Goal: Task Accomplishment & Management: Use online tool/utility

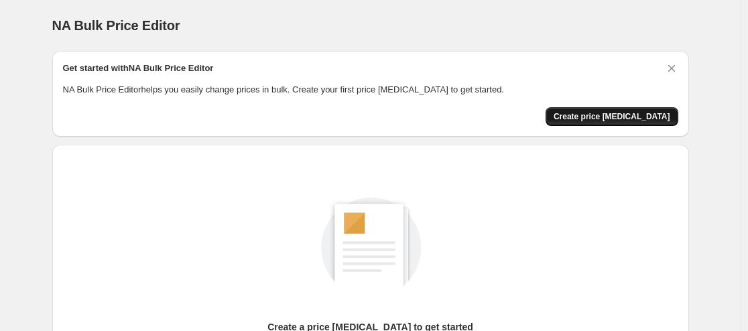
click at [636, 118] on span "Create price [MEDICAL_DATA]" at bounding box center [612, 116] width 117 height 11
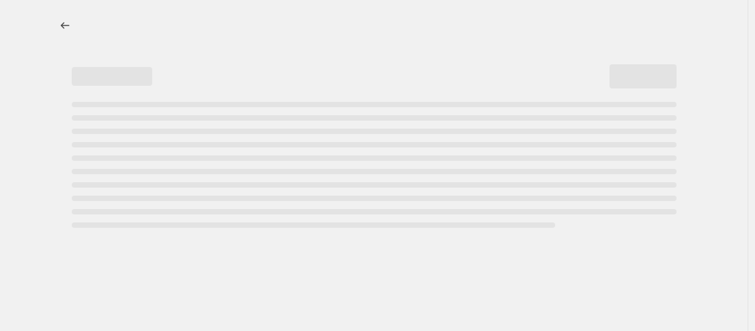
select select "percentage"
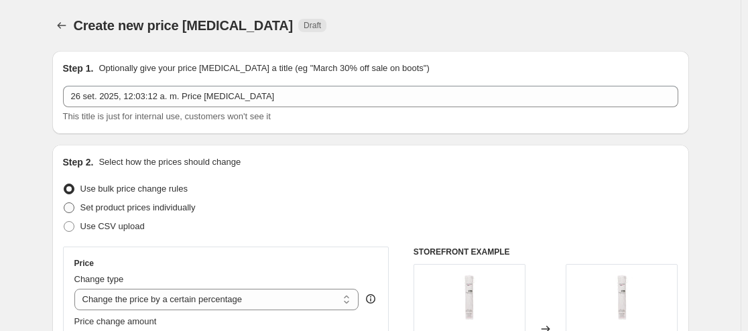
click at [113, 206] on span "Set product prices individually" at bounding box center [137, 207] width 115 height 10
click at [64, 203] on input "Set product prices individually" at bounding box center [64, 202] width 1 height 1
radio input "true"
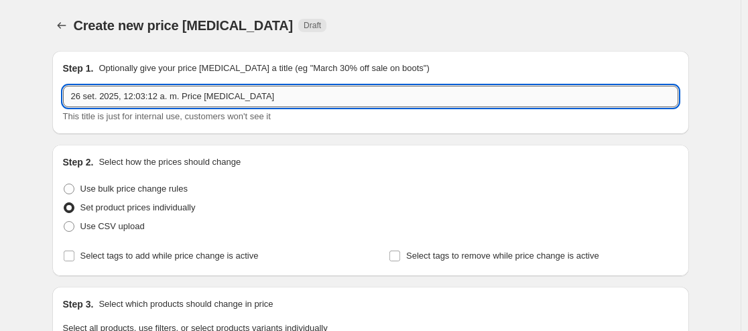
click at [259, 101] on input "26 set. 2025, 12:03:12 a. m. Price [MEDICAL_DATA]" at bounding box center [370, 96] width 615 height 21
click at [273, 97] on input "26 set. 2025, 12:03:12 a. m. Price [MEDICAL_DATA]" at bounding box center [370, 96] width 615 height 21
click at [181, 101] on input "26 set. 2025, 12:03:12 a. m. PShopping day" at bounding box center [370, 96] width 615 height 21
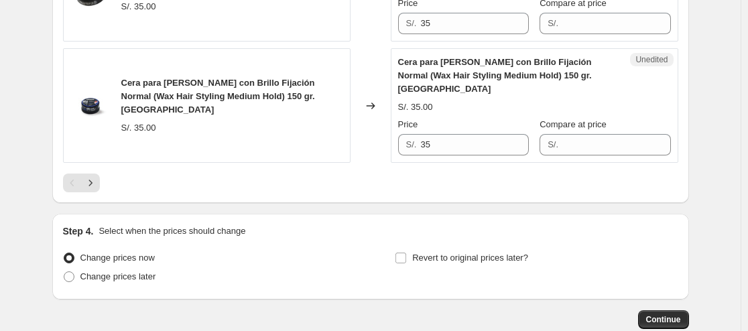
scroll to position [2449, 0]
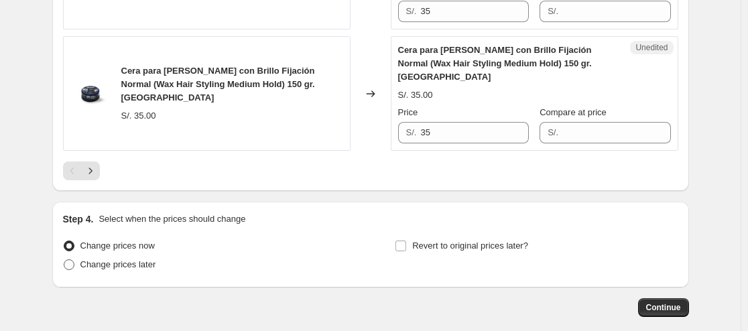
type input "26 set. 2025, 12:03:12 a. m. Shopping day"
click at [93, 259] on span "Change prices later" at bounding box center [118, 264] width 76 height 10
click at [64, 259] on input "Change prices later" at bounding box center [64, 259] width 1 height 1
radio input "true"
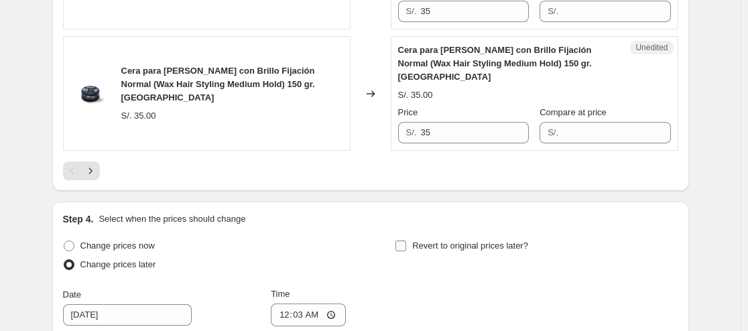
click at [406, 241] on input "Revert to original prices later?" at bounding box center [400, 246] width 11 height 11
checkbox input "true"
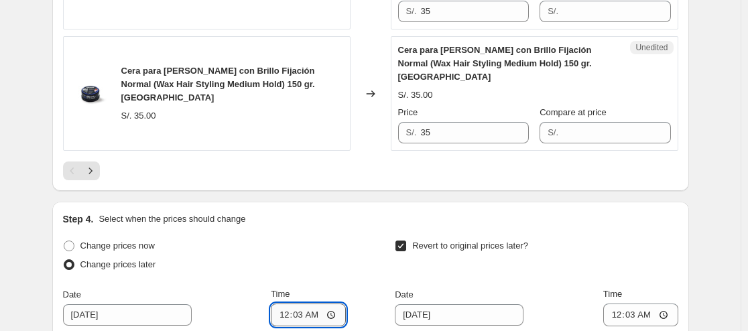
click at [328, 304] on input "00:03" at bounding box center [308, 315] width 75 height 23
click at [319, 304] on input "00:03" at bounding box center [308, 315] width 75 height 23
type input "00:00"
click at [319, 304] on input "00:00" at bounding box center [308, 315] width 75 height 23
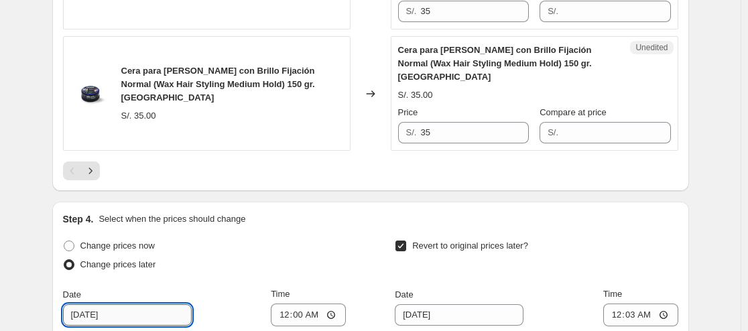
click at [90, 304] on input "[DATE]" at bounding box center [127, 314] width 129 height 21
type input "[DATE]"
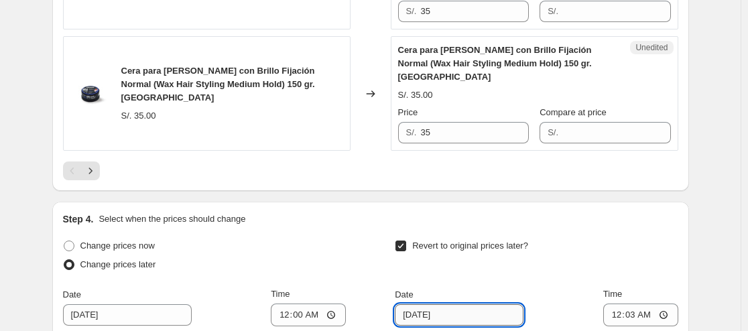
click at [416, 304] on input "[DATE]" at bounding box center [459, 314] width 129 height 21
type input "[DATE]"
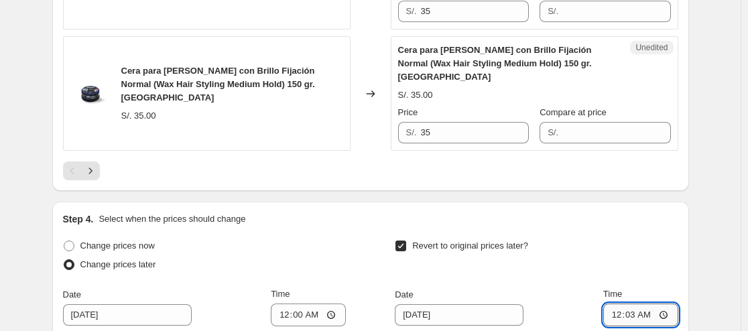
click at [641, 304] on input "00:03" at bounding box center [640, 315] width 75 height 23
type input "23:59"
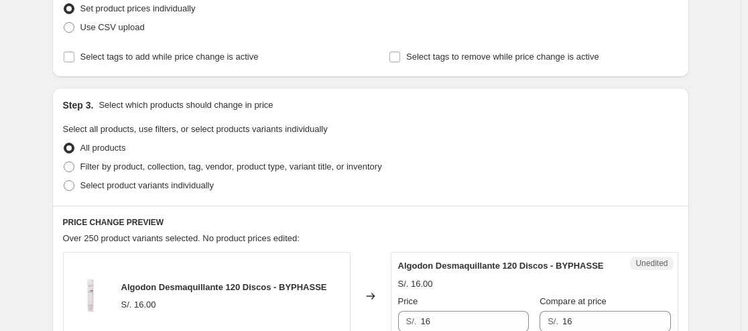
scroll to position [192, 0]
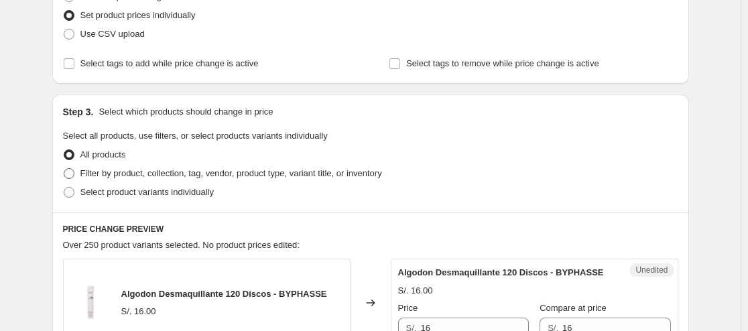
click at [255, 177] on span "Filter by product, collection, tag, vendor, product type, variant title, or inv…" at bounding box center [231, 173] width 302 height 10
click at [64, 169] on input "Filter by product, collection, tag, vendor, product type, variant title, or inv…" at bounding box center [64, 168] width 1 height 1
radio input "true"
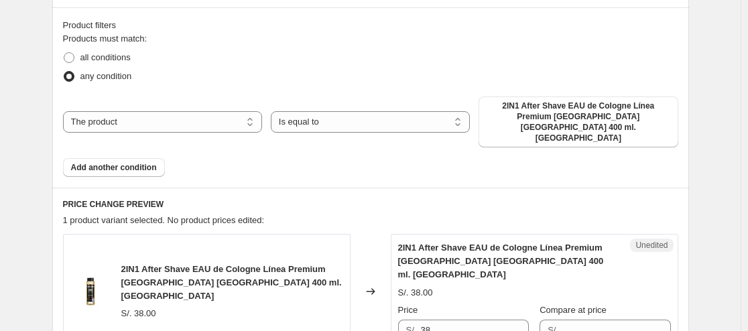
scroll to position [402, 0]
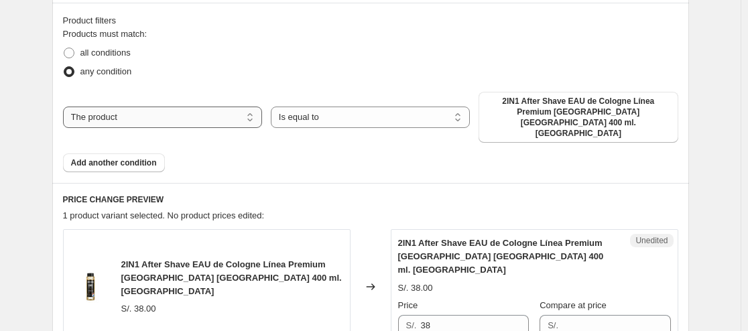
click at [126, 109] on select "The product The product's collection The product's tag The product's vendor The…" at bounding box center [162, 117] width 199 height 21
select select "collection"
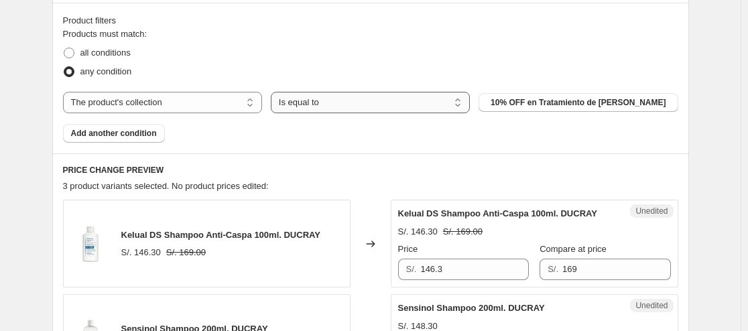
click at [368, 97] on select "Is equal to Is not equal to" at bounding box center [370, 102] width 199 height 21
click at [440, 45] on div "all conditions" at bounding box center [370, 53] width 615 height 19
click at [558, 101] on span "10% OFF en Tratamiento de [PERSON_NAME]" at bounding box center [578, 102] width 175 height 11
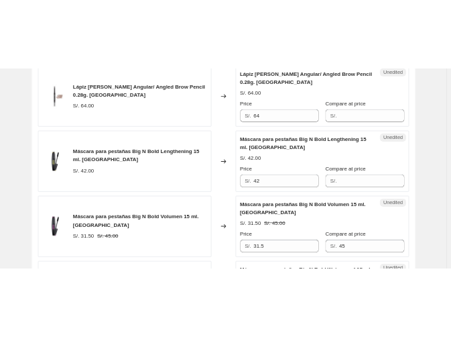
scroll to position [614, 0]
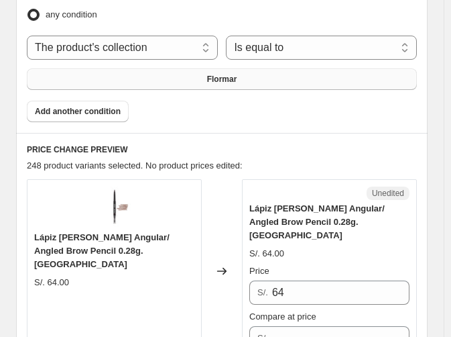
drag, startPoint x: 448, startPoint y: 58, endPoint x: 452, endPoint y: 83, distance: 25.8
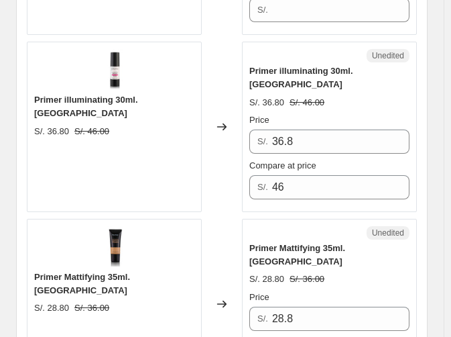
scroll to position [4011, 0]
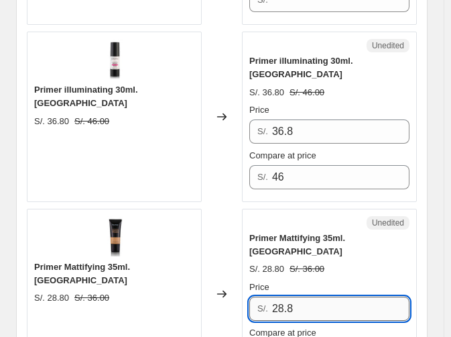
click at [353, 296] on input "28.8" at bounding box center [340, 308] width 137 height 24
click at [334, 296] on input "21.60" at bounding box center [340, 308] width 137 height 24
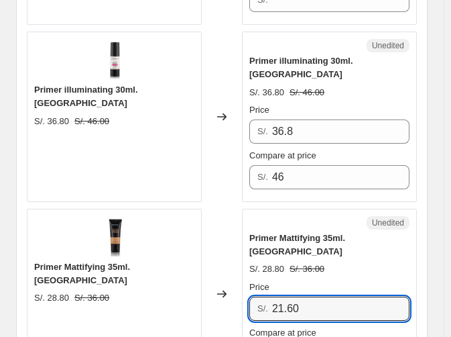
type input "21.60"
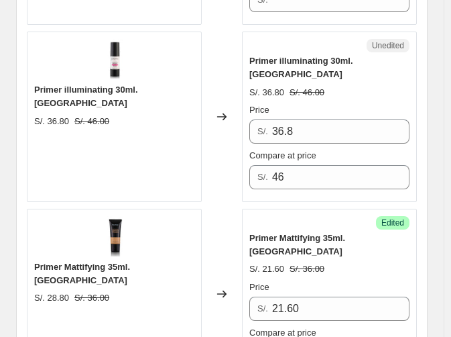
drag, startPoint x: 450, startPoint y: 267, endPoint x: 452, endPoint y: 247, distance: 20.3
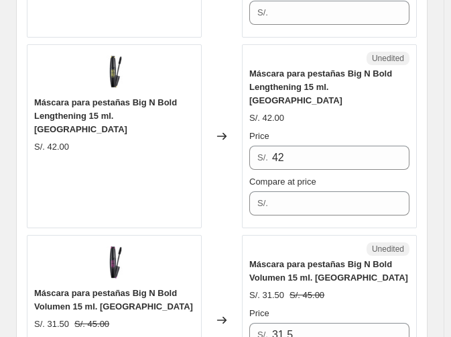
scroll to position [960, 0]
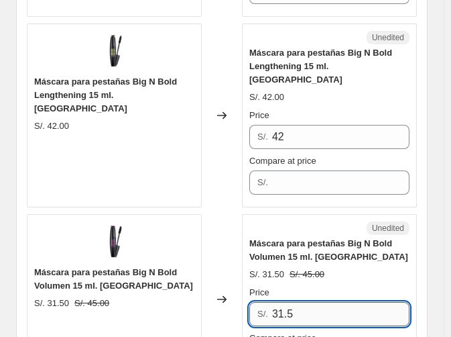
click at [284, 302] on input "31.5" at bounding box center [340, 314] width 137 height 24
type input "22.5"
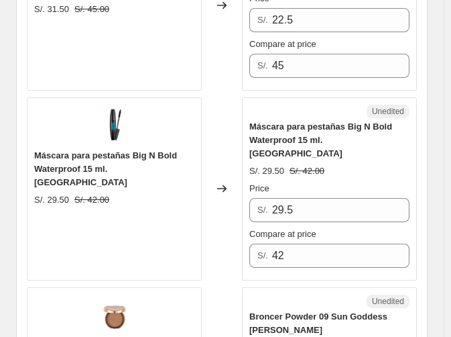
scroll to position [1264, 0]
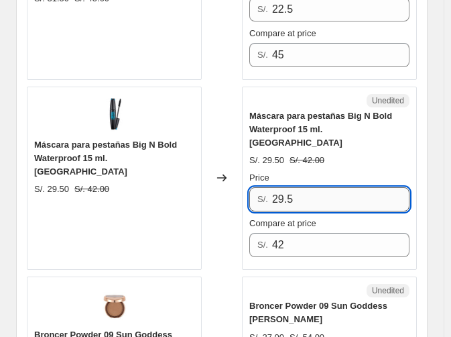
click at [314, 187] on input "29.5" at bounding box center [340, 199] width 137 height 24
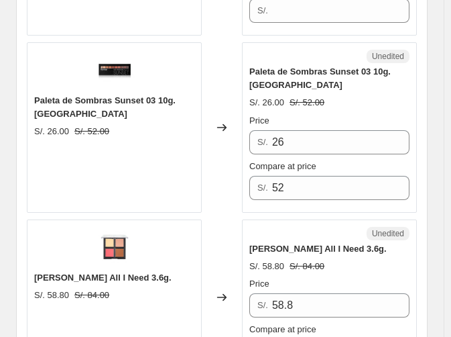
scroll to position [2784, 0]
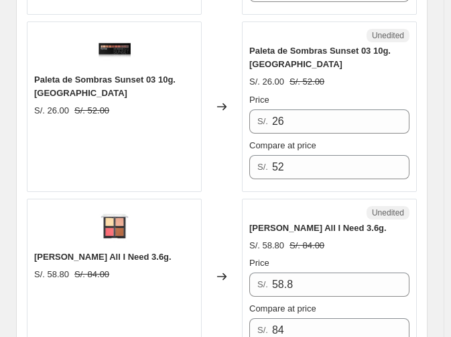
type input "21"
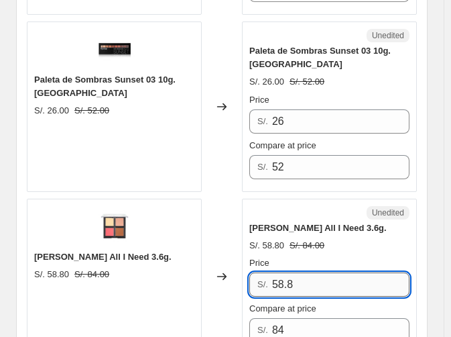
click at [385, 272] on input "58.8" at bounding box center [340, 284] width 137 height 24
type input "42"
click at [334, 239] on div "S/. 58.80 S/. 84.00" at bounding box center [329, 245] width 160 height 13
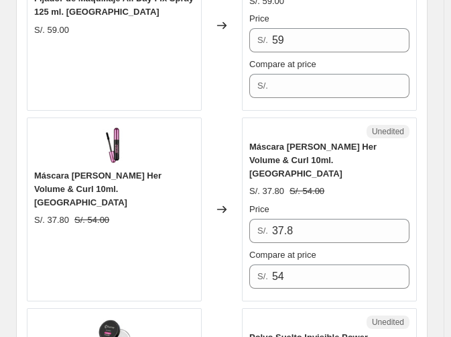
scroll to position [3403, 0]
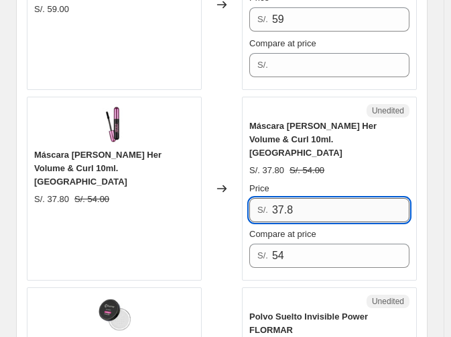
click at [373, 198] on input "37.8" at bounding box center [340, 210] width 137 height 24
click at [373, 198] on input "27" at bounding box center [340, 210] width 137 height 24
type input "27"
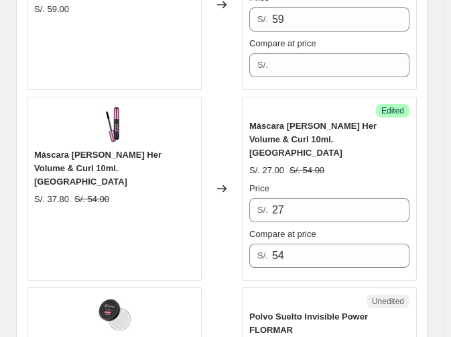
click at [352, 172] on div "Success Edited Máscara [PERSON_NAME] Her Volume & Curl 10ml. FLORMAR S/. 27.00 …" at bounding box center [329, 189] width 175 height 184
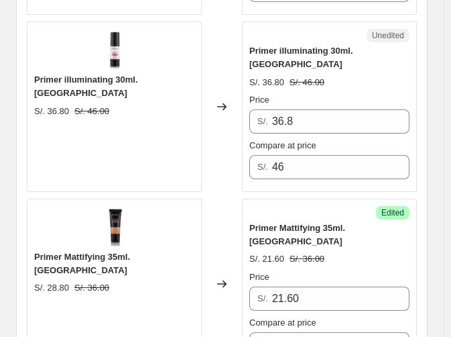
scroll to position [4031, 0]
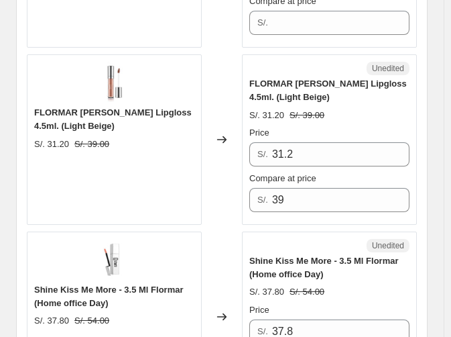
scroll to position [3235, 0]
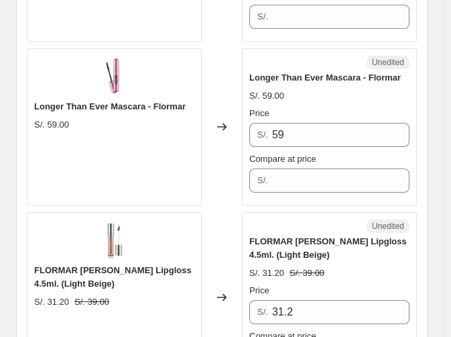
scroll to position [3046, 0]
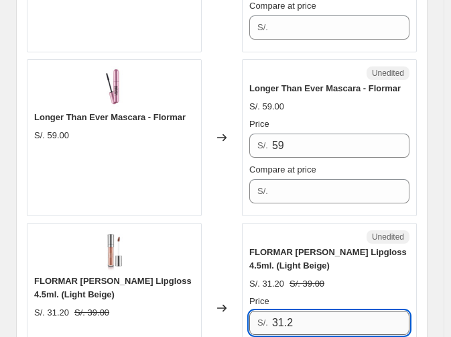
click at [338, 310] on input "31.2" at bounding box center [340, 322] width 137 height 24
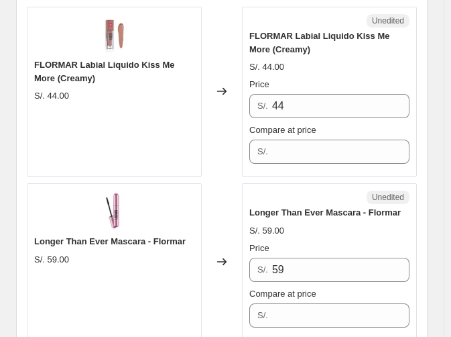
scroll to position [2932, 0]
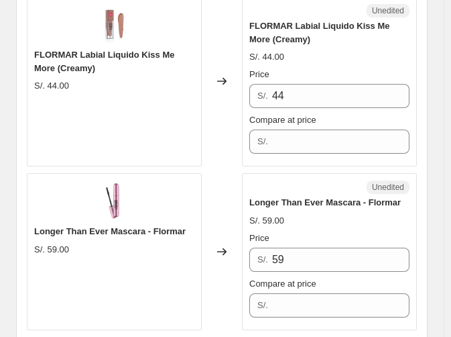
type input "23.40"
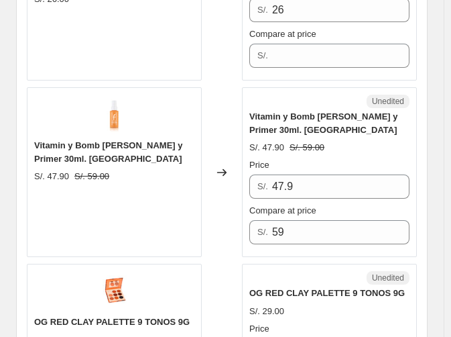
scroll to position [1968, 0]
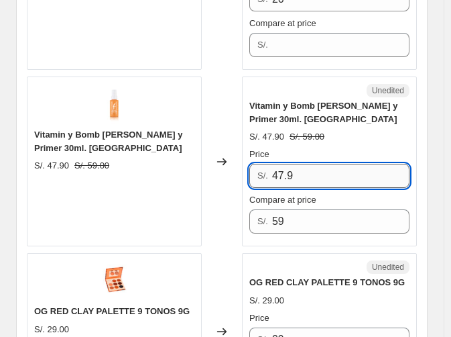
click at [341, 164] on input "47.9" at bounding box center [340, 176] width 137 height 24
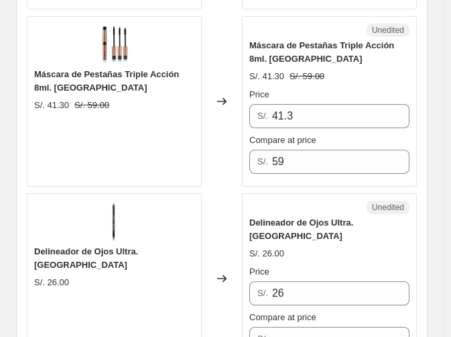
scroll to position [1664, 0]
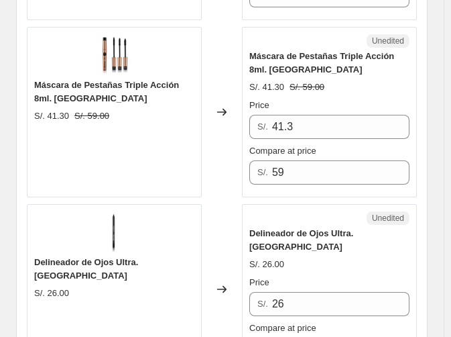
type input "35.40"
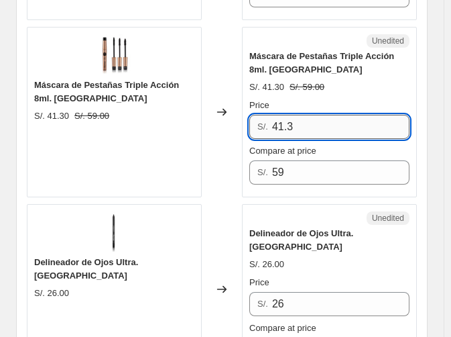
click at [324, 115] on input "41.3" at bounding box center [340, 127] width 137 height 24
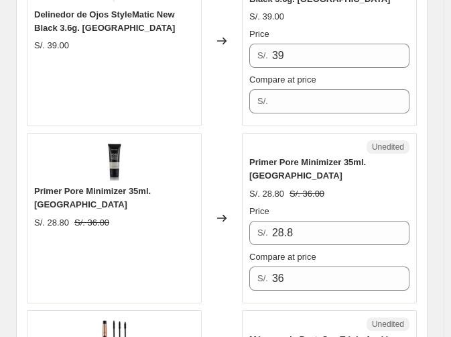
scroll to position [1370, 0]
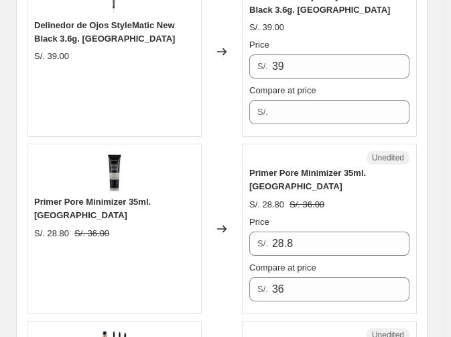
type input "29.50"
drag, startPoint x: 339, startPoint y: 161, endPoint x: 361, endPoint y: 197, distance: 42.1
click at [361, 197] on div "Primer Pore Minimizer 35ml. FLORMAR S/. 28.80 S/. 36.00 Price S/. 28.8 Compare …" at bounding box center [329, 233] width 160 height 135
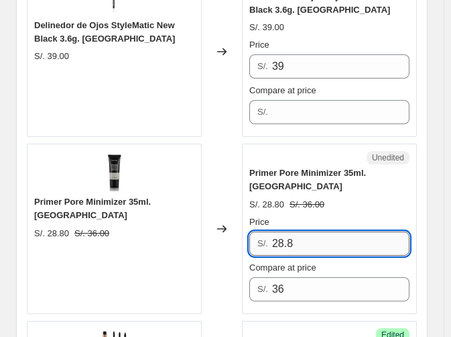
click at [361, 231] on input "28.8" at bounding box center [340, 243] width 137 height 24
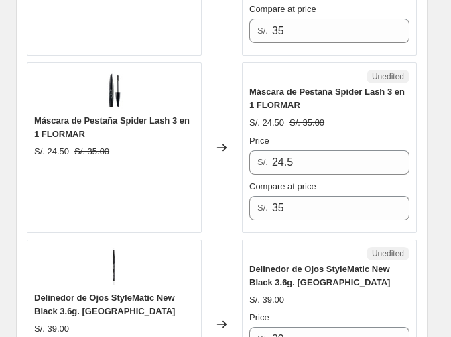
scroll to position [1108, 0]
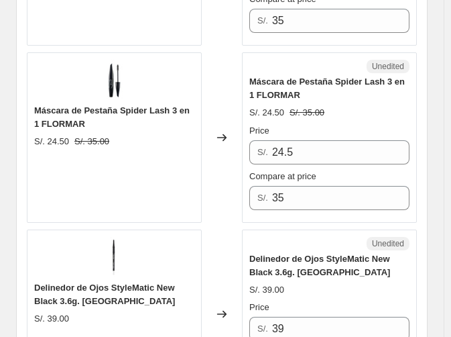
type input "21.60"
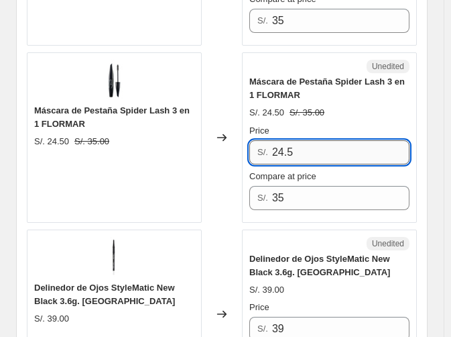
click at [284, 140] on input "24.5" at bounding box center [340, 152] width 137 height 24
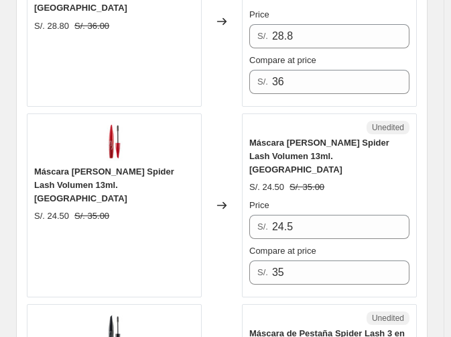
scroll to position [846, 0]
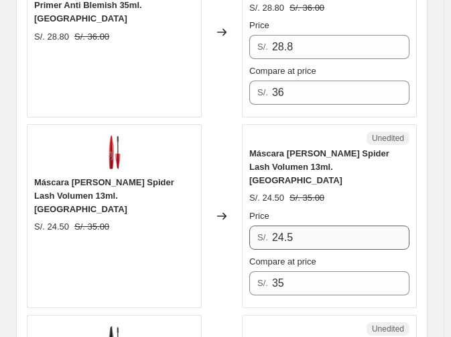
type input "17.5"
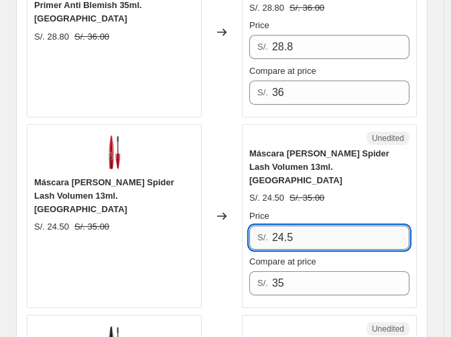
click at [340, 225] on input "24.5" at bounding box center [340, 237] width 137 height 24
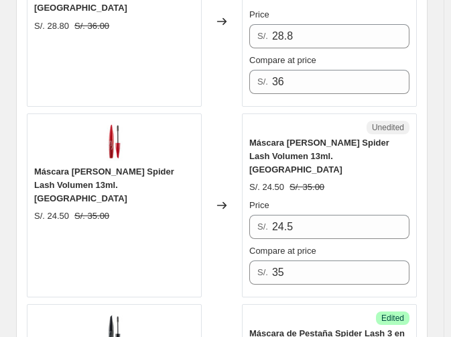
scroll to position [877, 0]
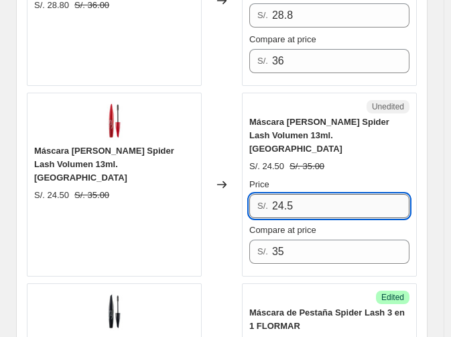
click at [291, 194] on input "24.5" at bounding box center [340, 206] width 137 height 24
type input "17.50"
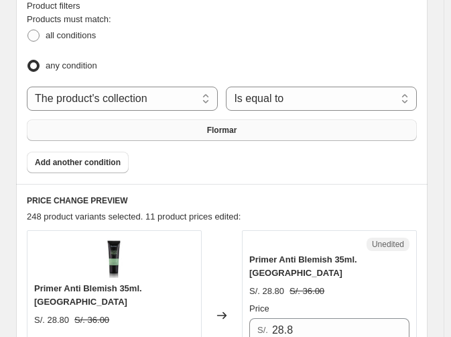
scroll to position [574, 0]
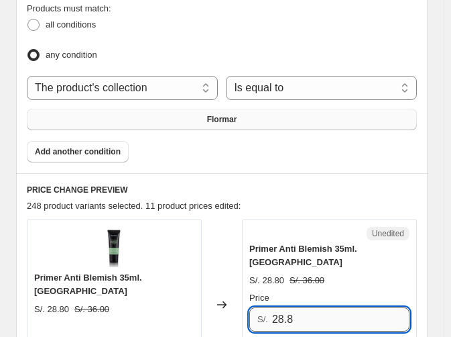
click at [313, 307] on input "28.8" at bounding box center [340, 319] width 137 height 24
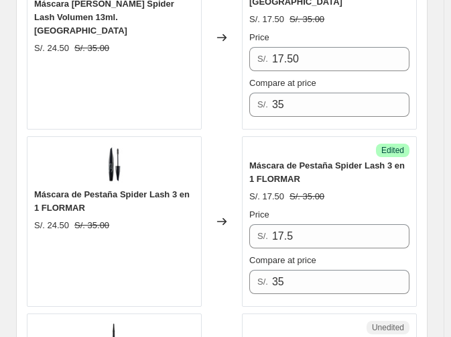
scroll to position [1035, 0]
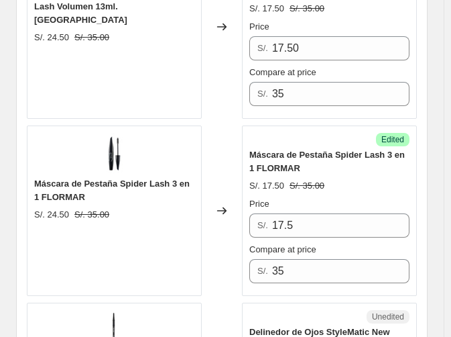
type input "21.6"
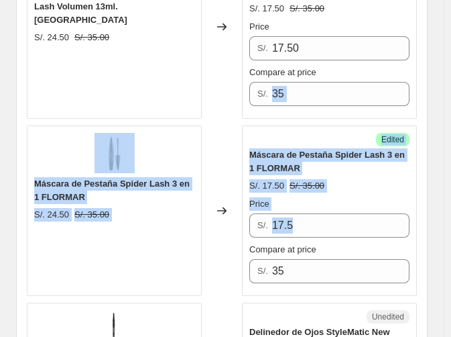
drag, startPoint x: 450, startPoint y: 81, endPoint x: 443, endPoint y: 190, distance: 109.5
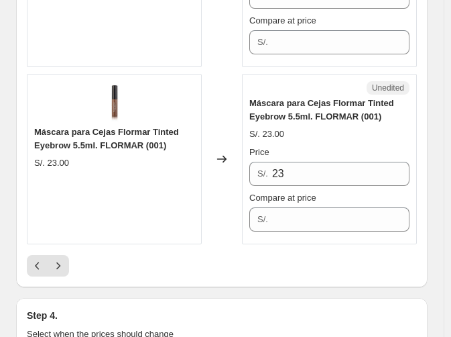
scroll to position [4068, 0]
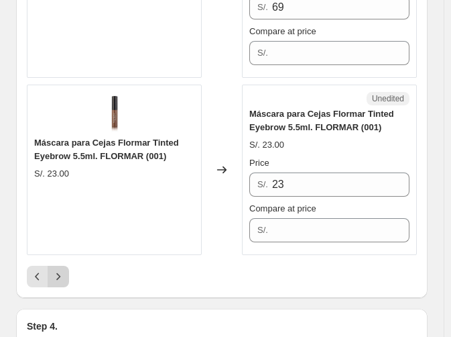
click at [57, 269] on icon "Next" at bounding box center [58, 275] width 13 height 13
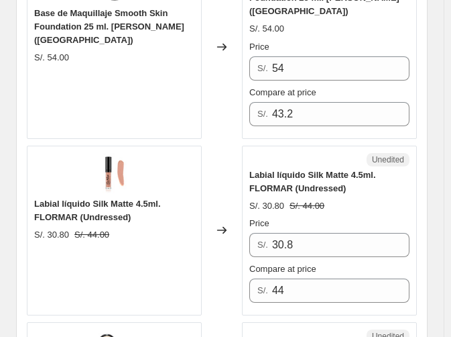
scroll to position [1181, 0]
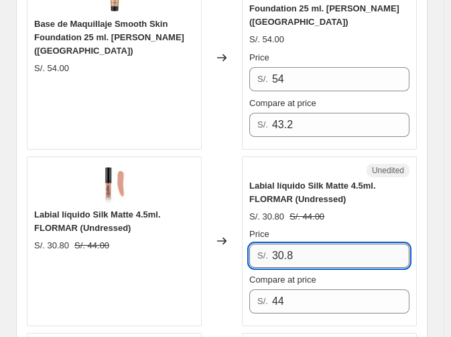
click at [368, 243] on input "30.8" at bounding box center [340, 255] width 137 height 24
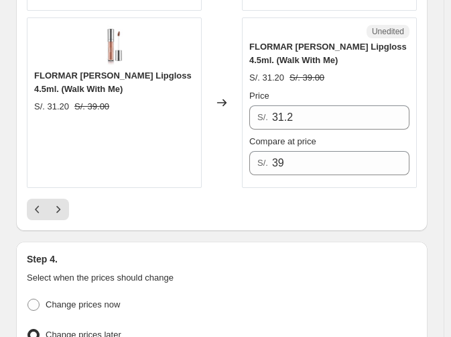
scroll to position [4196, 0]
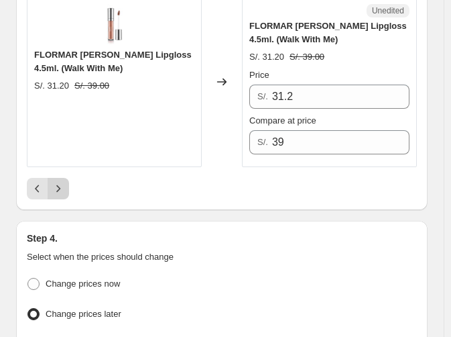
type input "22"
click at [62, 182] on icon "Next" at bounding box center [58, 188] width 13 height 13
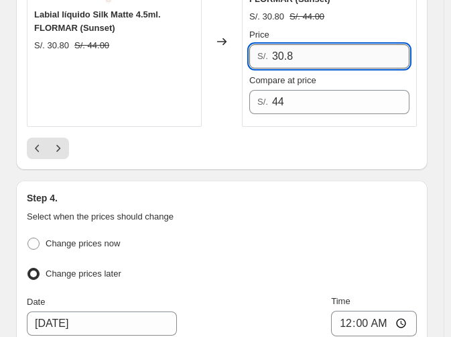
click at [312, 44] on input "30.8" at bounding box center [340, 56] width 137 height 24
type input "22"
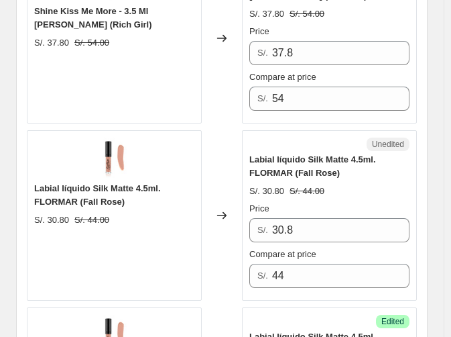
scroll to position [3835, 0]
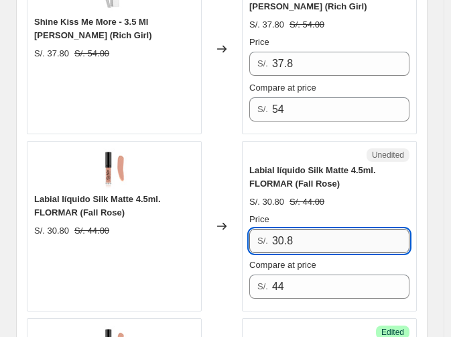
click at [337, 233] on input "30.8" at bounding box center [340, 241] width 137 height 24
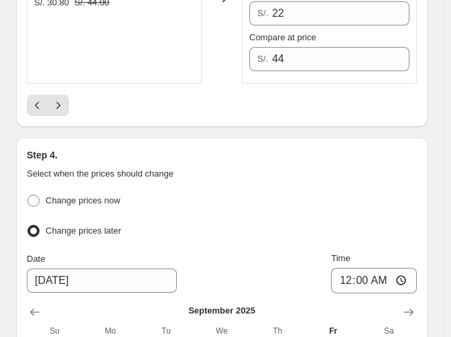
scroll to position [4261, 0]
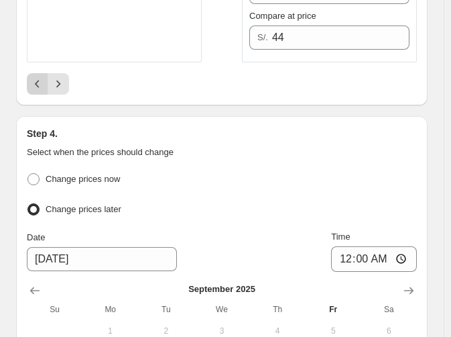
type input "22"
click at [37, 81] on icon "Previous" at bounding box center [37, 83] width 13 height 13
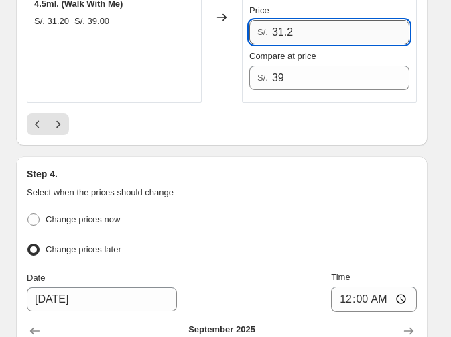
click at [299, 20] on input "31.2" at bounding box center [340, 32] width 137 height 24
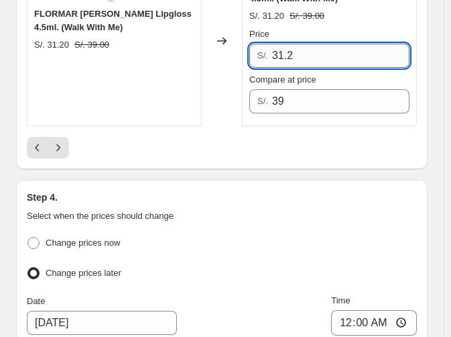
click at [299, 27] on div "Price S/. 31.2" at bounding box center [329, 47] width 160 height 40
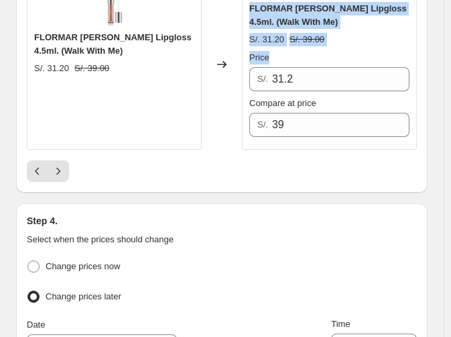
click at [299, 10] on div "FLORMAR [PERSON_NAME] Lipgloss 4.5ml. (Walk With Me) S/. 31.20 S/. 39.00 Price …" at bounding box center [329, 69] width 160 height 135
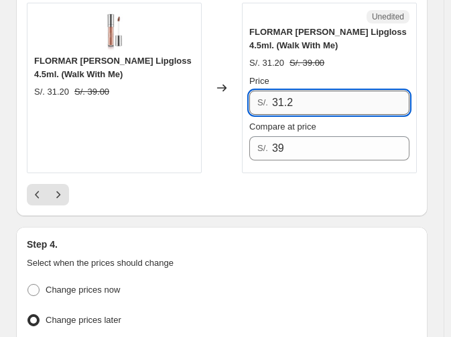
click at [298, 90] on input "31.2" at bounding box center [340, 102] width 137 height 24
click at [298, 90] on input "23.40" at bounding box center [340, 102] width 137 height 24
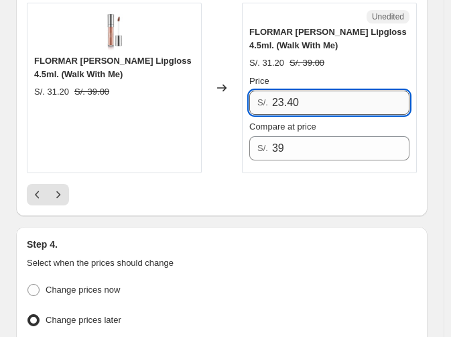
click at [298, 90] on input "23.40" at bounding box center [340, 102] width 137 height 24
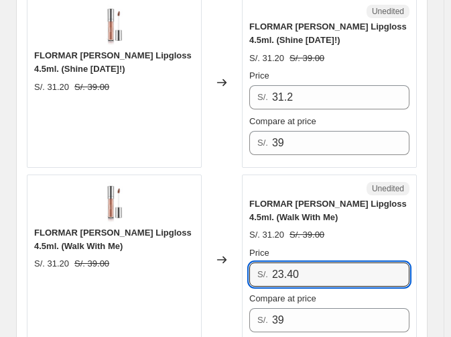
scroll to position [4008, 0]
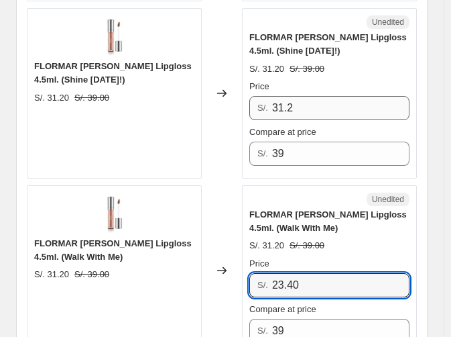
type input "23.40"
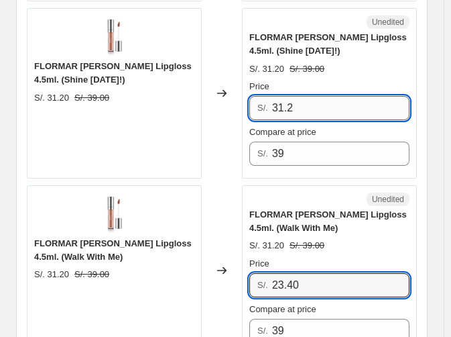
click at [353, 96] on input "31.2" at bounding box center [340, 108] width 137 height 24
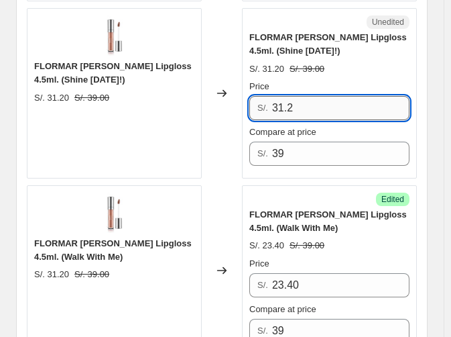
click at [353, 96] on input "31.2" at bounding box center [340, 108] width 137 height 24
paste input "23.40"
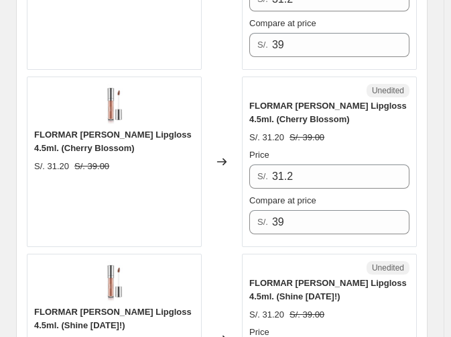
scroll to position [3752, 0]
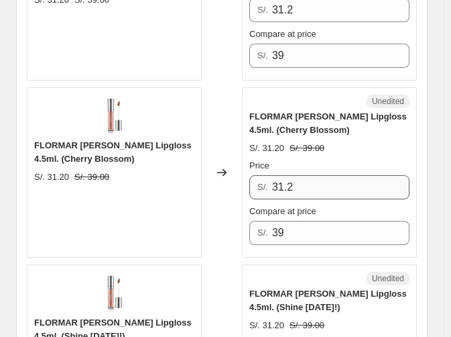
type input "23.40"
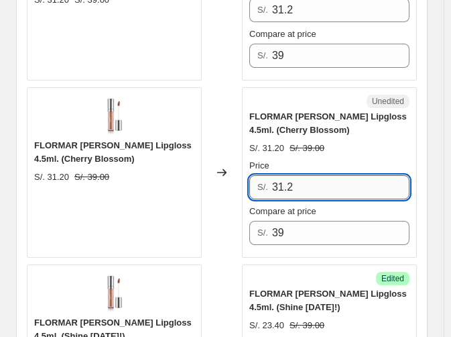
click at [334, 175] on input "31.2" at bounding box center [340, 187] width 137 height 24
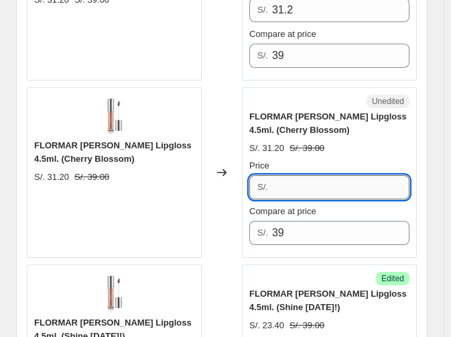
paste input "23.40"
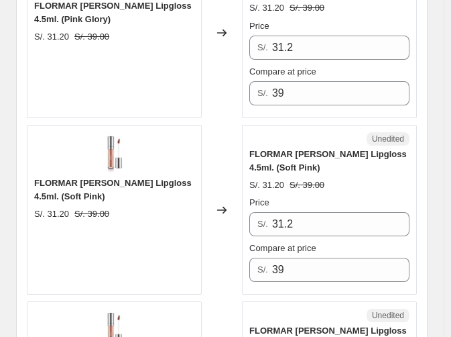
scroll to position [3527, 0]
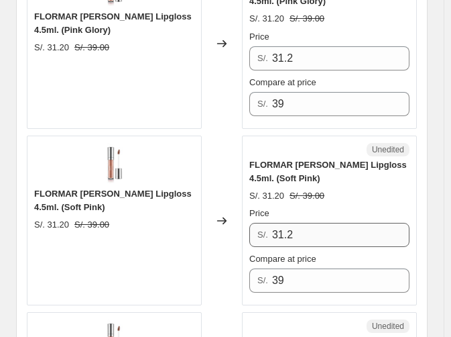
type input "23.40"
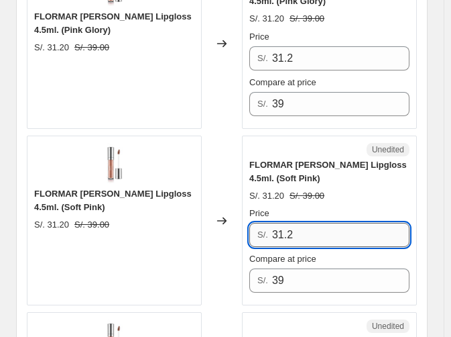
click at [361, 223] on input "31.2" at bounding box center [340, 235] width 137 height 24
paste input "23.40"
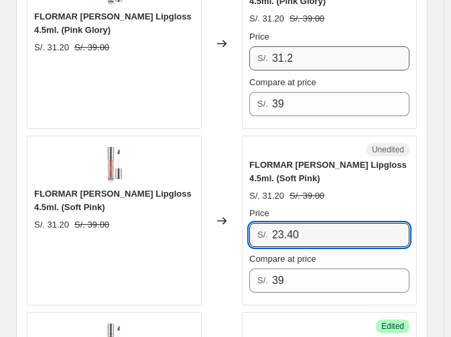
type input "23.40"
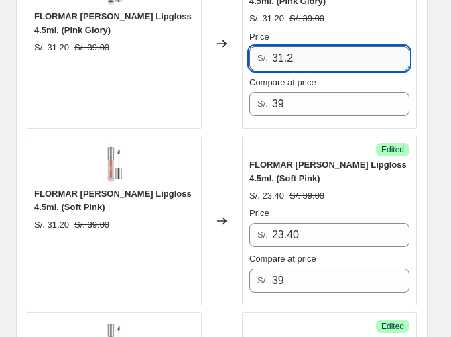
click at [345, 46] on input "31.2" at bounding box center [340, 58] width 137 height 24
paste input "23.40"
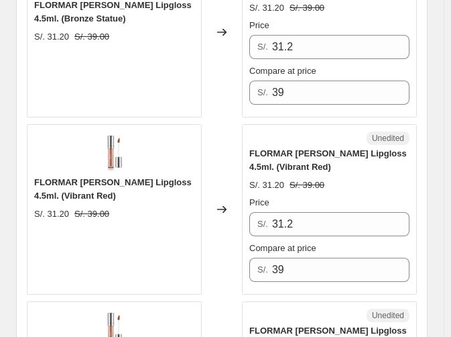
scroll to position [3174, 0]
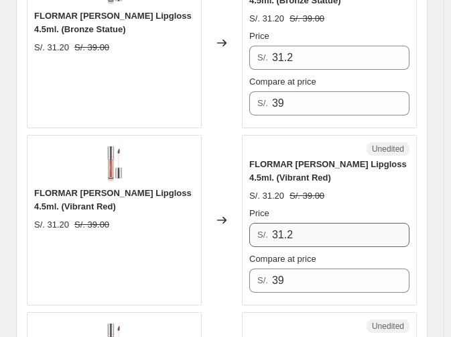
type input "23.40"
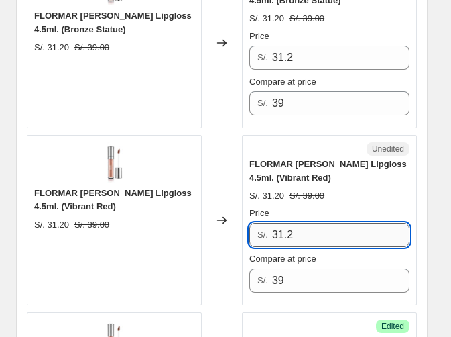
click at [324, 223] on input "31.2" at bounding box center [340, 235] width 137 height 24
paste input "23.40"
type input "23.40"
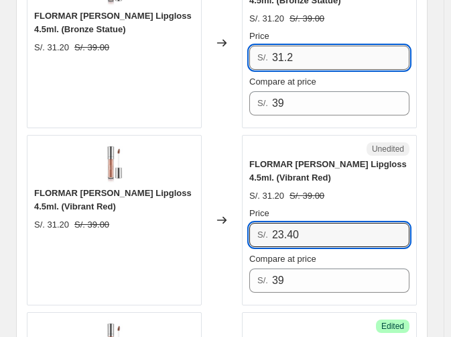
click at [304, 46] on input "31.2" at bounding box center [340, 58] width 137 height 24
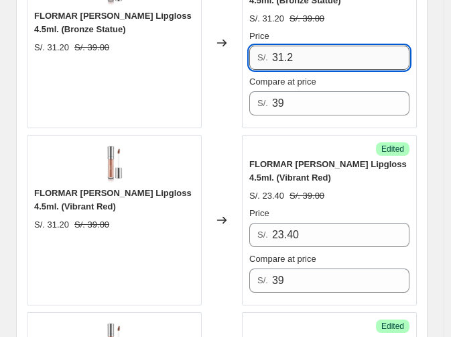
click at [304, 46] on input "31.2" at bounding box center [340, 58] width 137 height 24
paste input "23.40"
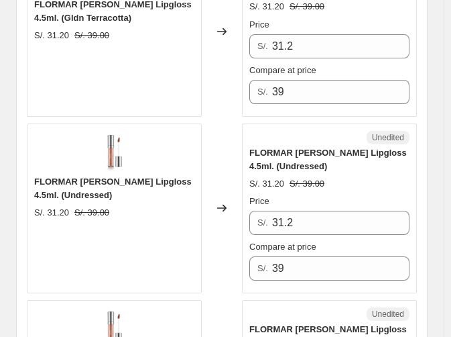
scroll to position [2821, 0]
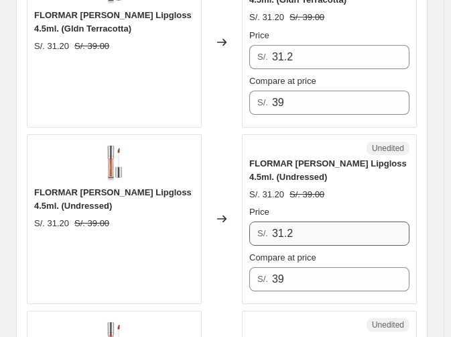
type input "23.40"
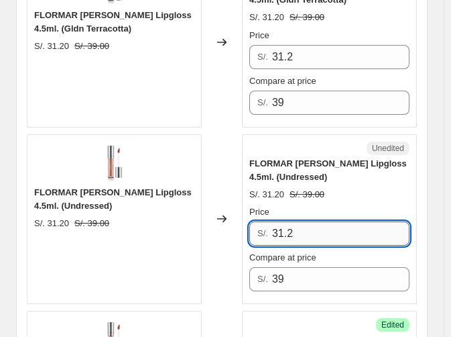
click at [353, 221] on input "31.2" at bounding box center [340, 233] width 137 height 24
paste input "23.40"
type input "23.40"
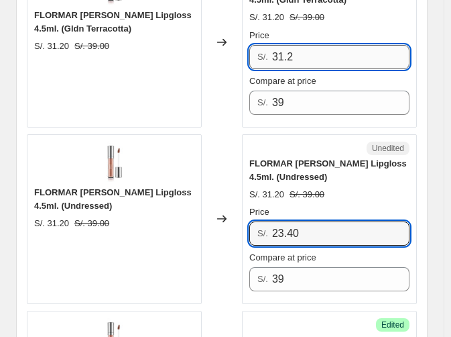
click at [330, 45] on input "31.2" at bounding box center [340, 57] width 137 height 24
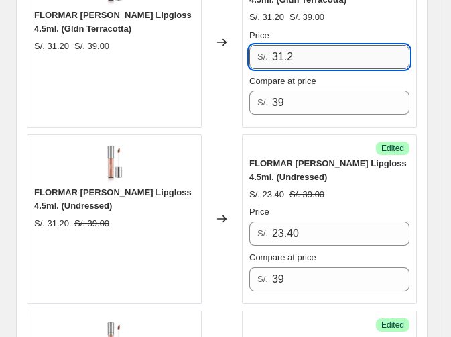
click at [330, 45] on input "31.2" at bounding box center [340, 57] width 137 height 24
paste input "23.40"
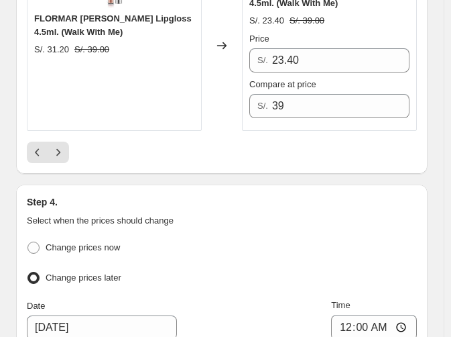
scroll to position [4243, 0]
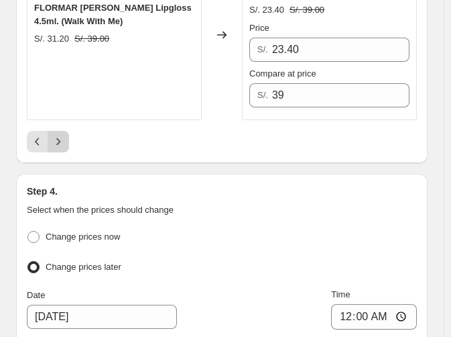
type input "23.40"
click at [66, 131] on button "Next" at bounding box center [58, 141] width 21 height 21
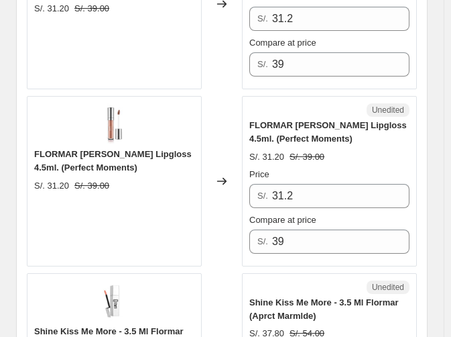
scroll to position [1372, 0]
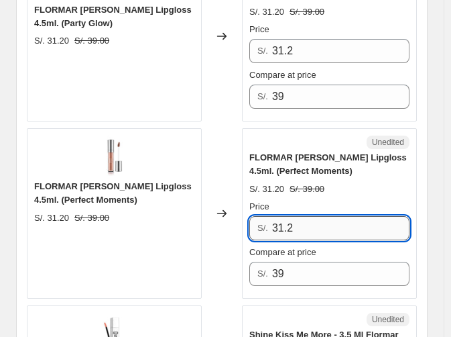
click at [328, 216] on input "31.2" at bounding box center [340, 228] width 137 height 24
paste input "23.40"
type input "23.40"
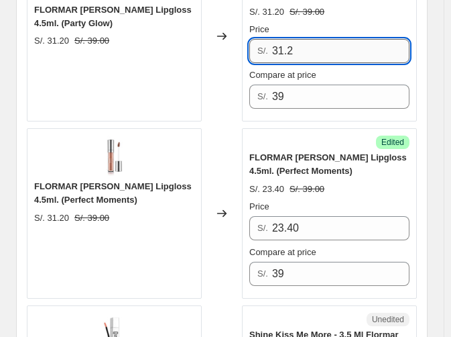
click at [334, 39] on input "31.2" at bounding box center [340, 51] width 137 height 24
paste input "23.40"
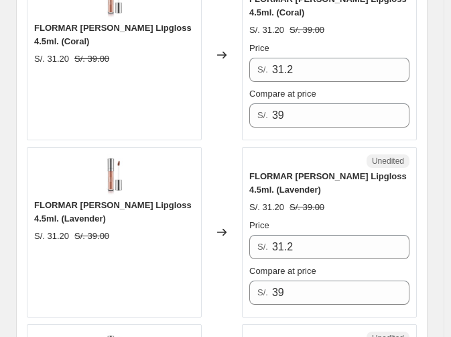
scroll to position [979, 0]
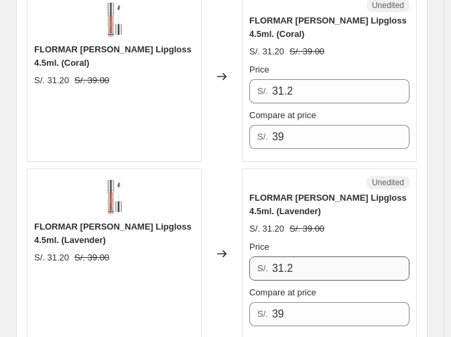
type input "23.40"
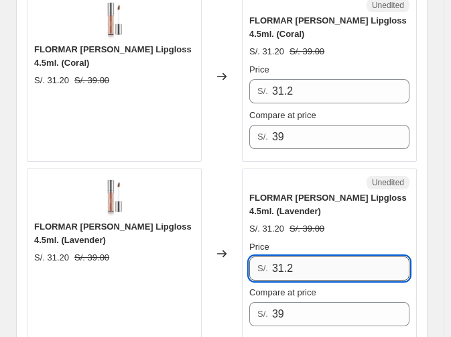
click at [307, 256] on input "31.2" at bounding box center [340, 268] width 137 height 24
paste input "23.40"
type input "23.40"
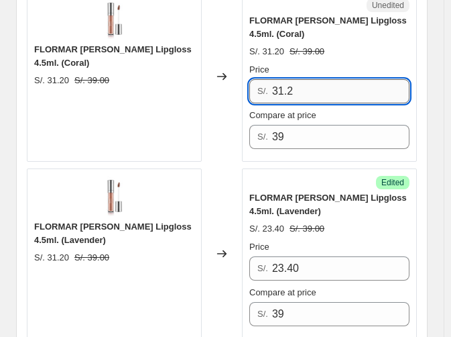
click at [305, 87] on input "31.2" at bounding box center [340, 91] width 137 height 24
paste input "23.40"
type input "23.40"
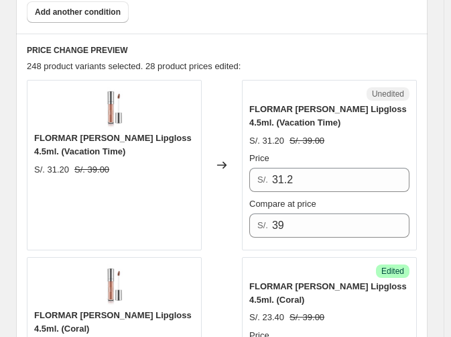
scroll to position [703, 0]
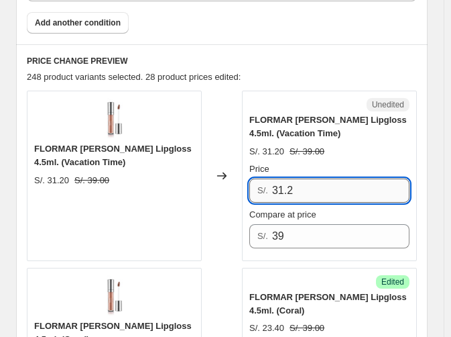
click at [328, 193] on input "31.2" at bounding box center [340, 190] width 137 height 24
paste input "23.40"
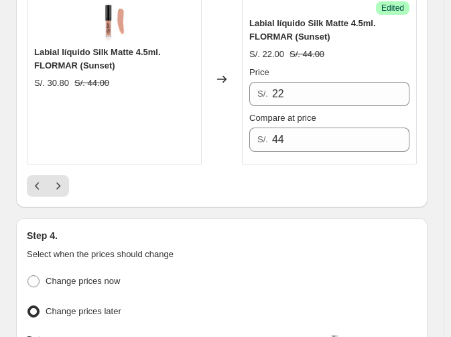
scroll to position [4169, 0]
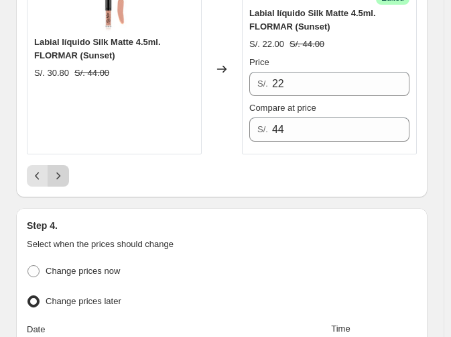
type input "23.40"
click at [50, 172] on button "Next" at bounding box center [58, 175] width 21 height 21
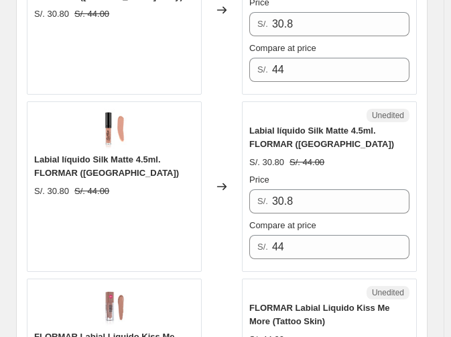
scroll to position [2095, 0]
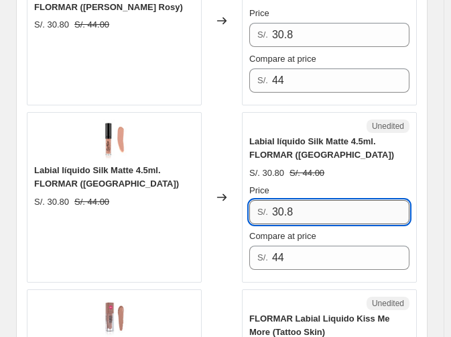
click at [382, 201] on input "30.8" at bounding box center [340, 212] width 137 height 24
click at [382, 201] on input "22" at bounding box center [340, 212] width 137 height 24
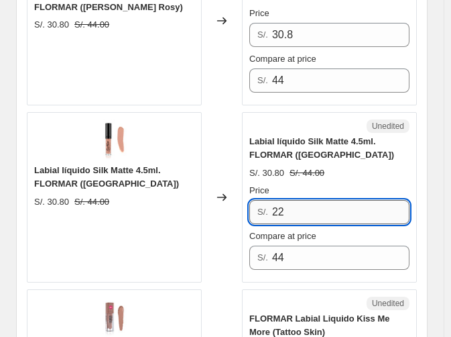
click at [382, 201] on input "22" at bounding box center [340, 212] width 137 height 24
type input "22"
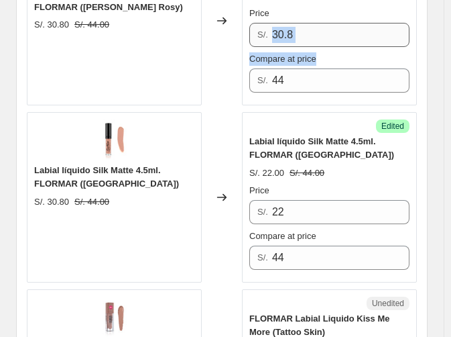
drag, startPoint x: 326, startPoint y: 48, endPoint x: 317, endPoint y: 37, distance: 14.3
click at [317, 37] on div "Price S/. 30.8 Compare at price S/. 44" at bounding box center [329, 50] width 160 height 86
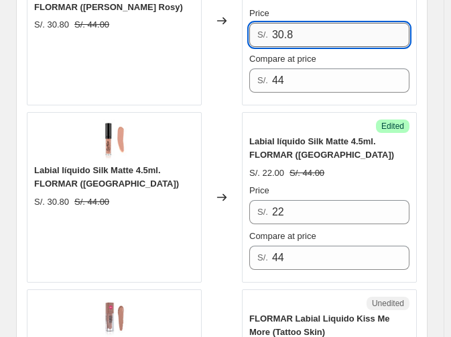
click at [317, 37] on input "30.8" at bounding box center [340, 35] width 137 height 24
paste input "22"
click at [317, 37] on input "22" at bounding box center [340, 35] width 137 height 24
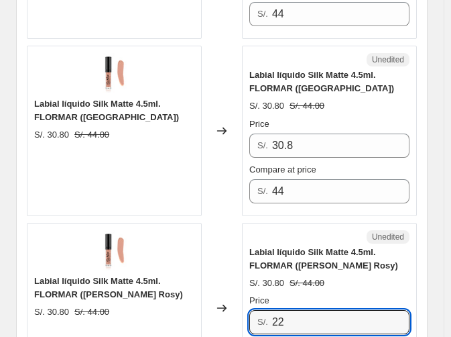
scroll to position [1787, 0]
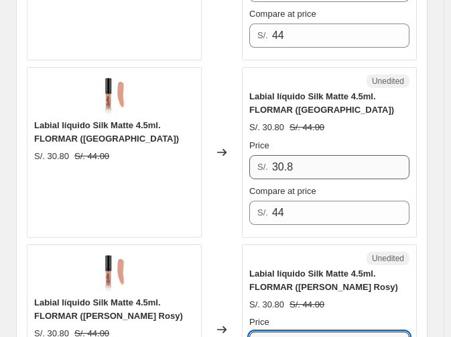
type input "22"
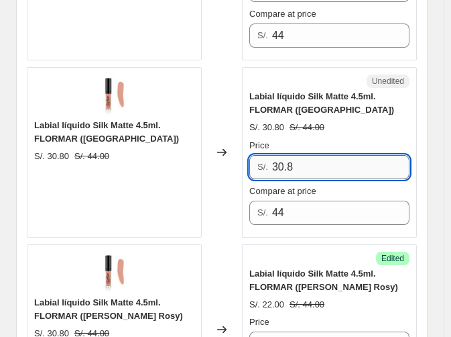
click at [341, 159] on input "30.8" at bounding box center [340, 167] width 137 height 24
paste input "22"
click at [341, 159] on input "22" at bounding box center [340, 167] width 137 height 24
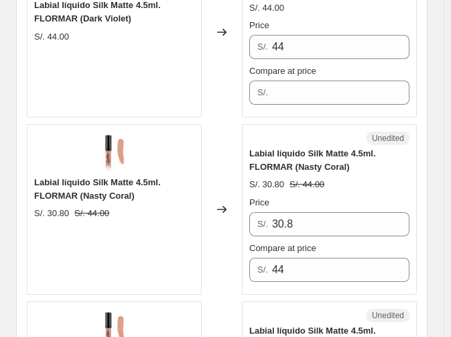
scroll to position [1542, 0]
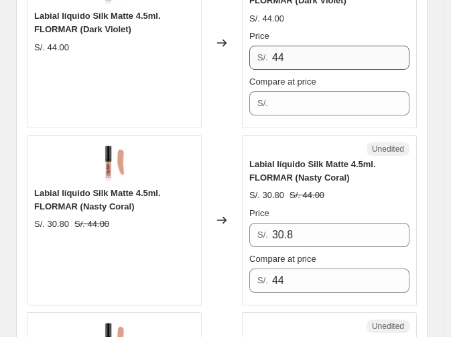
type input "22"
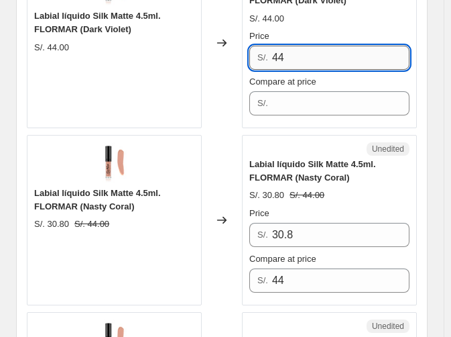
click at [351, 46] on input "44" at bounding box center [340, 58] width 137 height 24
paste input "22"
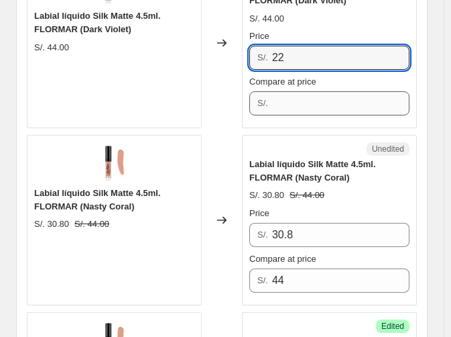
type input "22"
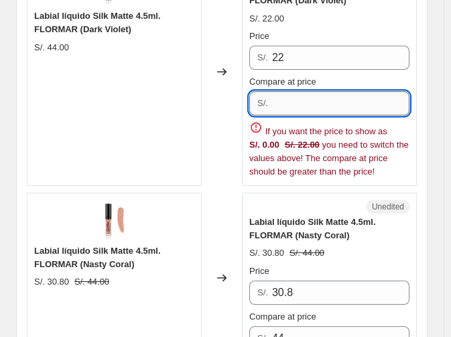
click at [316, 105] on input "Compare at price" at bounding box center [340, 103] width 137 height 24
type input "44"
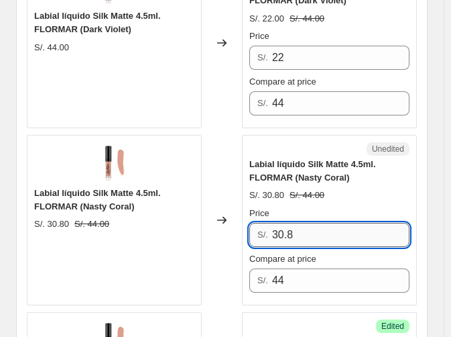
click at [318, 294] on div "Unedited Labial líquido Silk Matte 4.5ml. FLORMAR (Nasty Coral) S/. 30.80 S/. 4…" at bounding box center [329, 220] width 175 height 170
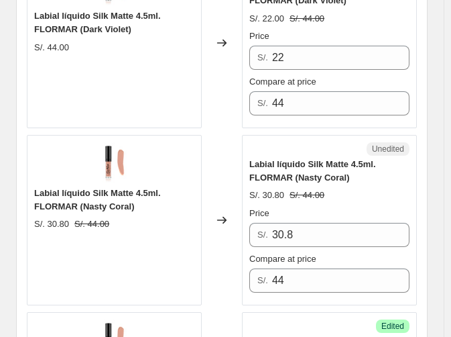
click at [318, 294] on div "Unedited Labial líquido Silk Matte 4.5ml. FLORMAR (Nasty Coral) S/. 30.80 S/. 4…" at bounding box center [329, 220] width 175 height 170
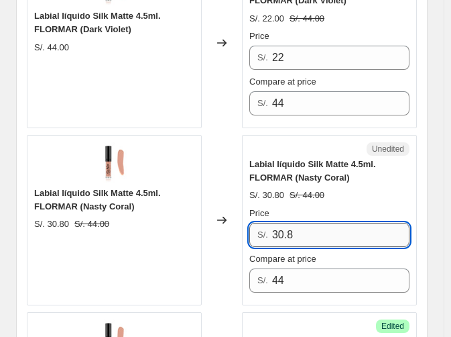
click at [302, 235] on input "30.8" at bounding box center [340, 235] width 137 height 24
paste input "22"
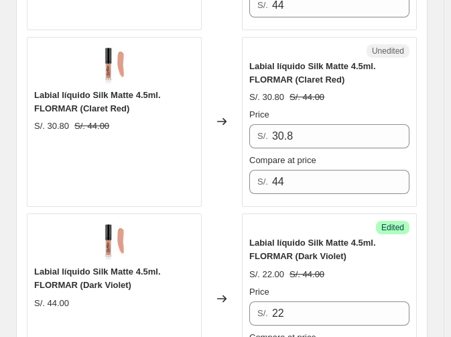
scroll to position [1277, 0]
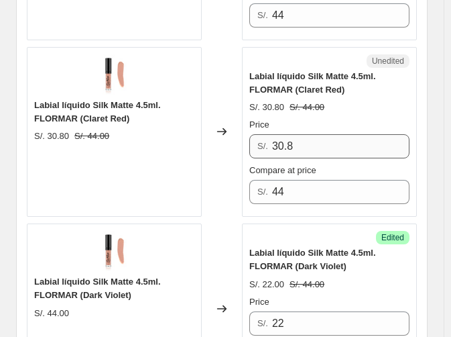
type input "22"
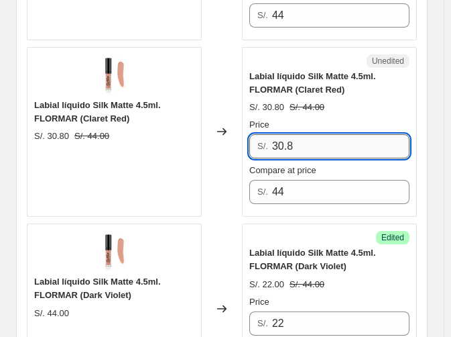
click at [333, 137] on input "30.8" at bounding box center [340, 146] width 137 height 24
paste input "22"
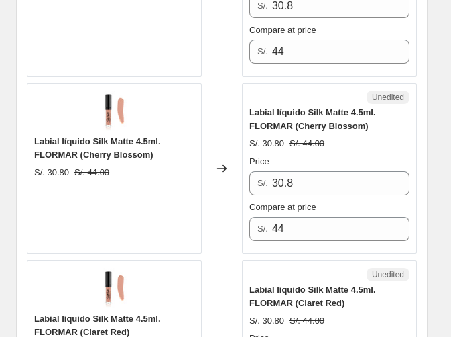
scroll to position [1075, 0]
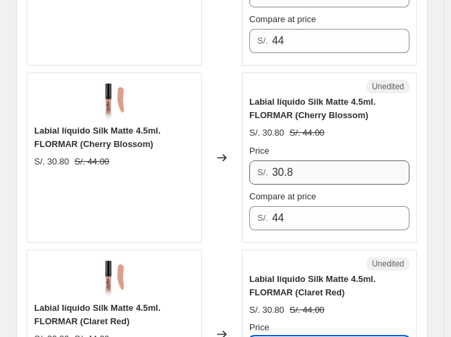
type input "22"
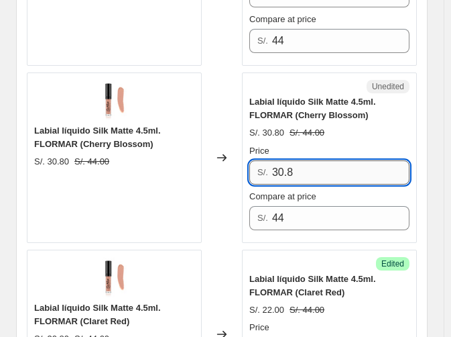
click at [298, 171] on input "30.8" at bounding box center [340, 172] width 137 height 24
paste input "22"
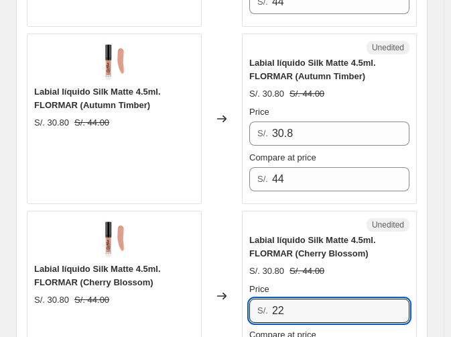
scroll to position [926, 0]
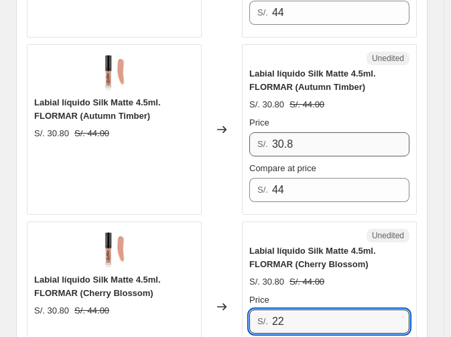
type input "22"
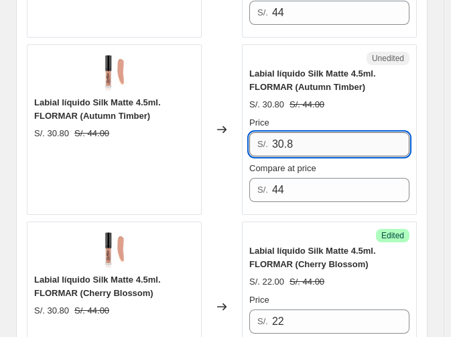
click at [313, 140] on input "30.8" at bounding box center [340, 144] width 137 height 24
paste input "22"
click at [313, 140] on input "22" at bounding box center [340, 144] width 137 height 24
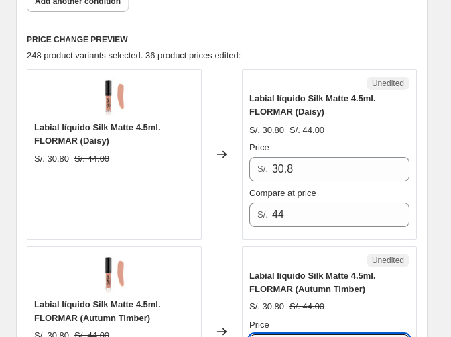
scroll to position [713, 0]
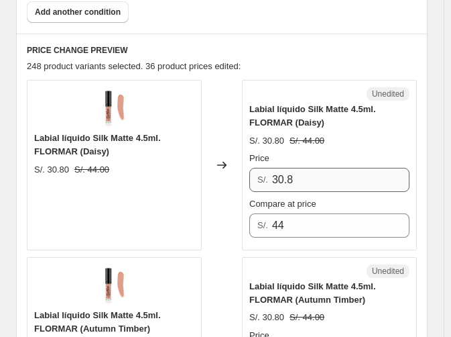
type input "22"
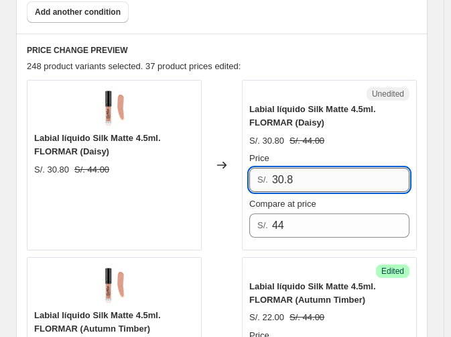
click at [300, 168] on input "30.8" at bounding box center [340, 180] width 137 height 24
paste input "22"
click at [300, 168] on input "22" at bounding box center [340, 180] width 137 height 24
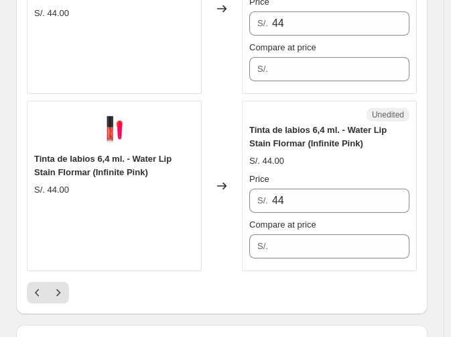
scroll to position [4063, 0]
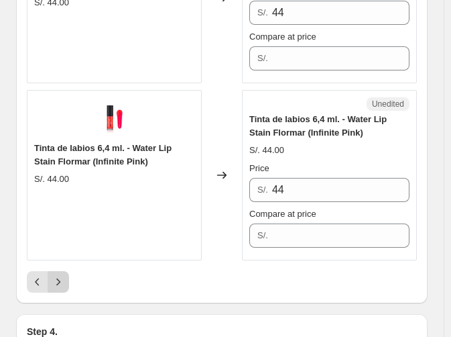
type input "22"
click at [60, 275] on icon "Next" at bounding box center [58, 281] width 13 height 13
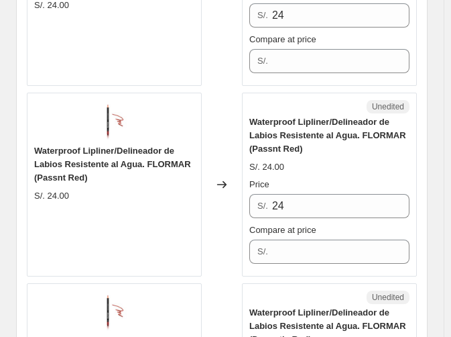
scroll to position [3262, 0]
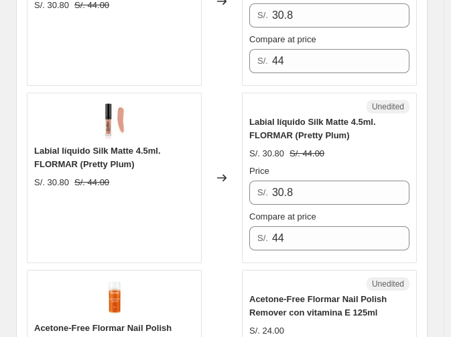
scroll to position [2093, 0]
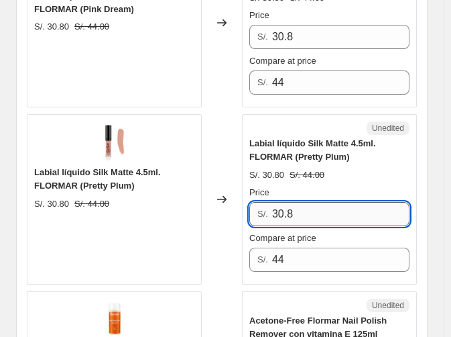
click at [295, 212] on input "30.8" at bounding box center [340, 214] width 137 height 24
paste input "22"
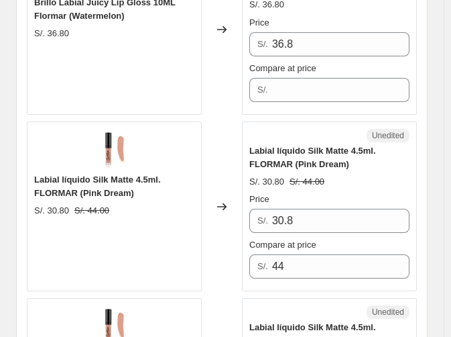
scroll to position [1899, 0]
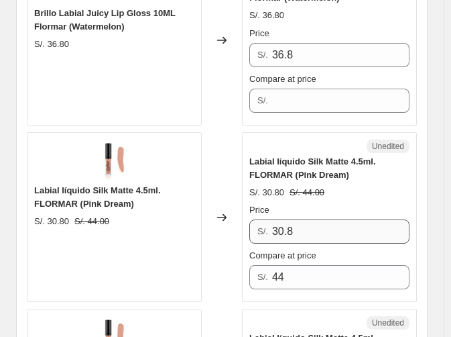
type input "22"
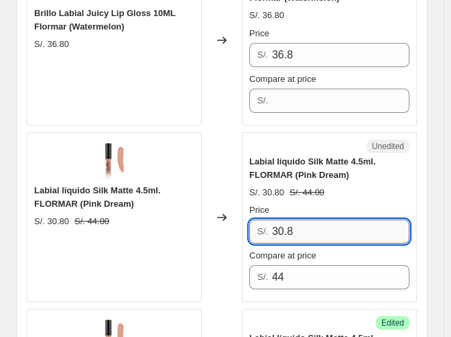
click at [311, 230] on input "30.8" at bounding box center [340, 231] width 137 height 24
paste input "22"
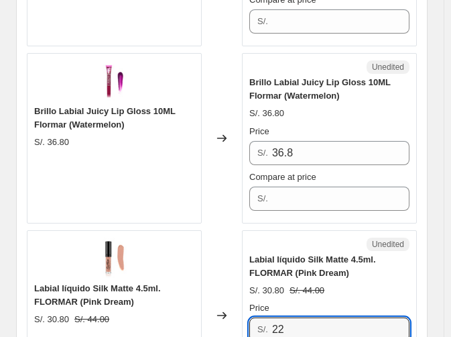
scroll to position [1790, 0]
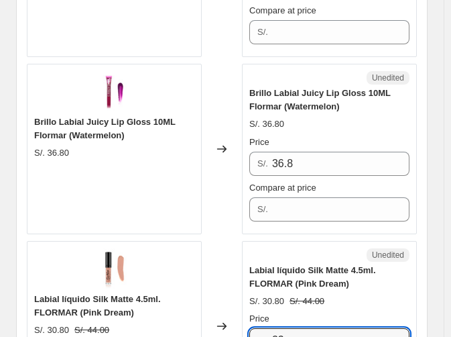
type input "22"
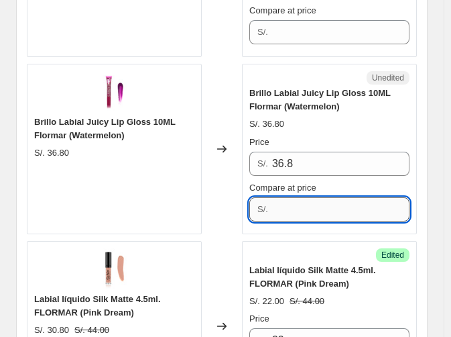
click at [353, 197] on input "Compare at price" at bounding box center [340, 209] width 137 height 24
type input "46"
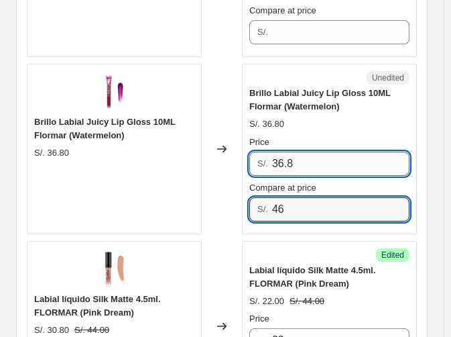
click at [335, 154] on input "36.8" at bounding box center [340, 163] width 137 height 24
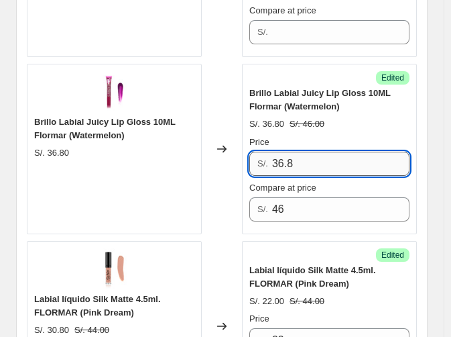
click at [335, 154] on input "36.8" at bounding box center [340, 163] width 137 height 24
click at [335, 154] on input "27.60" at bounding box center [340, 163] width 137 height 24
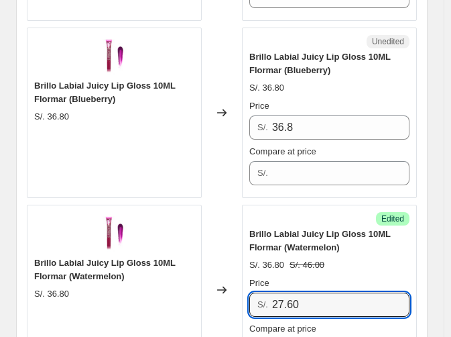
scroll to position [1628, 0]
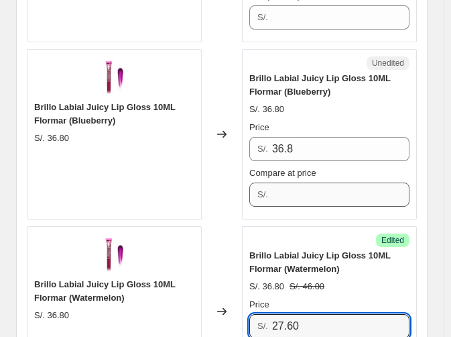
type input "27.60"
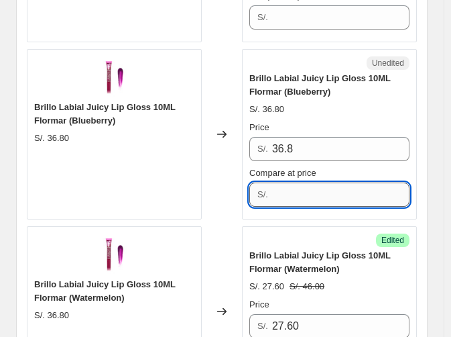
click at [345, 182] on input "Compare at price" at bounding box center [340, 194] width 137 height 24
type input "46"
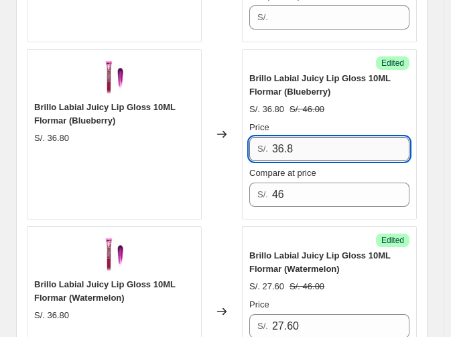
click at [328, 139] on input "36.8" at bounding box center [340, 149] width 137 height 24
paste input "27.60"
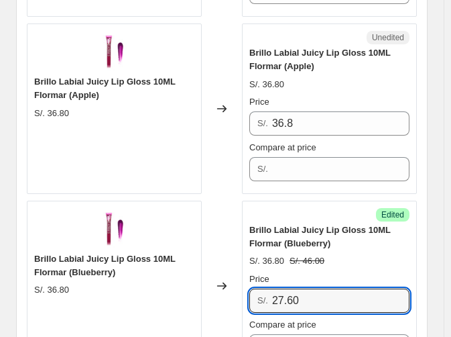
scroll to position [1466, 0]
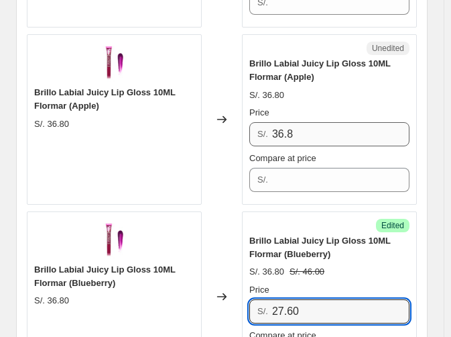
type input "27.60"
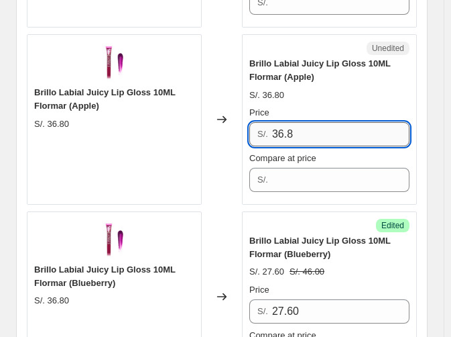
click at [349, 135] on input "36.8" at bounding box center [340, 134] width 137 height 24
paste input "27.60"
click at [349, 135] on input "27.60" at bounding box center [340, 134] width 137 height 24
type input "27.60"
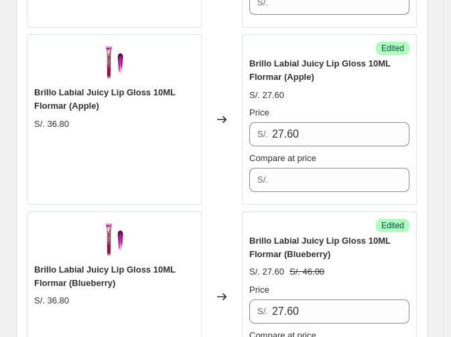
click at [326, 186] on div "Success Edited Brillo Labial Juicy Lip Gloss 10ML Flormar (Apple) S/. 27.60 Pri…" at bounding box center [329, 119] width 175 height 170
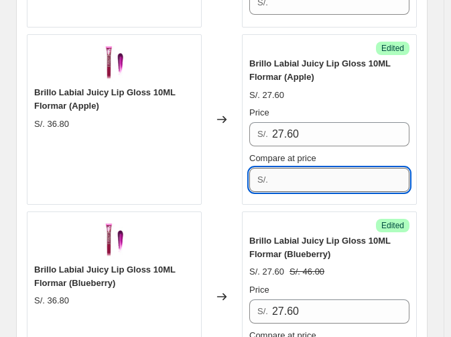
click at [316, 175] on input "Compare at price" at bounding box center [340, 180] width 137 height 24
type input "6"
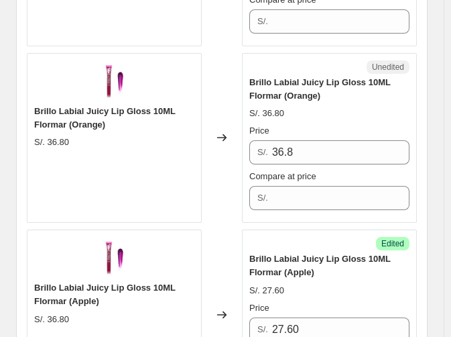
scroll to position [1249, 0]
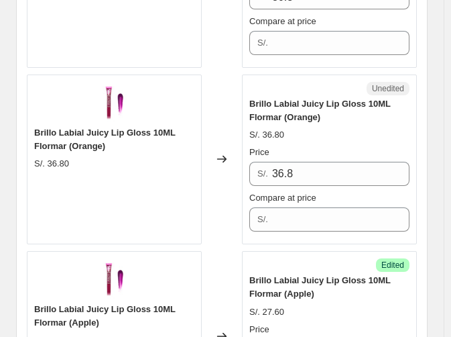
type input "46"
drag, startPoint x: 368, startPoint y: 154, endPoint x: 343, endPoint y: 171, distance: 30.9
click at [343, 171] on div "Price S/. 36.8" at bounding box center [329, 165] width 160 height 40
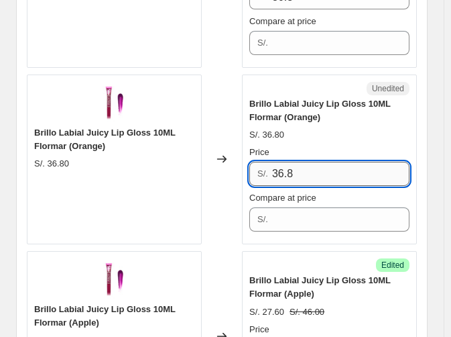
click at [343, 171] on input "36.8" at bounding box center [340, 174] width 137 height 24
paste input "27.60"
click at [343, 171] on input "27.60" at bounding box center [340, 174] width 137 height 24
type input "27.60"
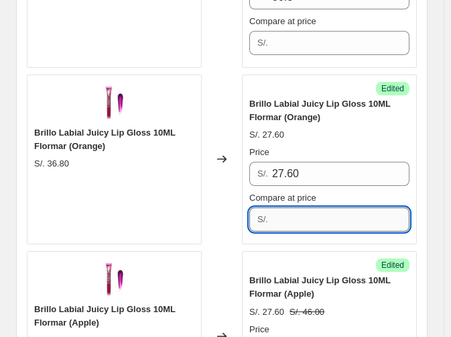
click at [317, 222] on input "Compare at price" at bounding box center [340, 219] width 137 height 24
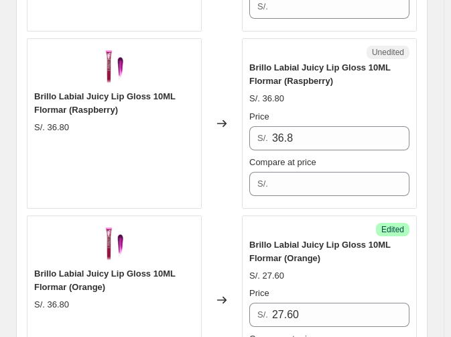
scroll to position [1098, 0]
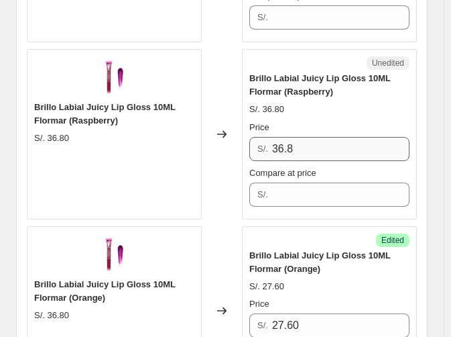
type input "46"
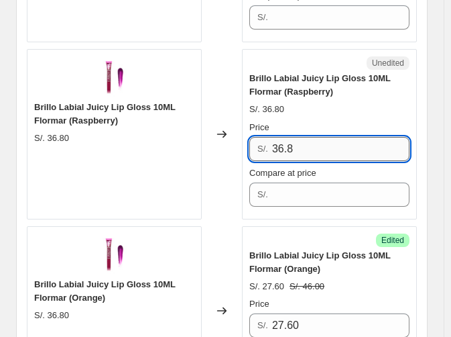
click at [361, 139] on input "36.8" at bounding box center [340, 149] width 137 height 24
paste input "27.60"
click at [361, 139] on input "27.60" at bounding box center [340, 149] width 137 height 24
type input "27.60"
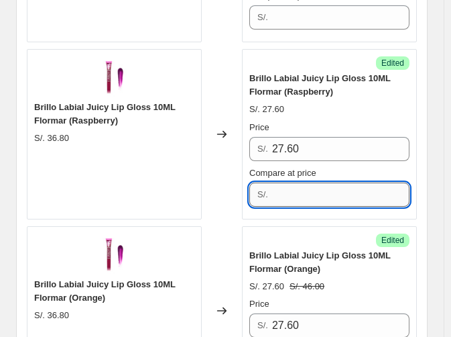
click at [327, 182] on input "Compare at price" at bounding box center [340, 194] width 137 height 24
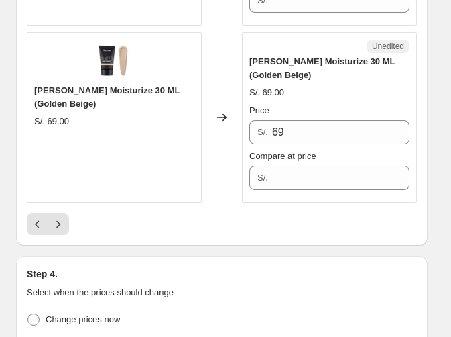
scroll to position [4225, 0]
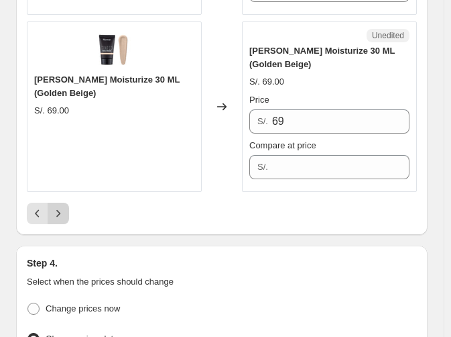
type input "46"
click at [65, 205] on button "Next" at bounding box center [58, 212] width 21 height 21
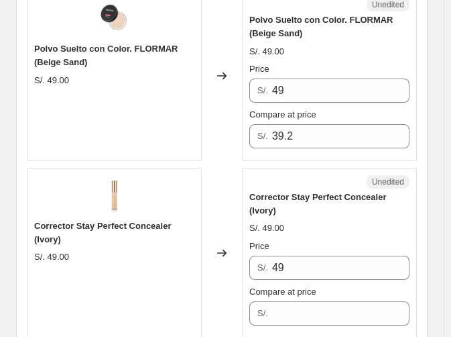
scroll to position [3962, 0]
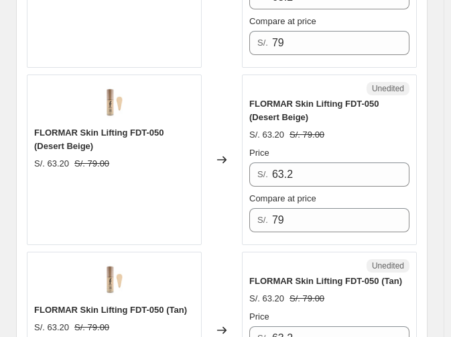
scroll to position [1579, 0]
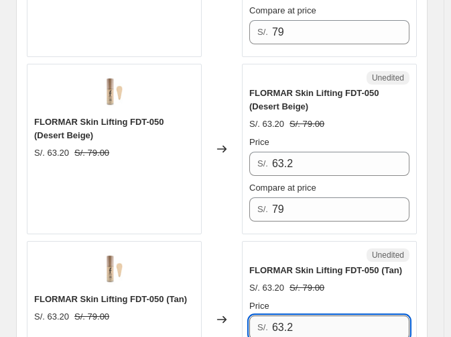
click at [330, 325] on div "Price S/. 63.2 Compare at price S/. 79" at bounding box center [329, 342] width 160 height 86
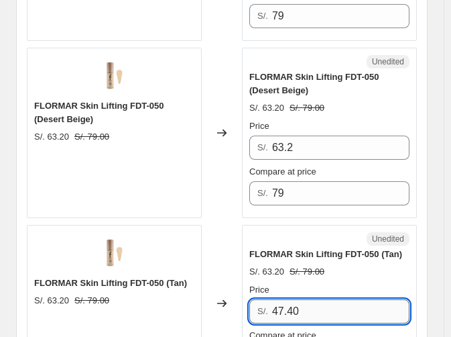
click at [316, 299] on input "47.40" at bounding box center [340, 311] width 137 height 24
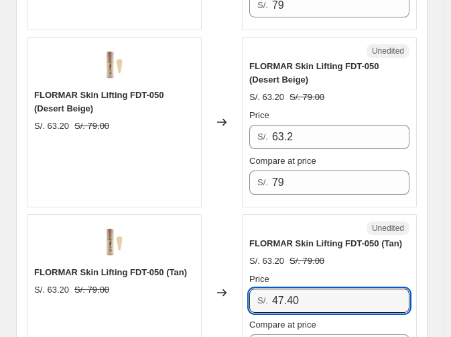
scroll to position [1605, 0]
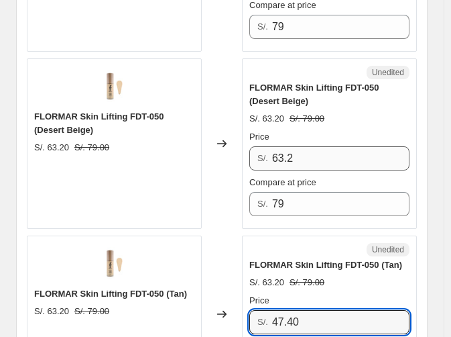
type input "47.40"
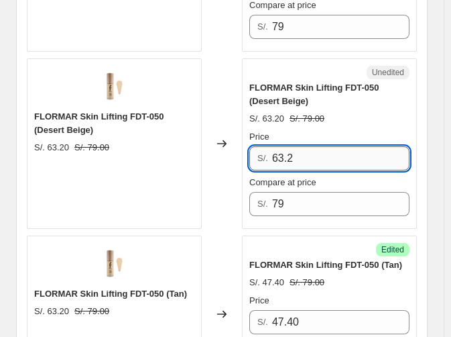
click at [379, 146] on input "63.2" at bounding box center [340, 158] width 137 height 24
paste input "47.40"
click at [379, 146] on input "63.2" at bounding box center [340, 158] width 137 height 24
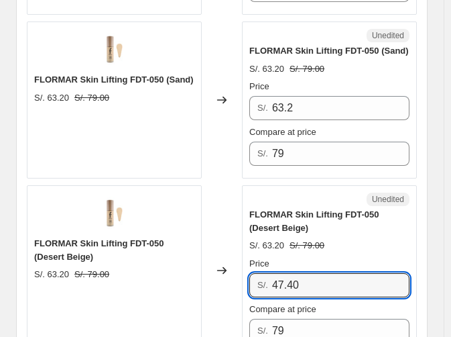
scroll to position [1458, 0]
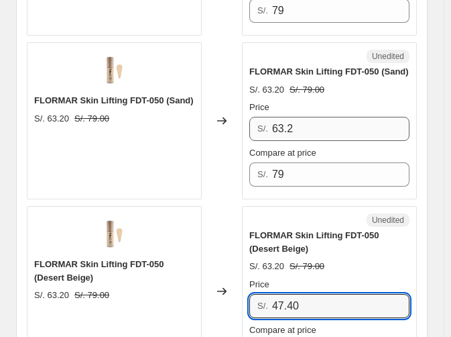
type input "47.40"
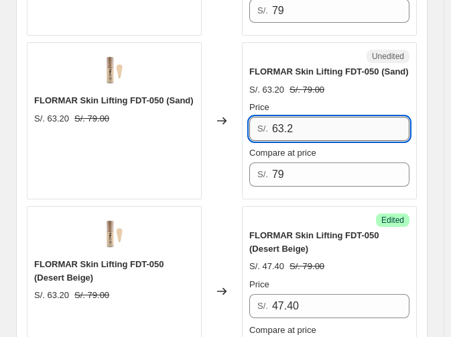
click at [379, 117] on input "63.2" at bounding box center [340, 129] width 137 height 24
paste input "47.40"
click at [379, 117] on input "47.40" at bounding box center [340, 129] width 137 height 24
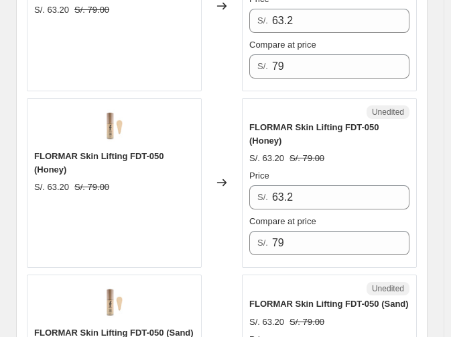
scroll to position [1205, 0]
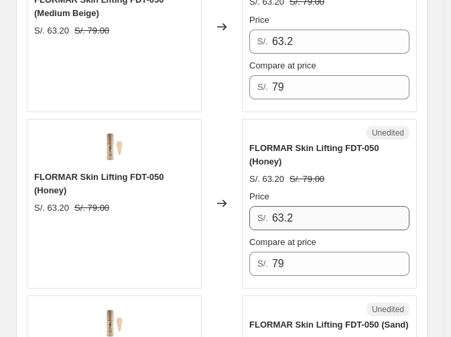
type input "47.40"
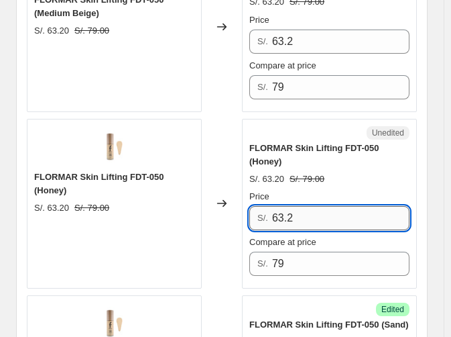
click at [330, 206] on input "63.2" at bounding box center [340, 218] width 137 height 24
paste input "47.40"
type input "47.40"
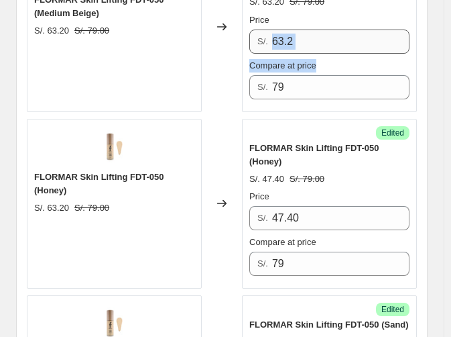
drag, startPoint x: 324, startPoint y: 47, endPoint x: 319, endPoint y: 42, distance: 7.6
click at [319, 42] on div "Price S/. 63.2 Compare at price S/. 79" at bounding box center [329, 56] width 160 height 86
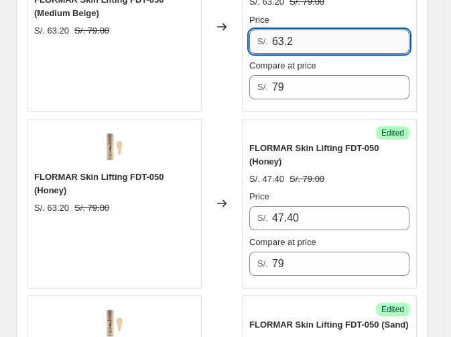
click at [319, 42] on input "63.2" at bounding box center [340, 41] width 137 height 24
paste input "47.40"
click at [319, 42] on input "47.40" at bounding box center [340, 41] width 137 height 24
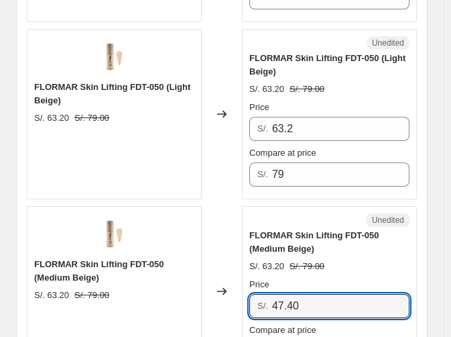
scroll to position [920, 0]
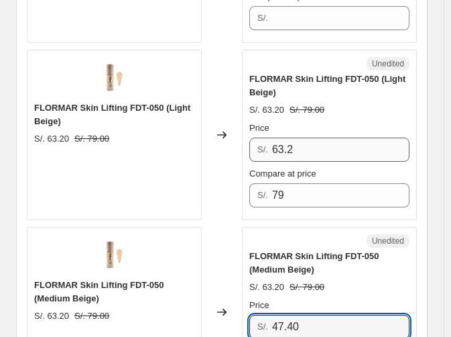
type input "47.40"
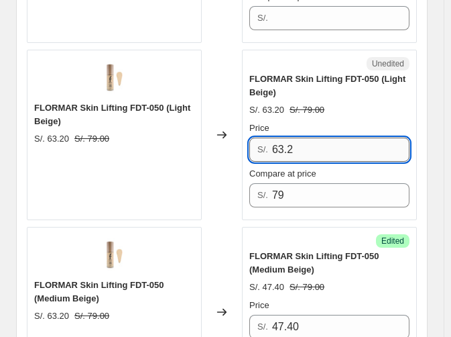
click at [310, 143] on input "63.2" at bounding box center [340, 149] width 137 height 24
paste input "47.40"
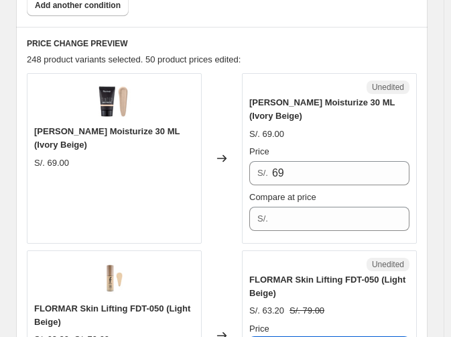
scroll to position [699, 0]
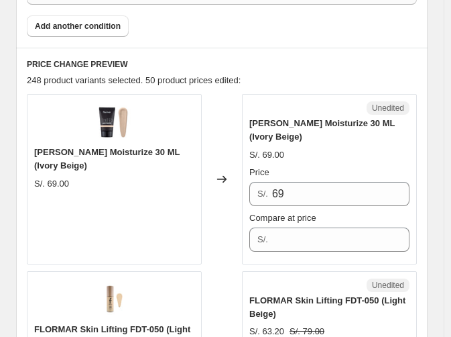
type input "47.40"
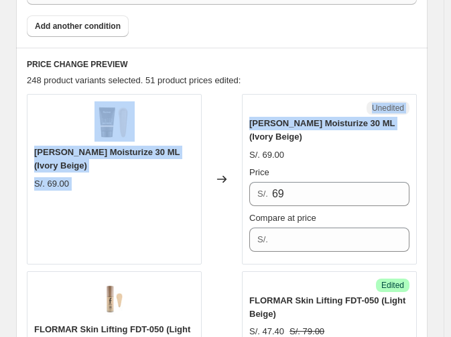
drag, startPoint x: 434, startPoint y: 110, endPoint x: 450, endPoint y: 67, distance: 45.8
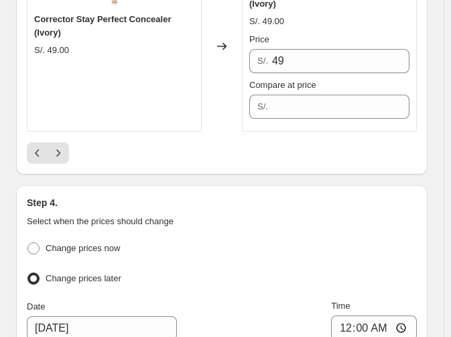
scroll to position [4199, 0]
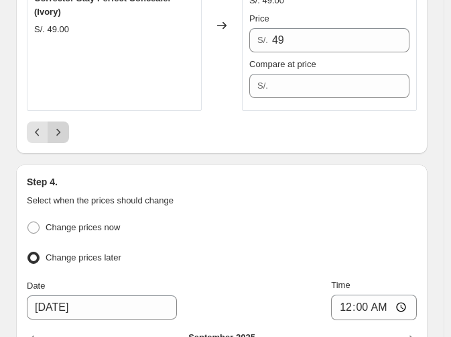
click at [61, 125] on icon "Next" at bounding box center [58, 131] width 13 height 13
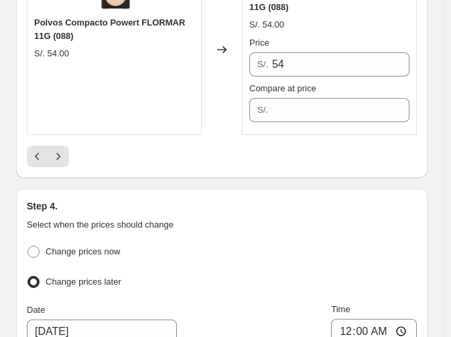
scroll to position [4157, 0]
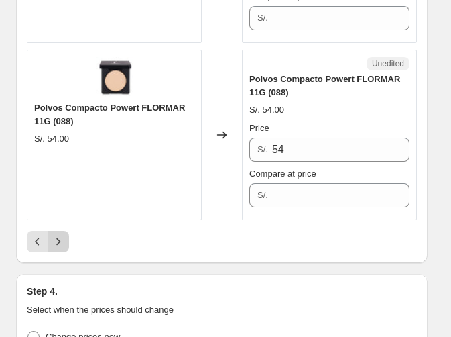
click at [62, 235] on icon "Next" at bounding box center [58, 241] width 13 height 13
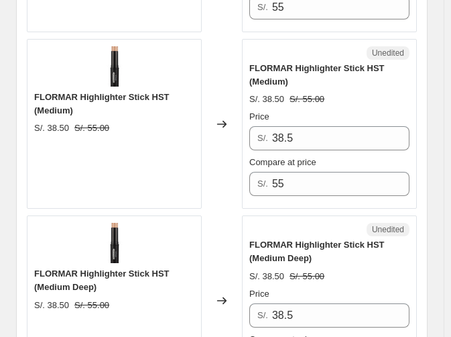
scroll to position [3594, 0]
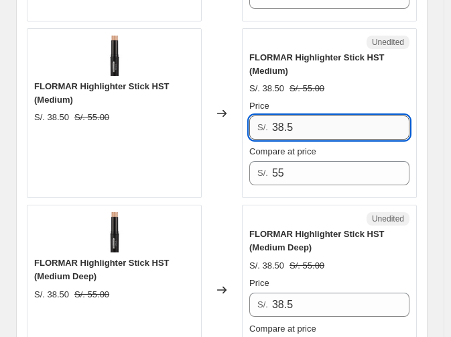
click at [357, 115] on input "38.5" at bounding box center [340, 127] width 137 height 24
paste input "47.40"
type input "4"
click at [357, 115] on input "27.50" at bounding box center [340, 127] width 137 height 24
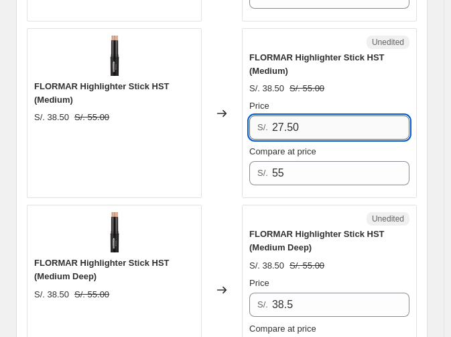
click at [357, 115] on input "27.50" at bounding box center [340, 127] width 137 height 24
type input "27.50"
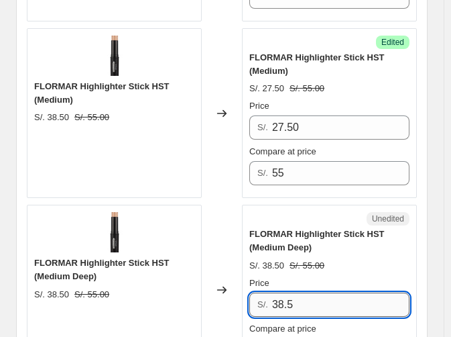
click at [300, 292] on input "38.5" at bounding box center [340, 304] width 137 height 24
paste input "27.50"
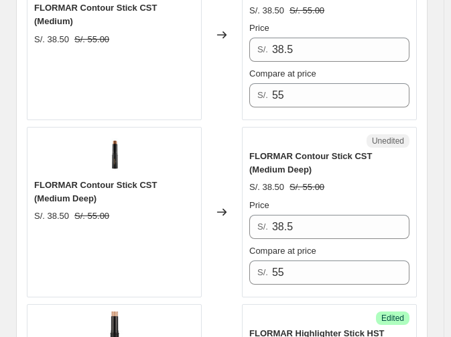
scroll to position [3297, 0]
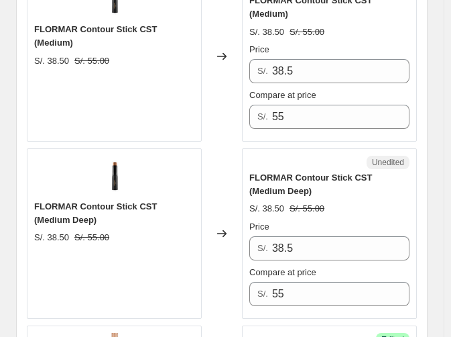
type input "27.50"
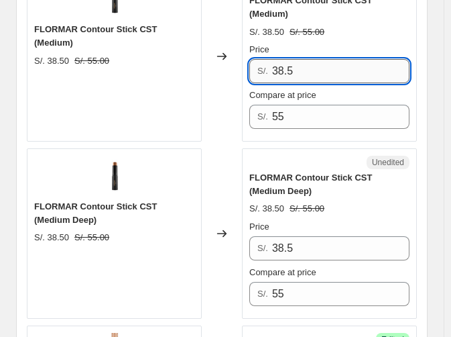
click at [363, 59] on input "38.5" at bounding box center [340, 71] width 137 height 24
paste input "27.50"
type input "27.50"
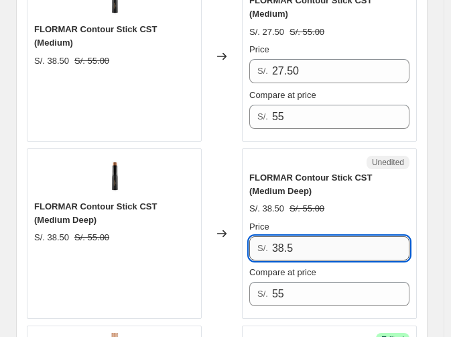
click at [334, 236] on input "38.5" at bounding box center [340, 248] width 137 height 24
paste input "27.50"
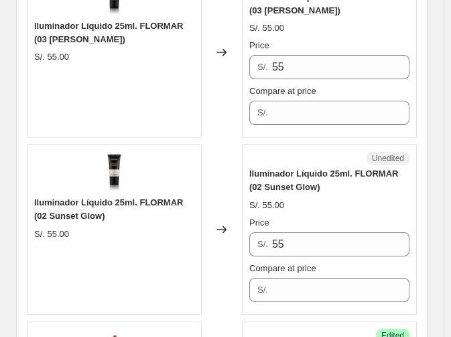
scroll to position [2937, 0]
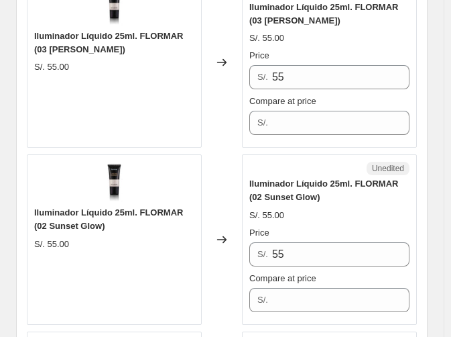
type input "27.50"
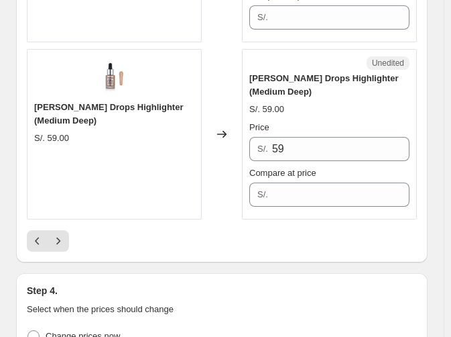
scroll to position [4146, 0]
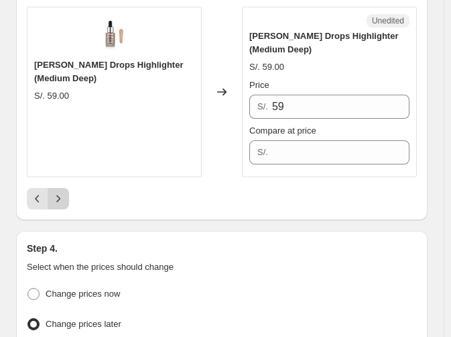
click at [56, 192] on icon "Next" at bounding box center [58, 198] width 13 height 13
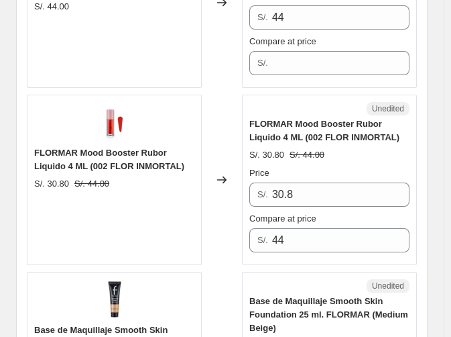
scroll to position [2646, 0]
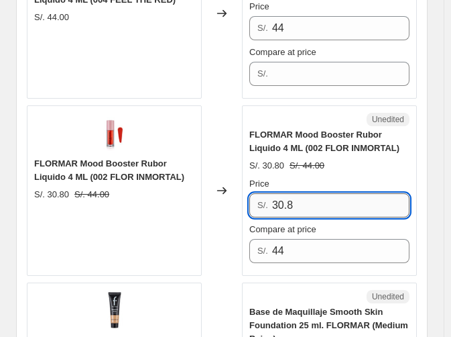
click at [330, 193] on input "30.8" at bounding box center [340, 205] width 137 height 24
click at [330, 193] on input "22" at bounding box center [340, 205] width 137 height 24
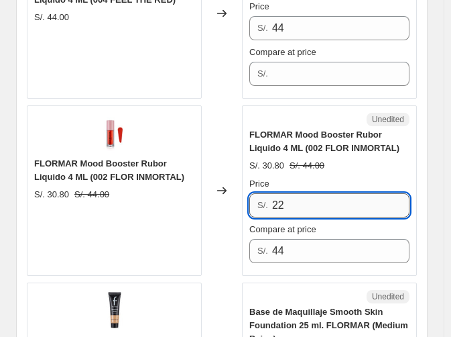
click at [330, 193] on input "22" at bounding box center [340, 205] width 137 height 24
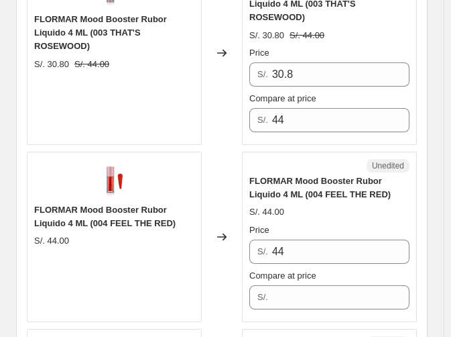
scroll to position [2413, 0]
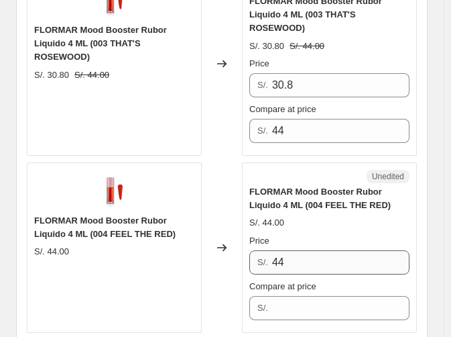
type input "22"
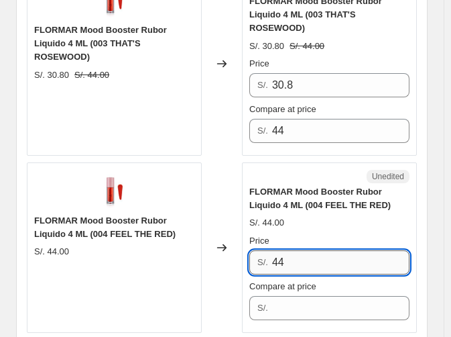
click at [320, 250] on input "44" at bounding box center [340, 262] width 137 height 24
paste input "22"
click at [320, 250] on input "22" at bounding box center [340, 262] width 137 height 24
type input "22"
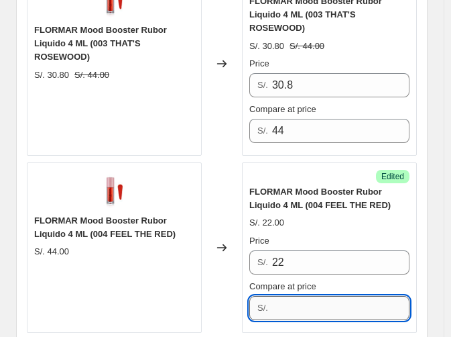
click at [308, 296] on input "Compare at price" at bounding box center [340, 308] width 137 height 24
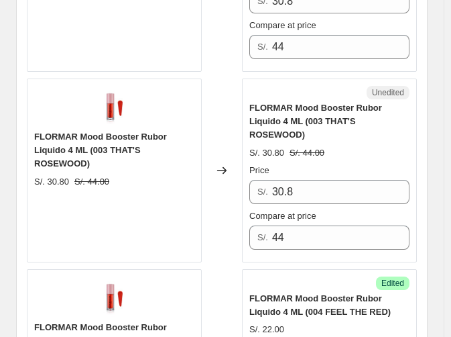
scroll to position [2296, 0]
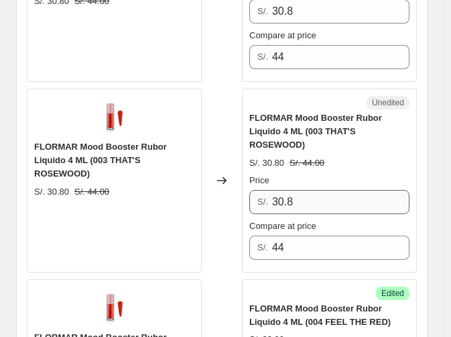
type input "44"
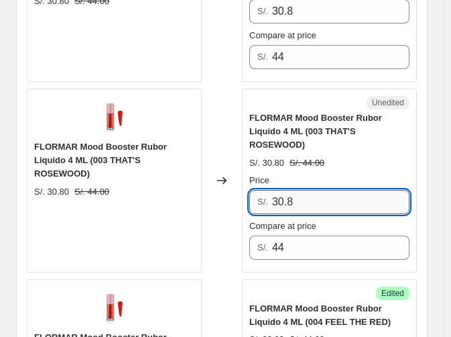
click at [350, 190] on input "30.8" at bounding box center [340, 202] width 137 height 24
paste input "22"
click at [350, 190] on input "22" at bounding box center [340, 202] width 137 height 24
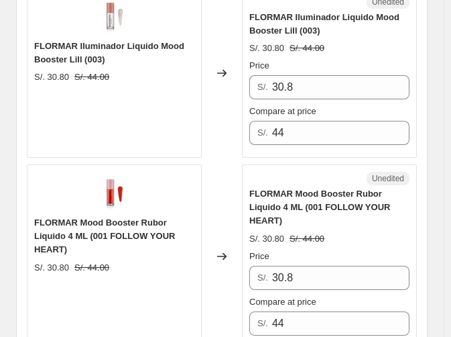
scroll to position [2040, 0]
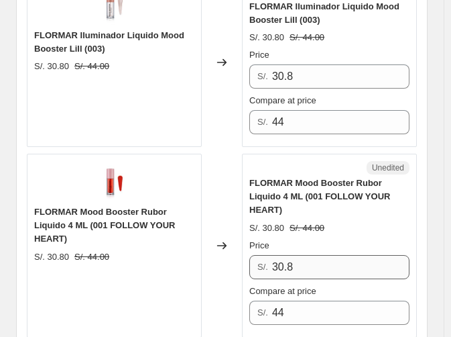
type input "22"
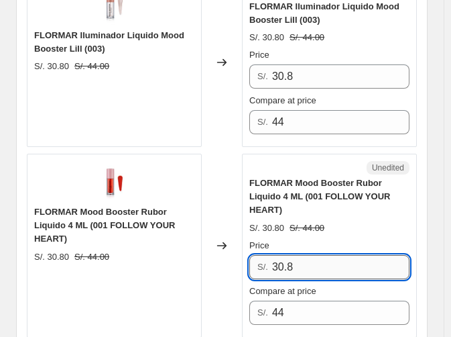
click at [341, 255] on input "30.8" at bounding box center [340, 267] width 137 height 24
paste input "22"
click at [341, 255] on input "22" at bounding box center [340, 267] width 137 height 24
type input "22"
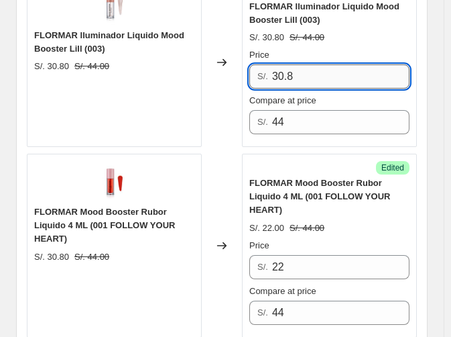
click at [308, 64] on input "30.8" at bounding box center [340, 76] width 137 height 24
paste input "22"
click at [308, 64] on input "22" at bounding box center [340, 76] width 137 height 24
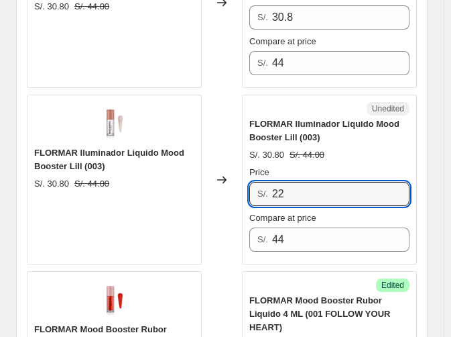
scroll to position [1945, 0]
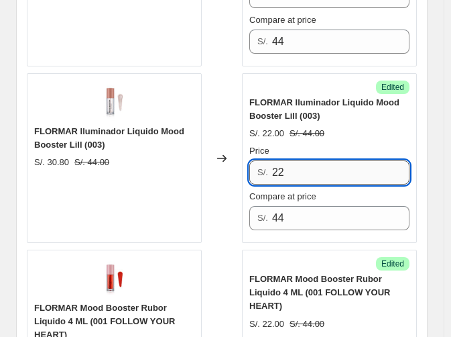
click at [306, 162] on input "22" at bounding box center [340, 172] width 137 height 24
click at [302, 160] on input "27" at bounding box center [340, 172] width 137 height 24
type input "27"
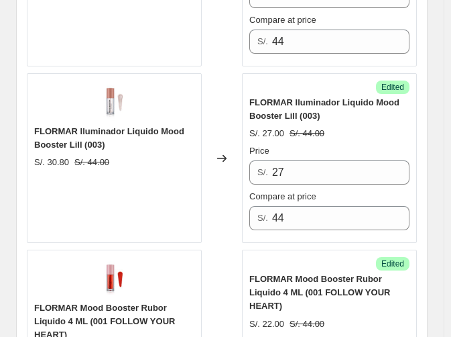
drag, startPoint x: 447, startPoint y: 138, endPoint x: 456, endPoint y: 138, distance: 9.4
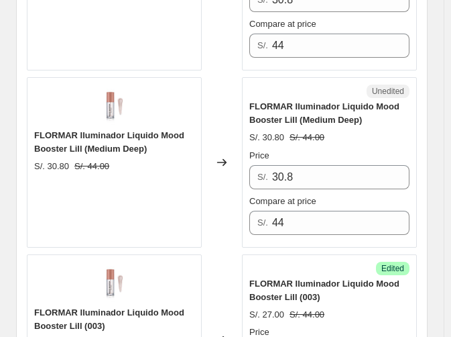
scroll to position [1774, 0]
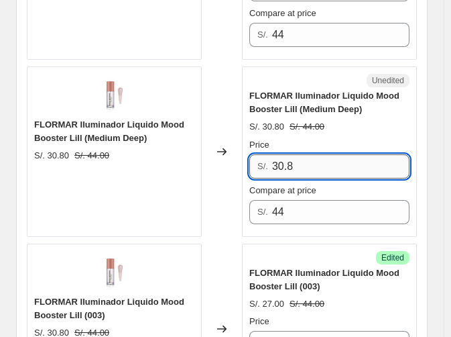
click at [373, 154] on input "30.8" at bounding box center [340, 166] width 137 height 24
paste input "27"
click at [373, 154] on input "27" at bounding box center [340, 166] width 137 height 24
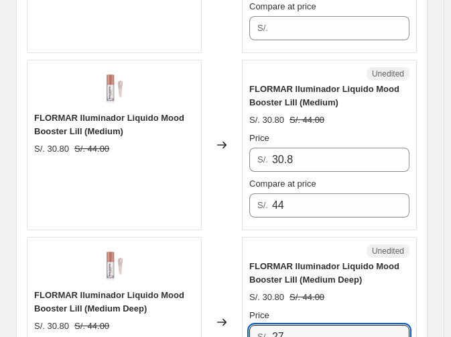
scroll to position [1573, 0]
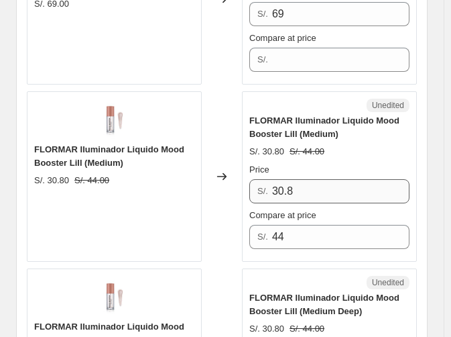
type input "27"
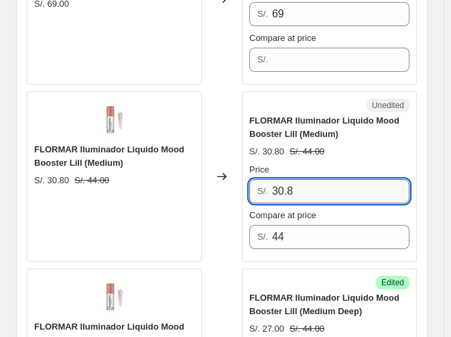
click at [351, 179] on input "30.8" at bounding box center [340, 191] width 137 height 24
paste input "27"
click at [351, 179] on input "27" at bounding box center [340, 191] width 137 height 24
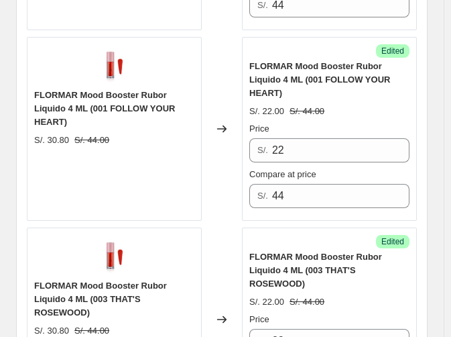
scroll to position [2126, 0]
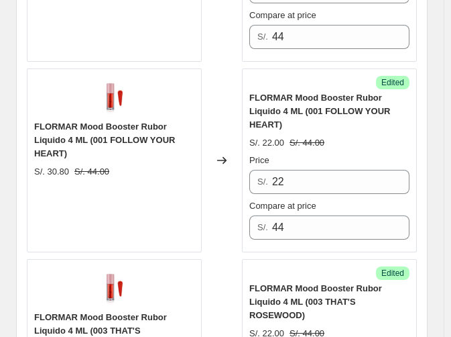
type input "27"
drag, startPoint x: 440, startPoint y: 147, endPoint x: 454, endPoint y: 151, distance: 14.5
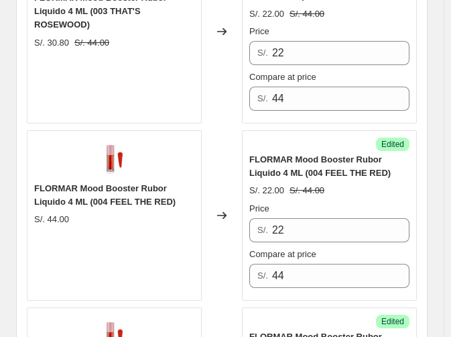
scroll to position [2434, 0]
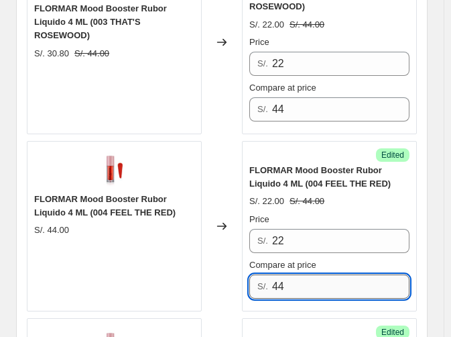
click at [328, 274] on input "44" at bounding box center [340, 286] width 137 height 24
click at [278, 274] on input "44" at bounding box center [340, 286] width 137 height 24
type input "54"
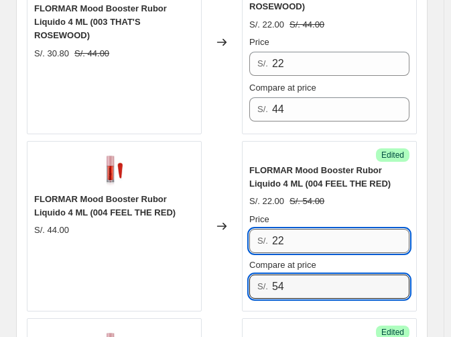
click at [369, 229] on input "22" at bounding box center [340, 241] width 137 height 24
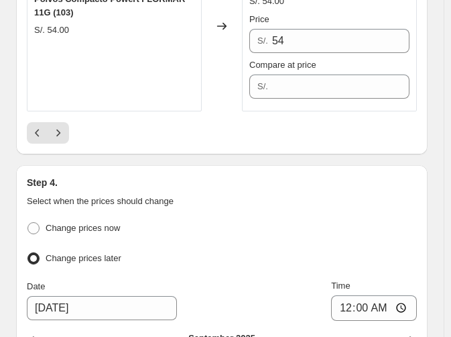
scroll to position [4263, 0]
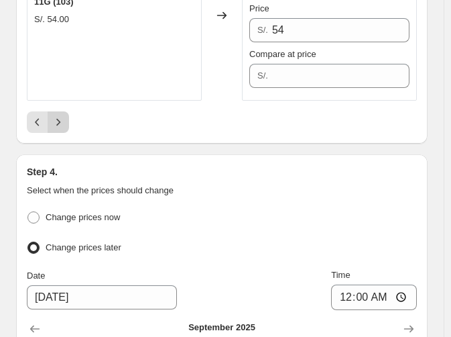
type input "27"
click at [60, 115] on icon "Next" at bounding box center [58, 121] width 13 height 13
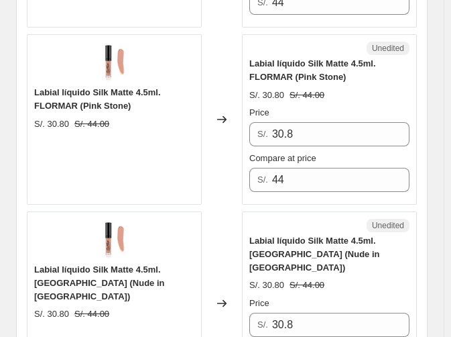
scroll to position [3936, 0]
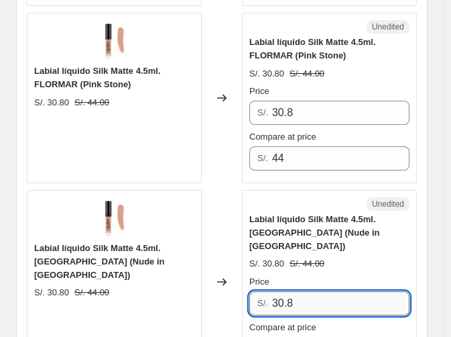
click at [361, 291] on input "30.8" at bounding box center [340, 303] width 137 height 24
click at [361, 291] on input "22" at bounding box center [340, 303] width 137 height 24
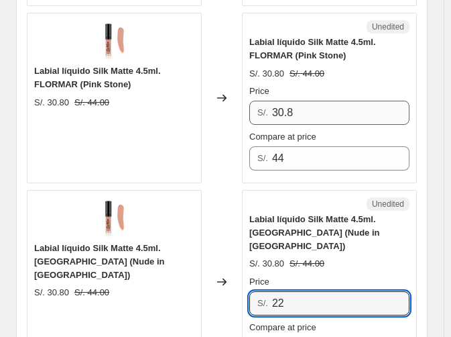
type input "22"
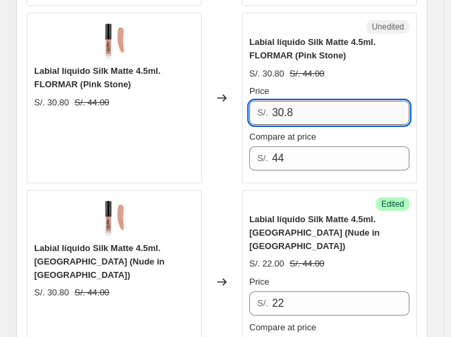
click at [344, 101] on input "30.8" at bounding box center [340, 113] width 137 height 24
paste input "22"
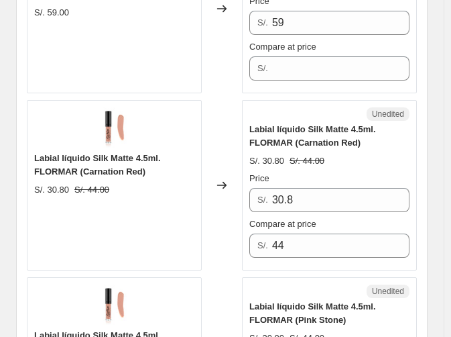
scroll to position [3641, 0]
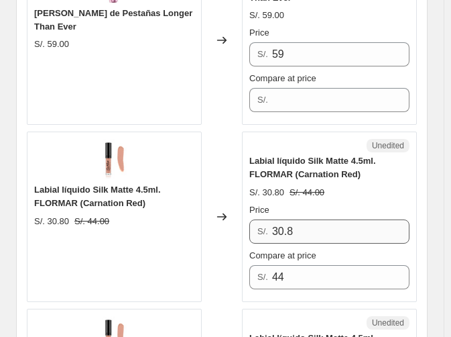
type input "22"
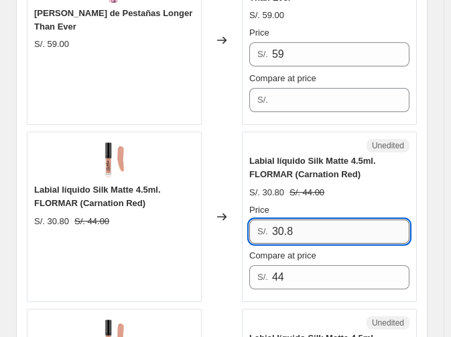
click at [363, 219] on input "30.8" at bounding box center [340, 231] width 137 height 24
paste input "22"
click at [363, 219] on input "22" at bounding box center [340, 231] width 137 height 24
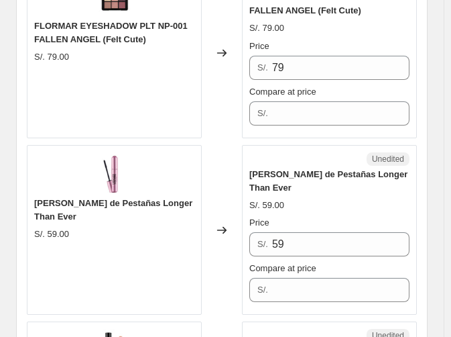
scroll to position [3440, 0]
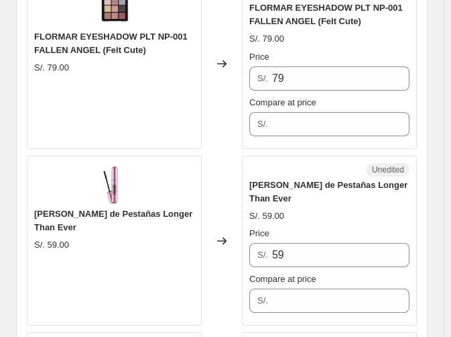
type input "22"
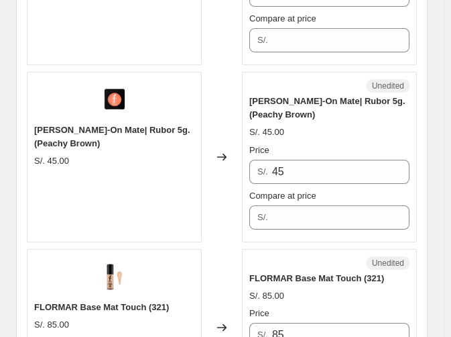
scroll to position [1774, 0]
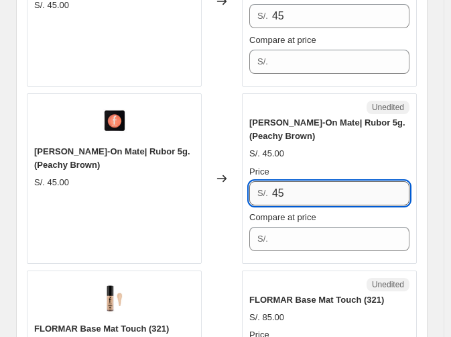
click at [359, 181] on input "45" at bounding box center [340, 193] width 137 height 24
click at [359, 181] on input "27.50" at bounding box center [340, 193] width 137 height 24
type input "27.50"
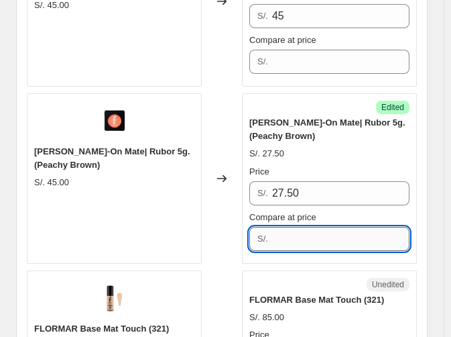
click at [379, 227] on input "Compare at price" at bounding box center [340, 239] width 137 height 24
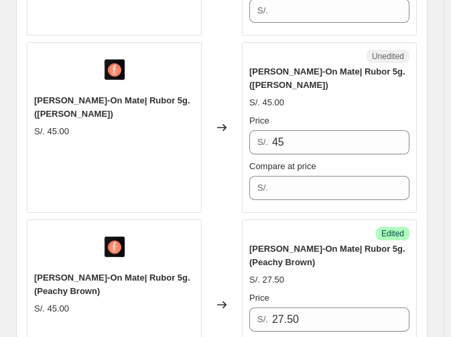
scroll to position [1638, 0]
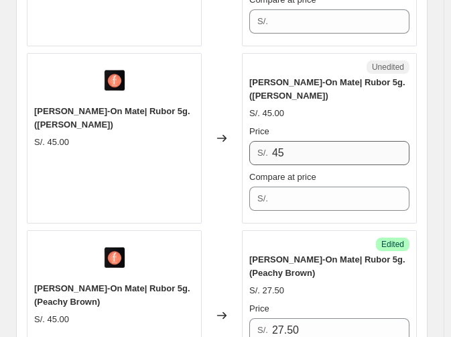
type input "55"
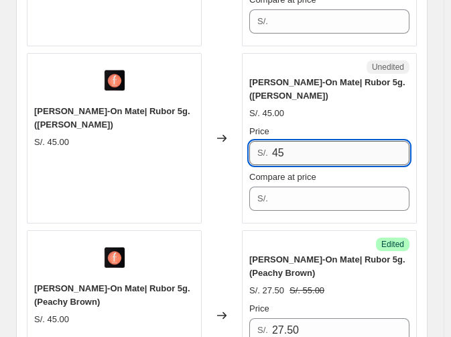
click at [373, 141] on input "45" at bounding box center [340, 153] width 137 height 24
paste input "27.50"
type input "27.50"
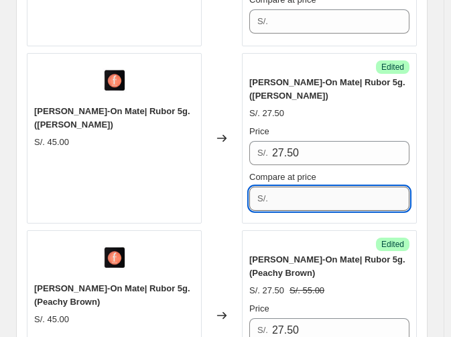
click at [357, 186] on input "Compare at price" at bounding box center [340, 198] width 137 height 24
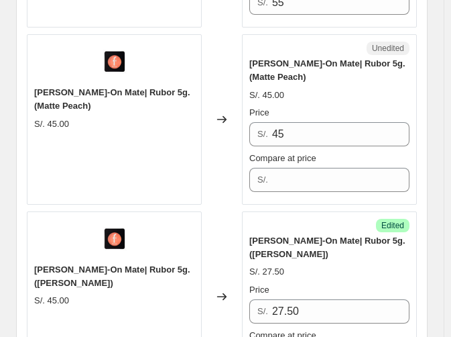
scroll to position [1469, 0]
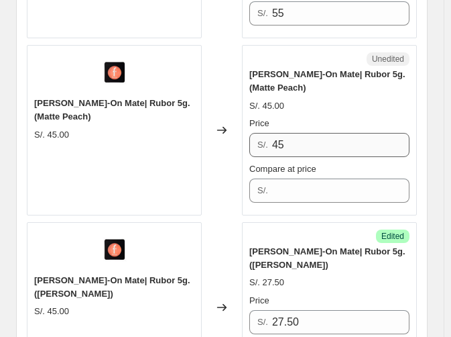
type input "55"
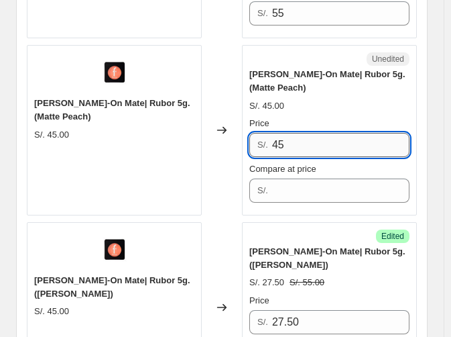
click at [353, 133] on input "45" at bounding box center [340, 145] width 137 height 24
paste input "27.50"
click at [353, 133] on input "27.50" at bounding box center [340, 145] width 137 height 24
type input "27.50"
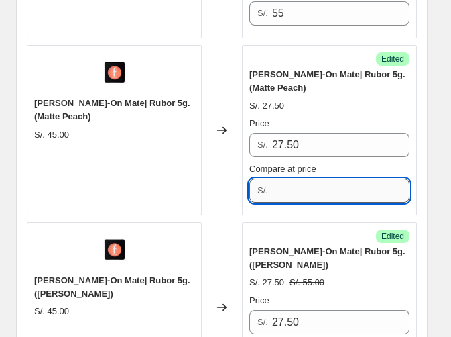
click at [312, 178] on input "Compare at price" at bounding box center [340, 190] width 137 height 24
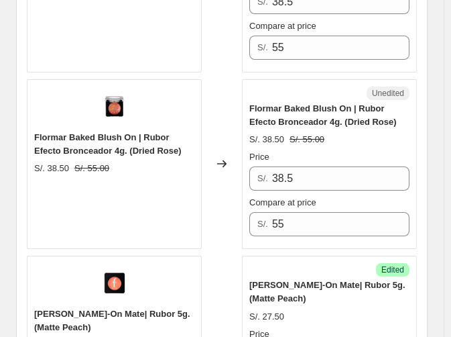
scroll to position [1247, 0]
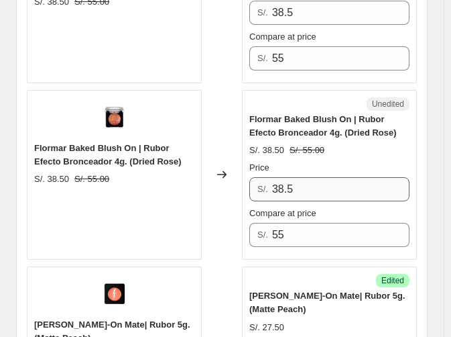
type input "55"
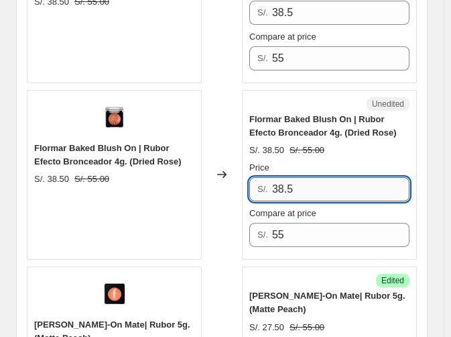
click at [365, 177] on input "38.5" at bounding box center [340, 189] width 137 height 24
paste input "27.50"
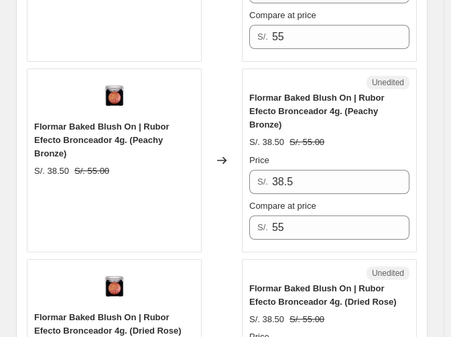
scroll to position [1069, 0]
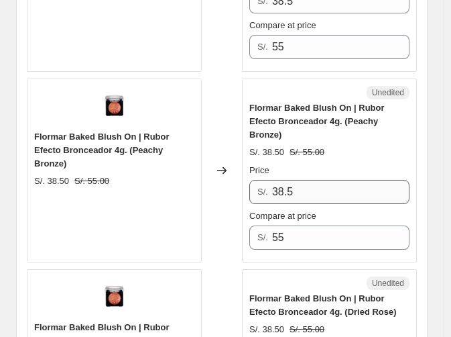
type input "27.50"
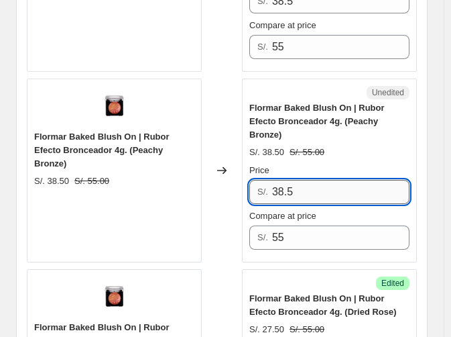
click at [370, 180] on input "38.5" at bounding box center [340, 192] width 137 height 24
paste input "27.50"
click at [370, 180] on input "27.50" at bounding box center [340, 192] width 137 height 24
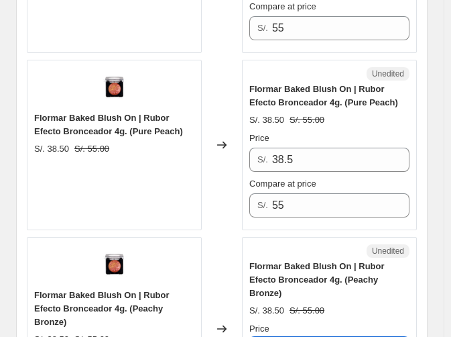
scroll to position [889, 0]
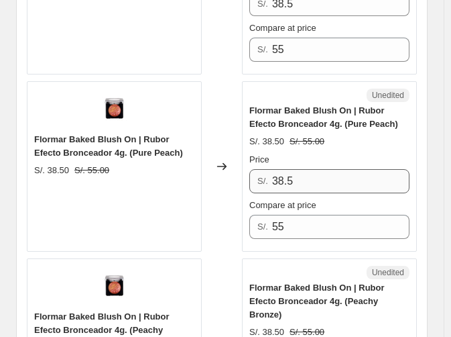
type input "27.50"
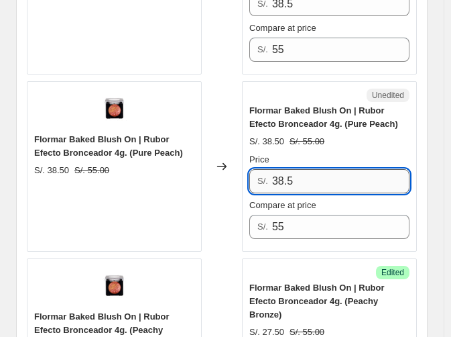
click at [343, 169] on input "38.5" at bounding box center [340, 181] width 137 height 24
paste input "27.50"
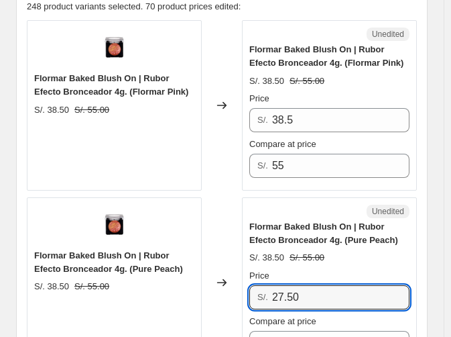
scroll to position [762, 0]
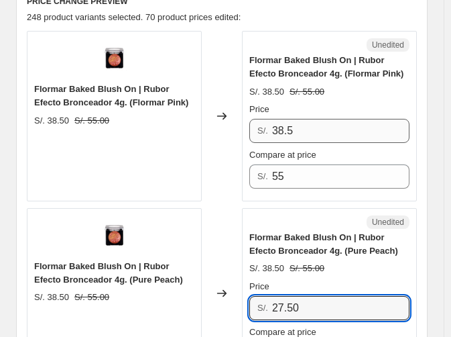
type input "27.50"
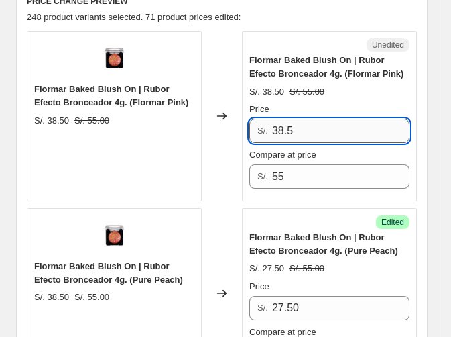
paste input "27.50"
click at [358, 130] on input "38.527.50" at bounding box center [340, 131] width 137 height 24
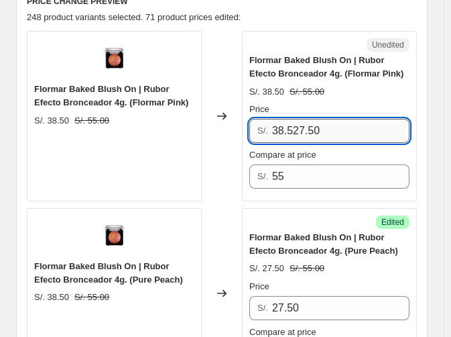
paste input "text"
click at [358, 130] on input "27.50" at bounding box center [340, 131] width 137 height 24
type input "27.50"
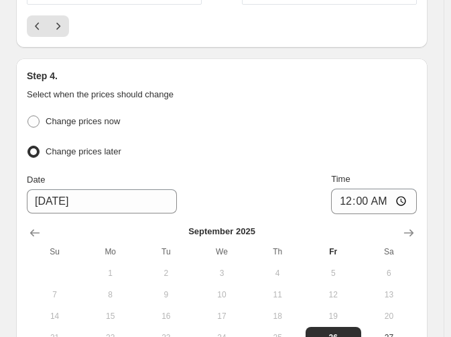
scroll to position [4316, 0]
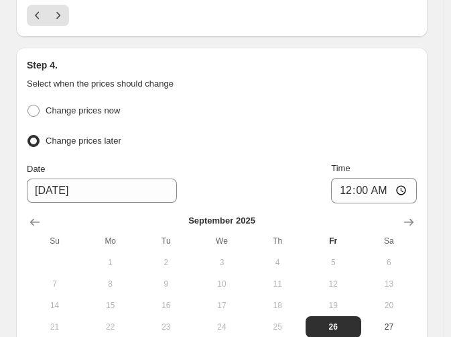
drag, startPoint x: 448, startPoint y: 291, endPoint x: 454, endPoint y: 261, distance: 30.0
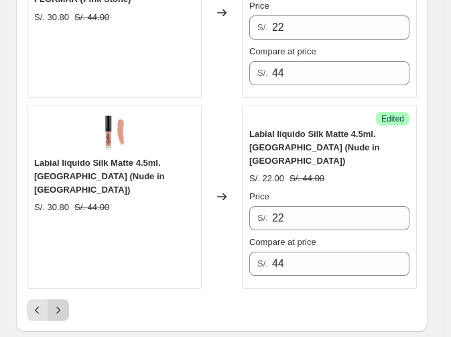
click at [57, 303] on icon "Next" at bounding box center [58, 309] width 13 height 13
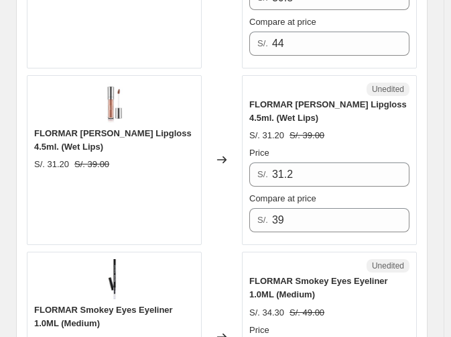
scroll to position [1270, 0]
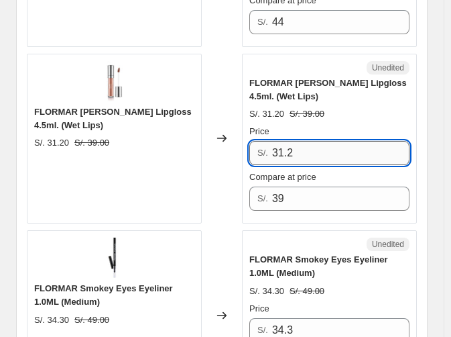
click at [300, 157] on input "31.2" at bounding box center [340, 153] width 137 height 24
type input "23.40"
click at [332, 150] on input "23.40" at bounding box center [340, 153] width 137 height 24
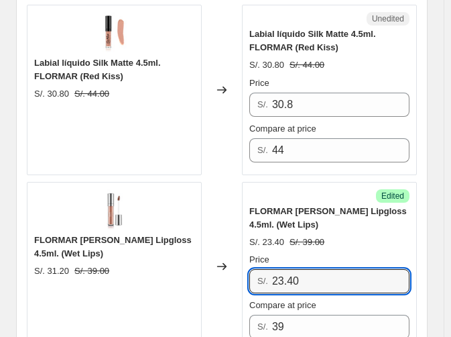
scroll to position [1132, 0]
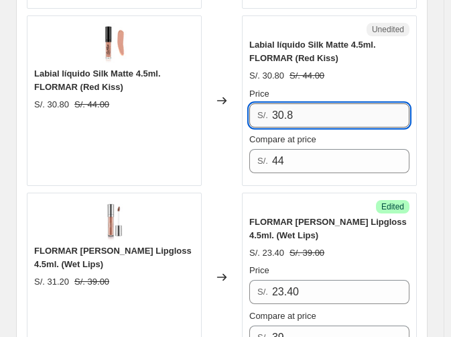
click at [371, 107] on input "30.8" at bounding box center [340, 115] width 137 height 24
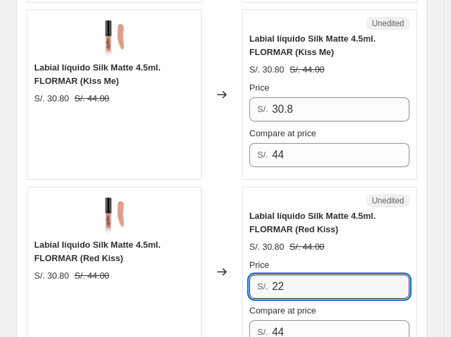
scroll to position [918, 0]
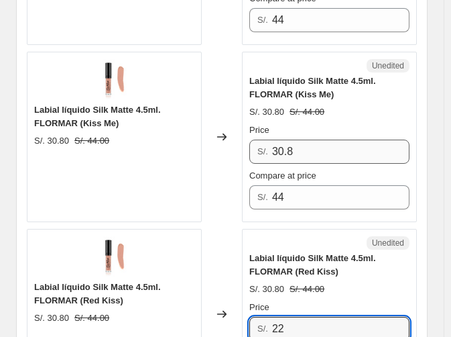
type input "22"
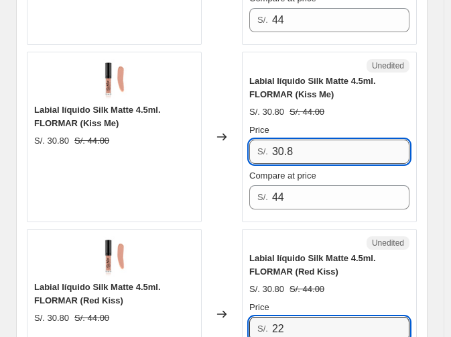
click at [338, 145] on input "30.8" at bounding box center [340, 151] width 137 height 24
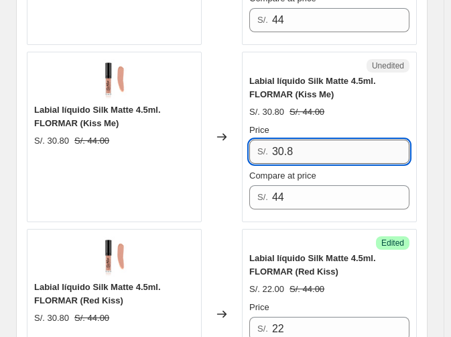
click at [338, 145] on input "30.8" at bounding box center [340, 151] width 137 height 24
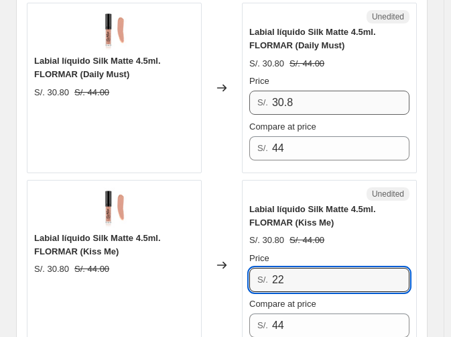
type input "22"
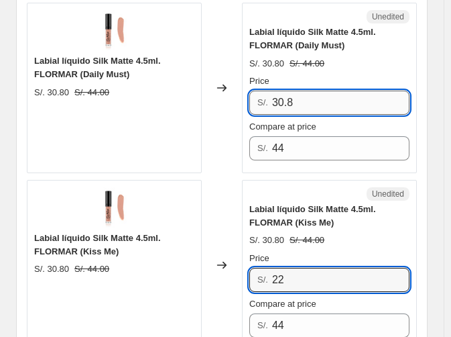
click at [362, 90] on input "30.8" at bounding box center [340, 102] width 137 height 24
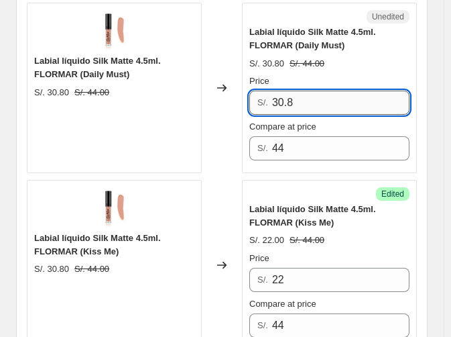
click at [362, 90] on input "30.8" at bounding box center [340, 102] width 137 height 24
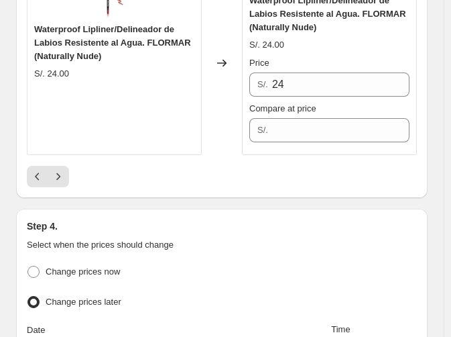
scroll to position [4202, 0]
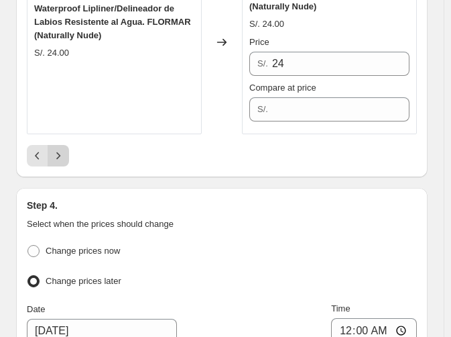
type input "22"
click at [62, 153] on icon "Next" at bounding box center [58, 155] width 13 height 13
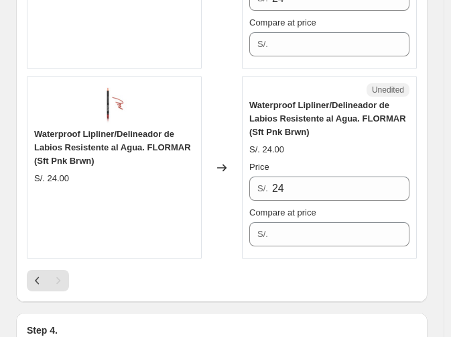
scroll to position [2055, 0]
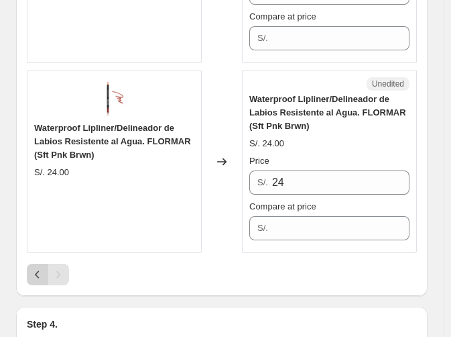
click at [34, 269] on icon "Previous" at bounding box center [37, 273] width 13 height 13
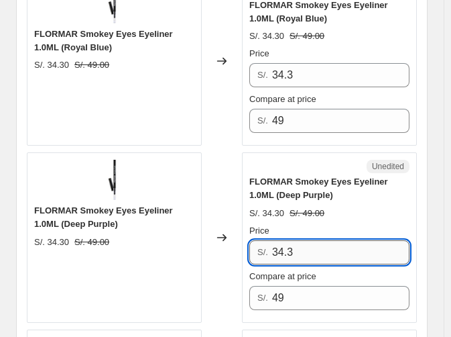
click at [300, 249] on input "34.3" at bounding box center [340, 252] width 137 height 24
type input "24.50"
click at [365, 245] on input "24.50" at bounding box center [340, 252] width 137 height 24
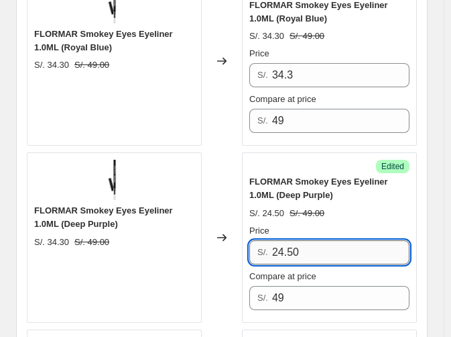
click at [365, 245] on input "24.50" at bounding box center [340, 252] width 137 height 24
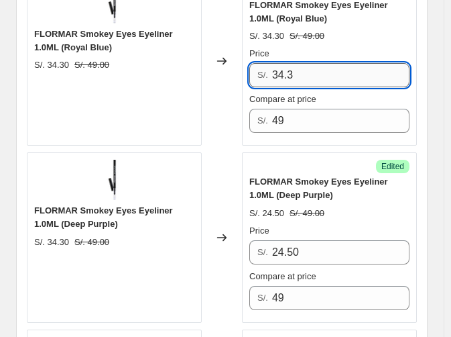
click at [364, 76] on input "34.3" at bounding box center [340, 75] width 137 height 24
paste input "24.50"
type input "24.50"
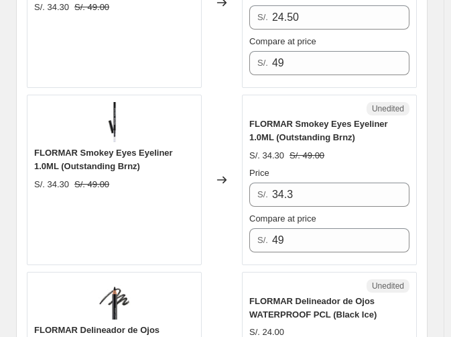
scroll to position [2301, 0]
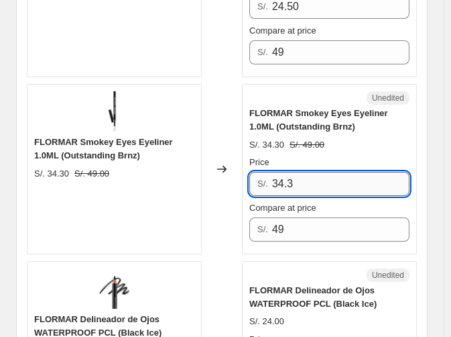
click at [312, 172] on input "34.3" at bounding box center [340, 184] width 137 height 24
paste input "24.50"
type input "24.50"
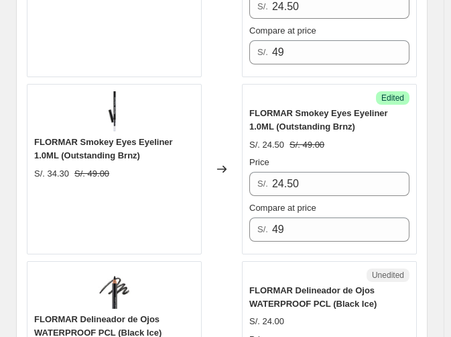
click at [404, 156] on div "Price" at bounding box center [329, 162] width 160 height 13
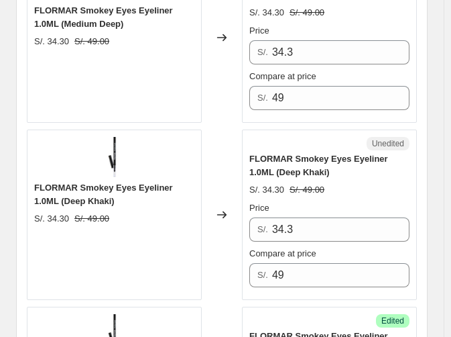
scroll to position [1735, 0]
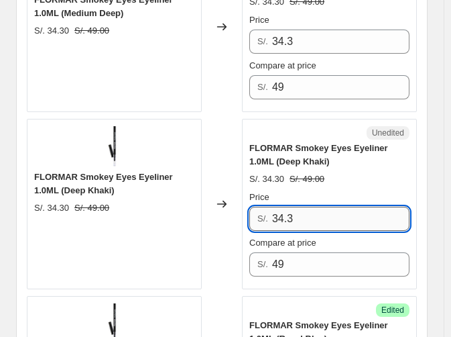
click at [315, 211] on input "34.3" at bounding box center [340, 218] width 137 height 24
paste input "24.50"
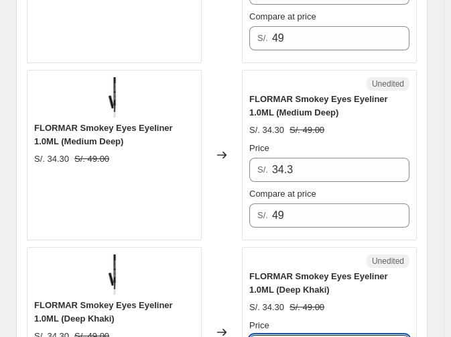
scroll to position [1597, 0]
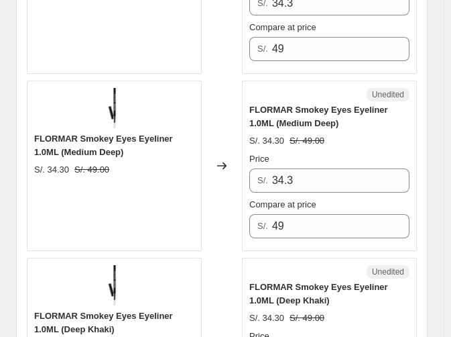
type input "24.50"
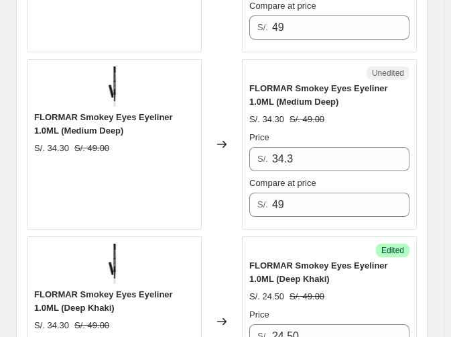
scroll to position [1607, 0]
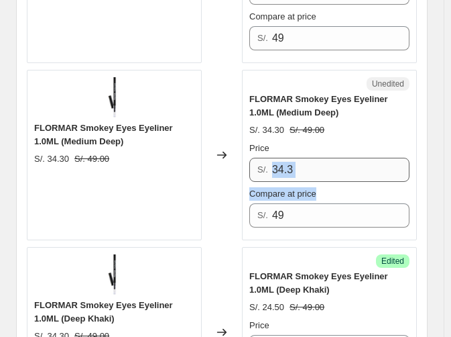
drag, startPoint x: 345, startPoint y: 180, endPoint x: 343, endPoint y: 168, distance: 12.2
click at [343, 168] on div "Price S/. 34.3 Compare at price S/. 49" at bounding box center [329, 184] width 160 height 86
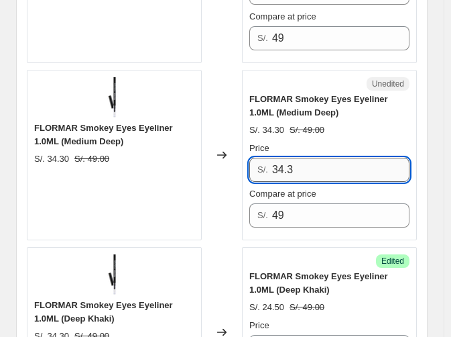
click at [343, 168] on input "34.3" at bounding box center [340, 170] width 137 height 24
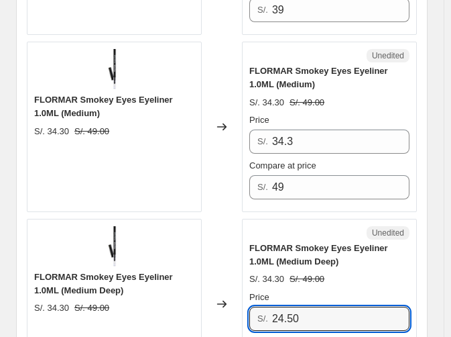
scroll to position [1437, 0]
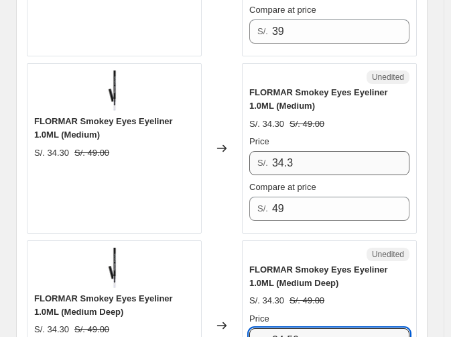
type input "24.50"
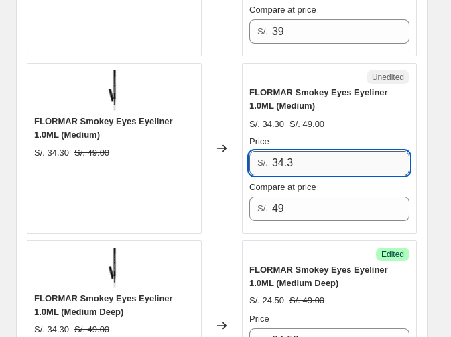
click at [347, 151] on input "34.3" at bounding box center [340, 163] width 137 height 24
type input "24.5"
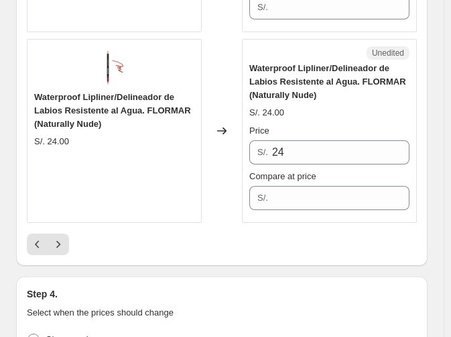
scroll to position [4145, 0]
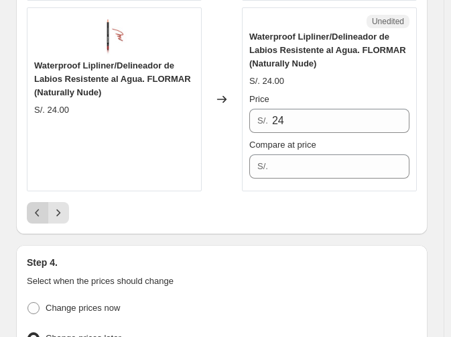
click at [40, 206] on icon "Previous" at bounding box center [37, 212] width 13 height 13
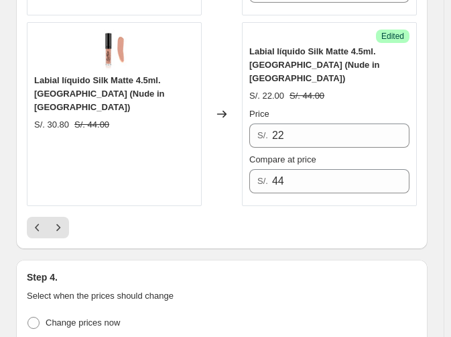
scroll to position [4082, 0]
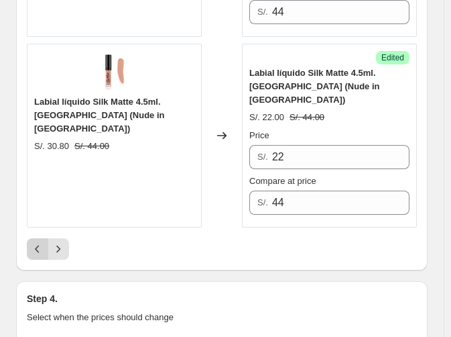
click at [35, 242] on icon "Previous" at bounding box center [37, 248] width 13 height 13
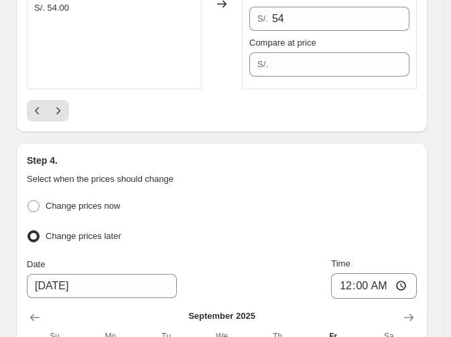
scroll to position [4263, 0]
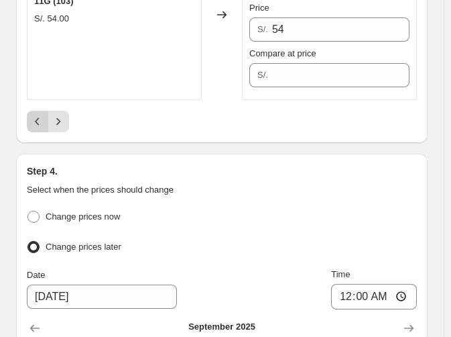
click at [45, 111] on button "Previous" at bounding box center [37, 121] width 21 height 21
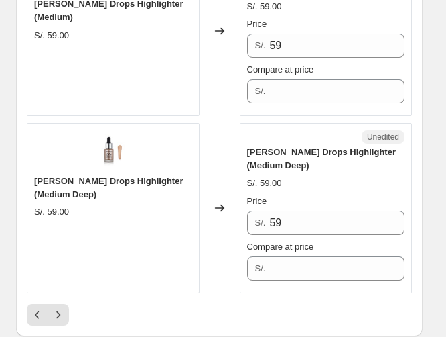
scroll to position [4072, 0]
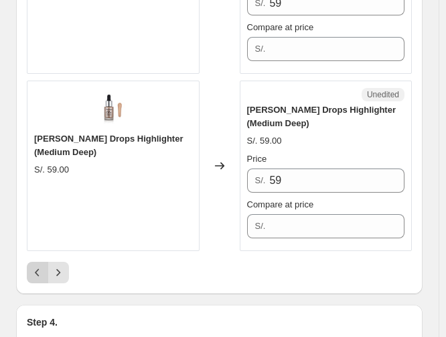
click at [32, 265] on icon "Previous" at bounding box center [37, 271] width 13 height 13
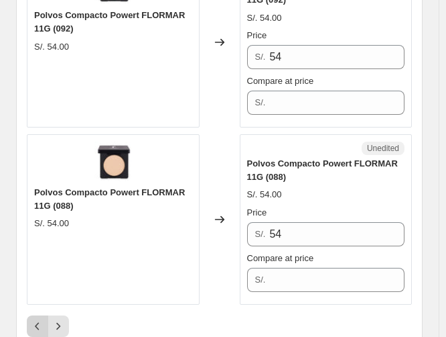
click at [36, 315] on button "Previous" at bounding box center [37, 325] width 21 height 21
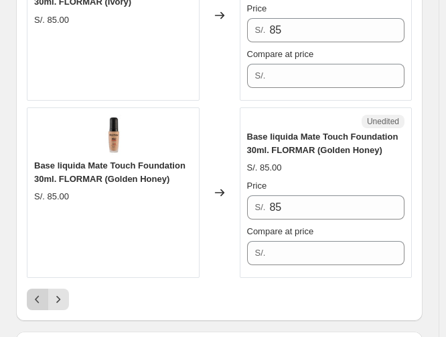
click at [36, 292] on icon "Previous" at bounding box center [37, 298] width 13 height 13
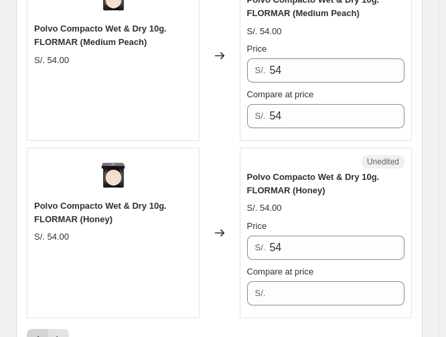
click at [36, 328] on button "Previous" at bounding box center [37, 338] width 21 height 21
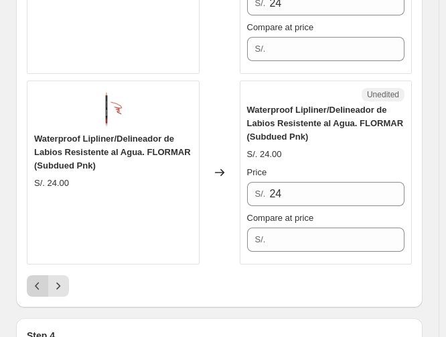
click at [36, 282] on icon "Previous" at bounding box center [37, 285] width 4 height 7
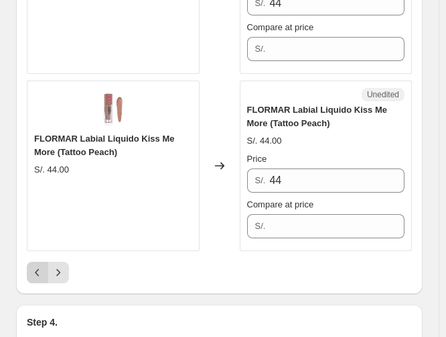
click at [34, 271] on icon "Previous" at bounding box center [37, 271] width 13 height 13
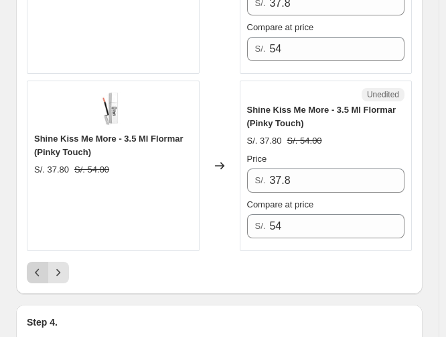
click at [34, 271] on icon "Previous" at bounding box center [37, 271] width 13 height 13
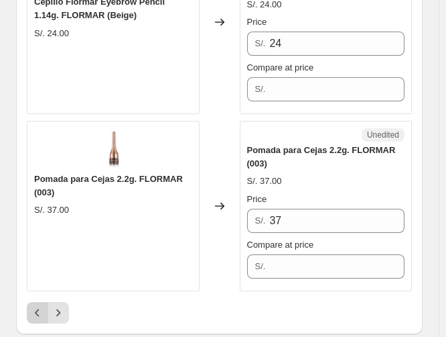
click at [34, 302] on button "Previous" at bounding box center [37, 312] width 21 height 21
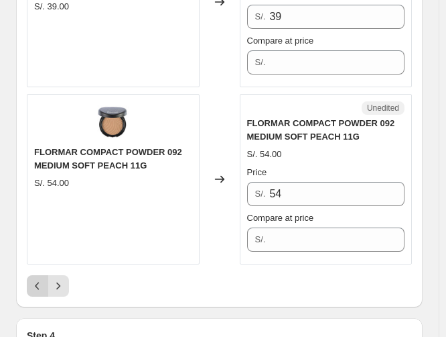
click at [35, 275] on button "Previous" at bounding box center [37, 285] width 21 height 21
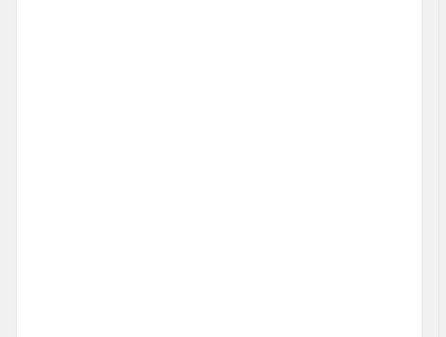
scroll to position [3138, 0]
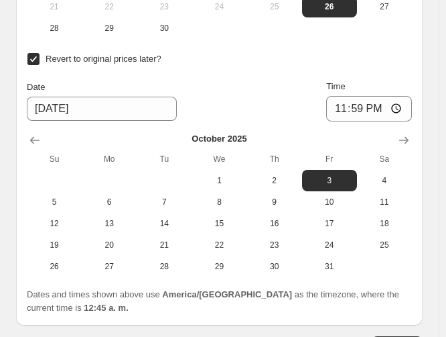
click at [387, 174] on div "Change prices now Change prices later Date [DATE] Time 00:00 [DATE] Su Mo Tu We…" at bounding box center [219, 47] width 385 height 533
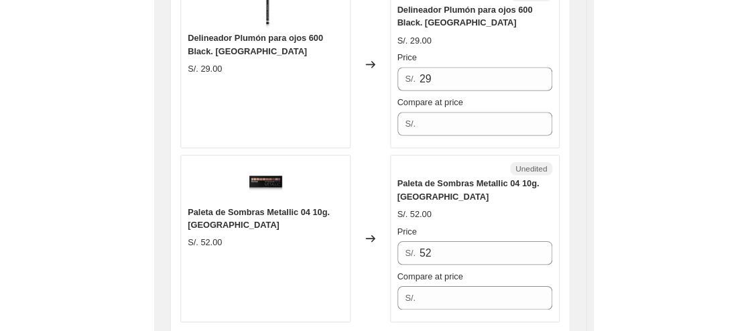
scroll to position [1887, 0]
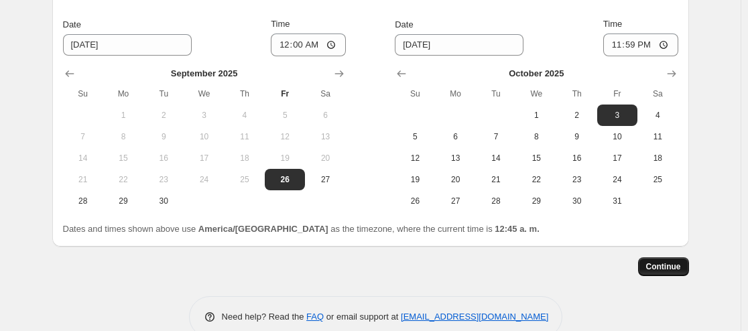
click at [681, 261] on span "Continue" at bounding box center [663, 266] width 35 height 11
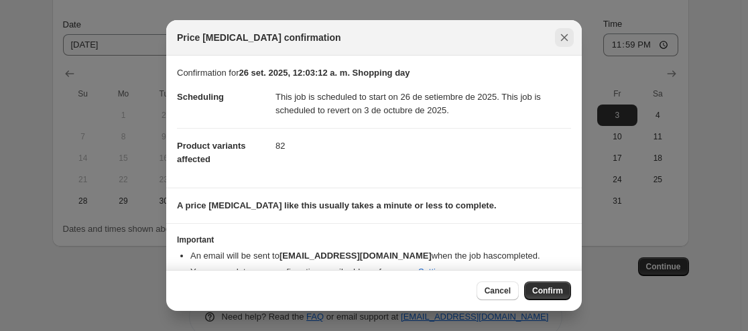
click at [570, 37] on icon "Close" at bounding box center [564, 37] width 13 height 13
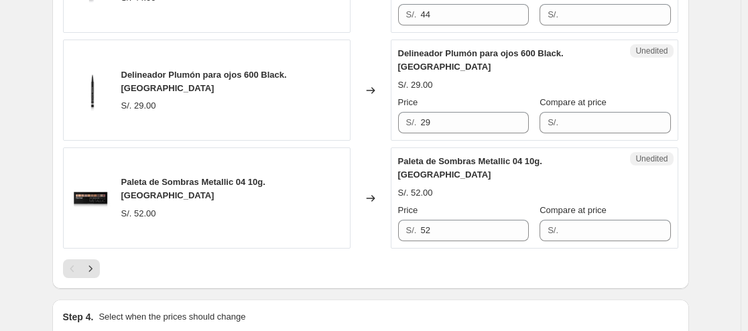
scroll to position [1505, 0]
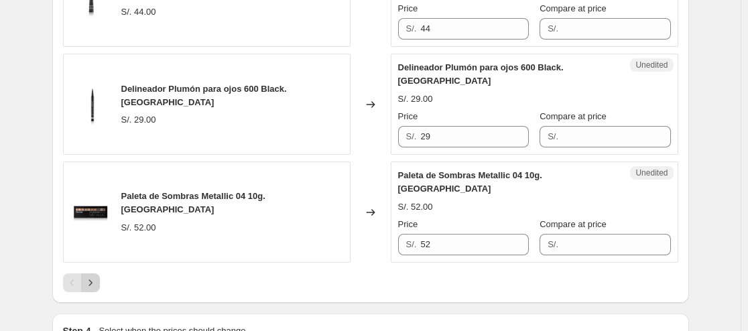
click at [97, 276] on icon "Next" at bounding box center [90, 282] width 13 height 13
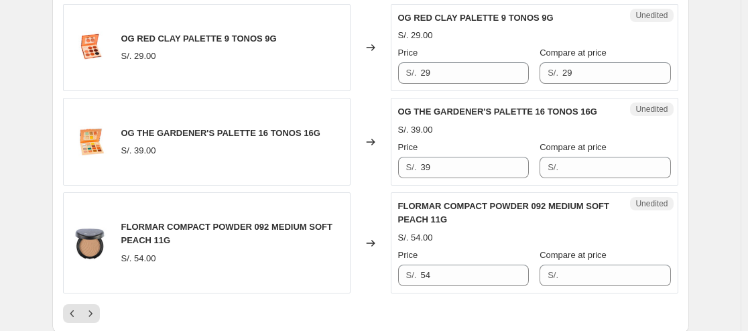
scroll to position [2330, 0]
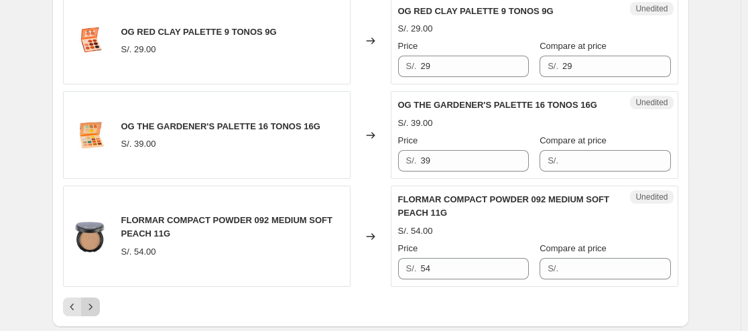
click at [95, 300] on icon "Next" at bounding box center [90, 306] width 13 height 13
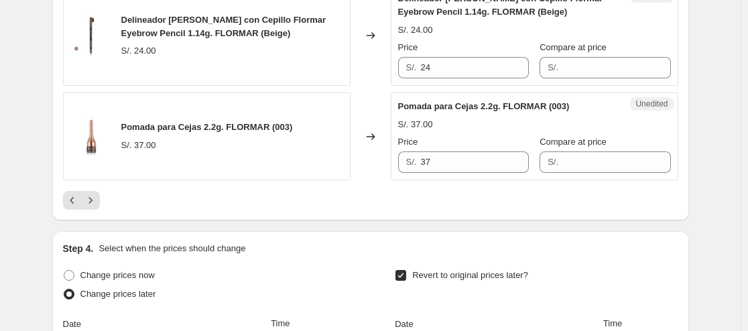
scroll to position [2497, 0]
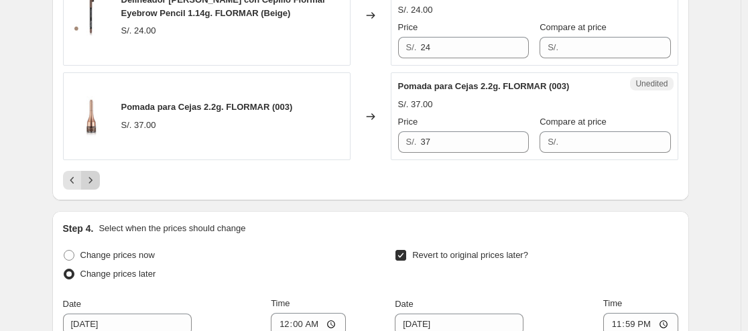
click at [93, 178] on icon "Next" at bounding box center [90, 180] width 13 height 13
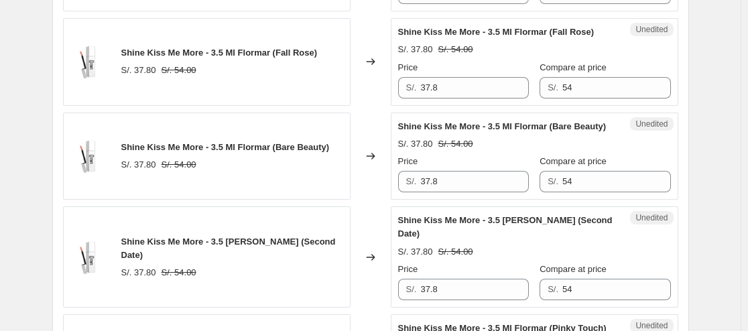
scroll to position [2558, 0]
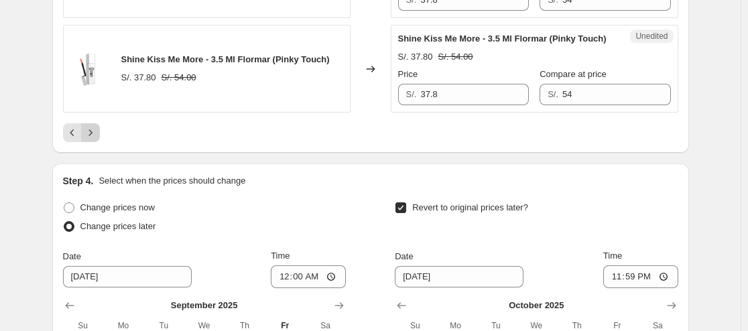
click at [97, 139] on icon "Next" at bounding box center [90, 132] width 13 height 13
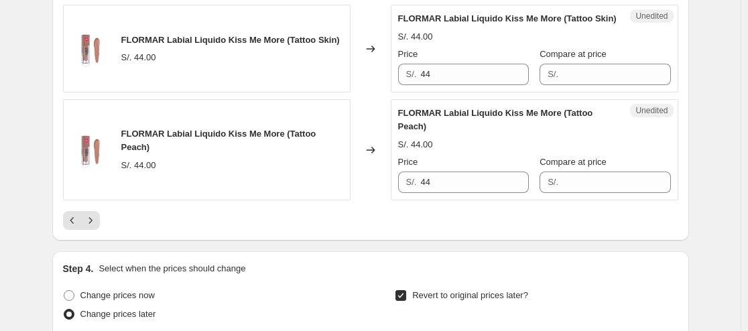
scroll to position [2524, 0]
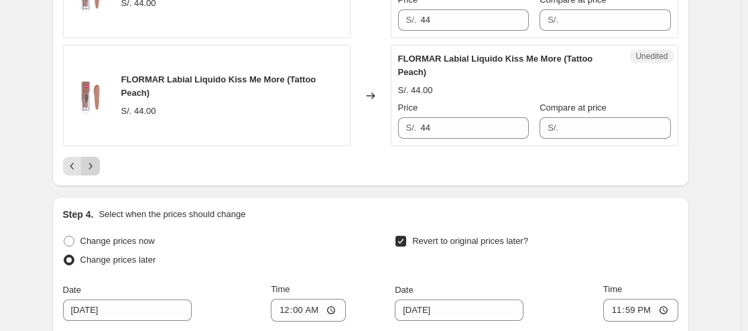
click at [91, 173] on icon "Next" at bounding box center [90, 166] width 13 height 13
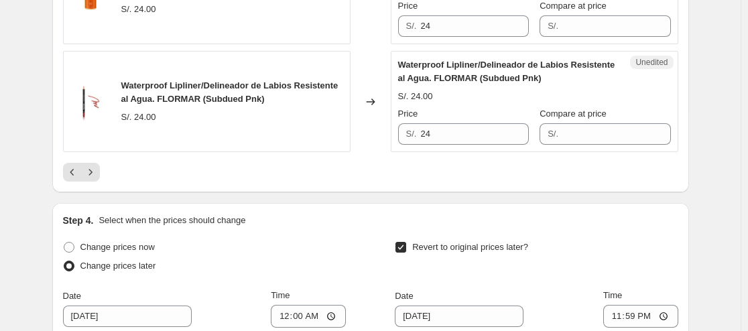
scroll to position [2545, 0]
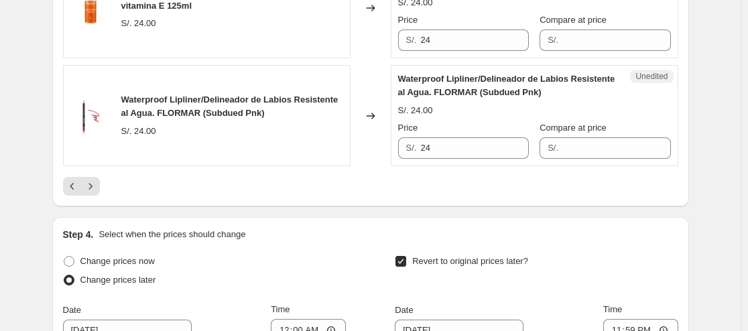
click at [95, 193] on icon "Next" at bounding box center [90, 186] width 13 height 13
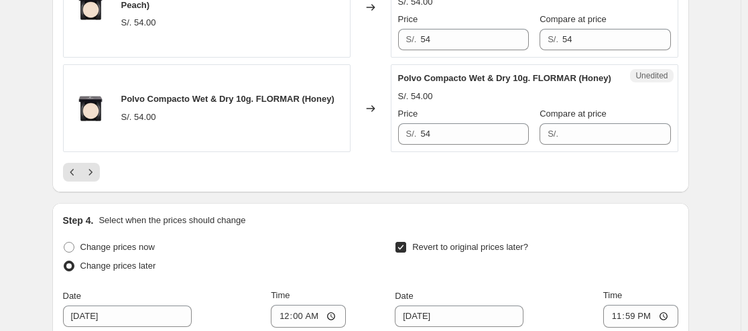
scroll to position [2472, 0]
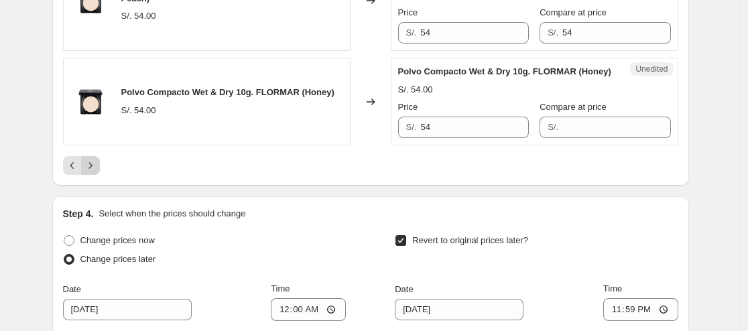
click at [91, 172] on icon "Next" at bounding box center [90, 165] width 13 height 13
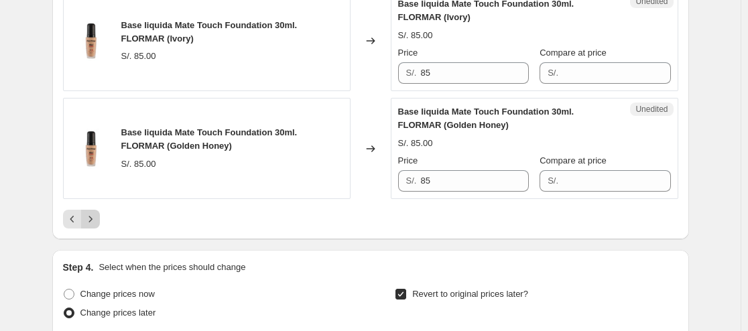
click at [97, 226] on icon "Next" at bounding box center [90, 218] width 13 height 13
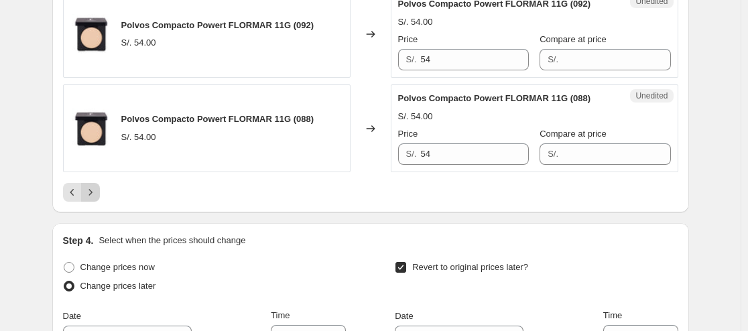
click at [95, 186] on icon "Next" at bounding box center [90, 192] width 13 height 13
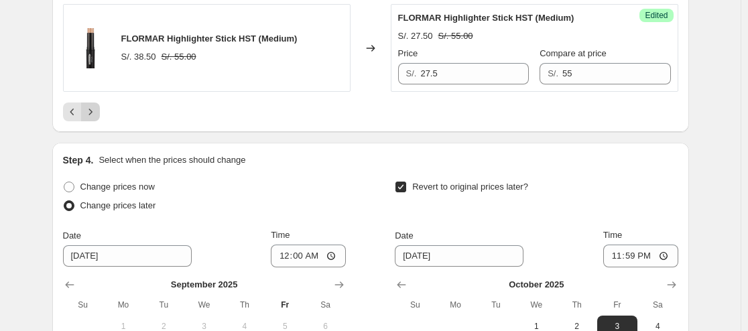
click at [97, 119] on icon "Next" at bounding box center [90, 111] width 13 height 13
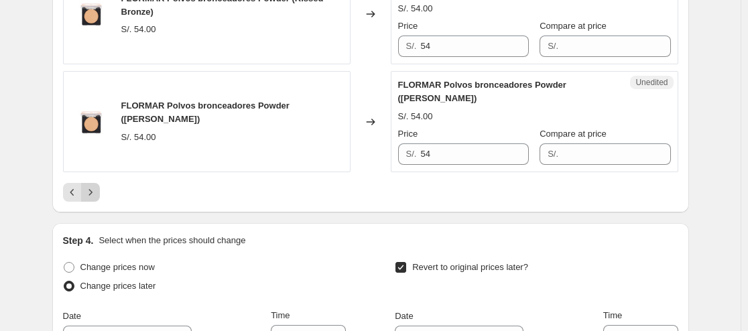
click at [100, 202] on button "Next" at bounding box center [90, 192] width 19 height 19
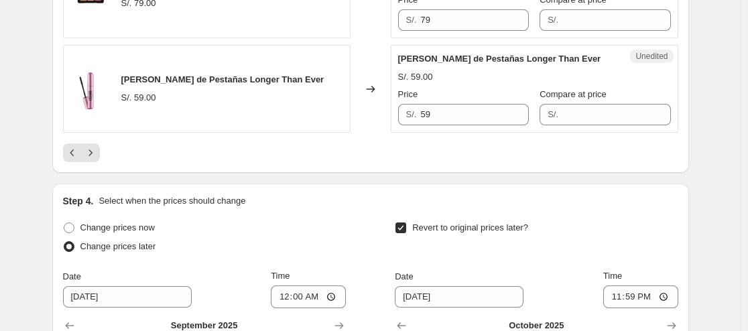
scroll to position [2531, 0]
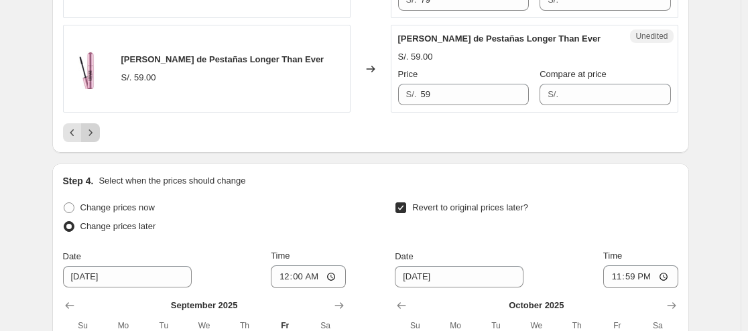
click at [97, 126] on icon "Next" at bounding box center [90, 132] width 13 height 13
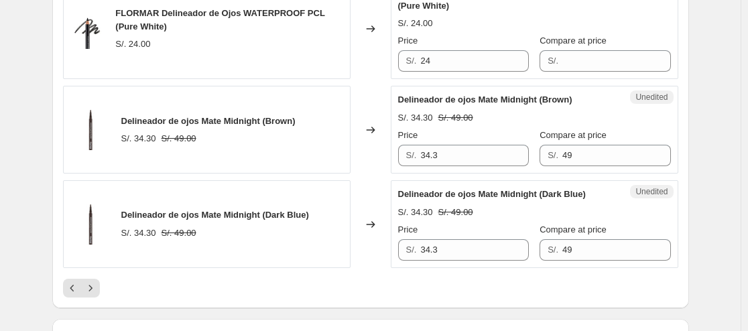
scroll to position [2457, 0]
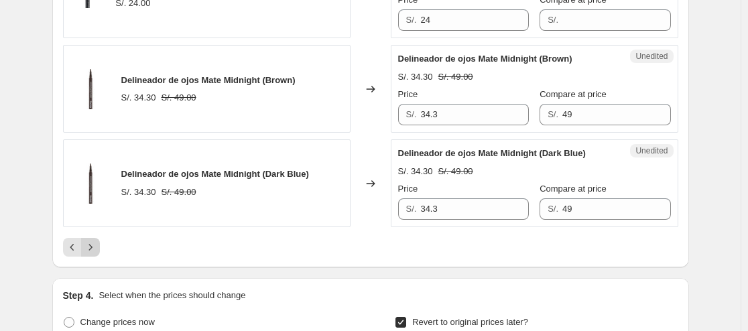
click at [100, 255] on button "Next" at bounding box center [90, 247] width 19 height 19
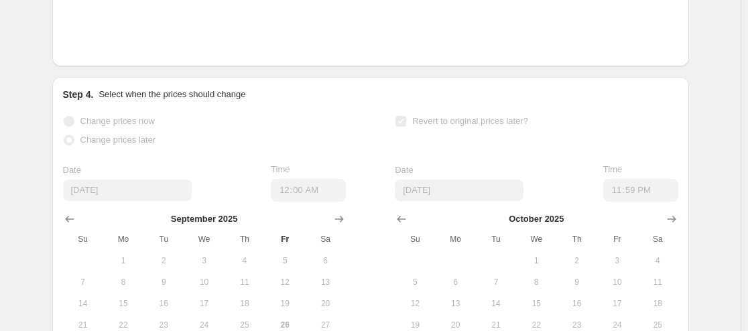
scroll to position [1900, 0]
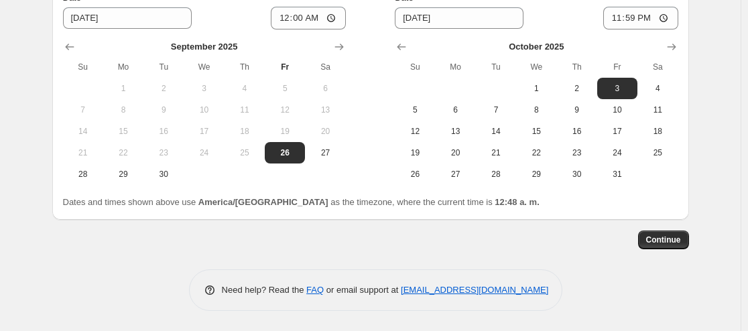
click at [614, 188] on div "Change prices now Change prices later Date [DATE] Time 00:00 [DATE] Su Mo Tu We…" at bounding box center [370, 74] width 615 height 269
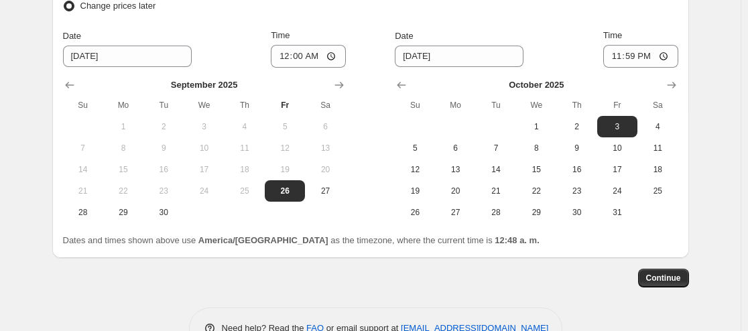
scroll to position [1630, 0]
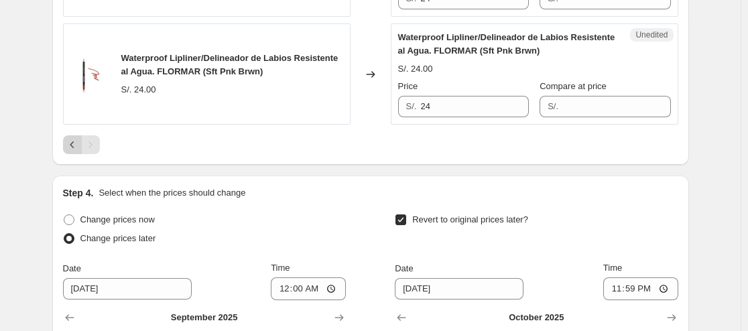
click at [78, 150] on icon "Previous" at bounding box center [72, 144] width 13 height 13
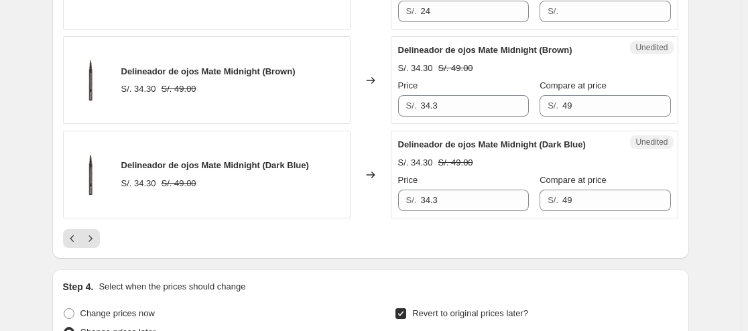
scroll to position [2492, 0]
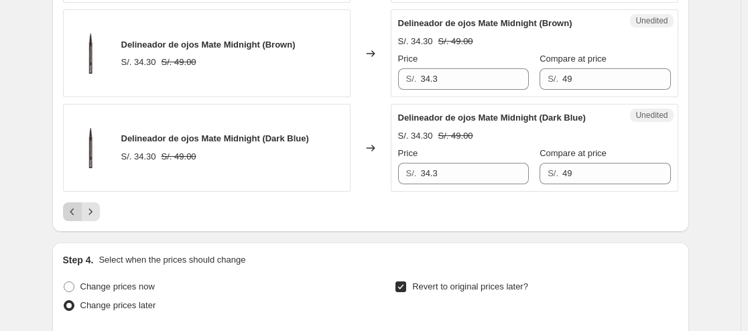
click at [73, 219] on icon "Previous" at bounding box center [72, 211] width 13 height 13
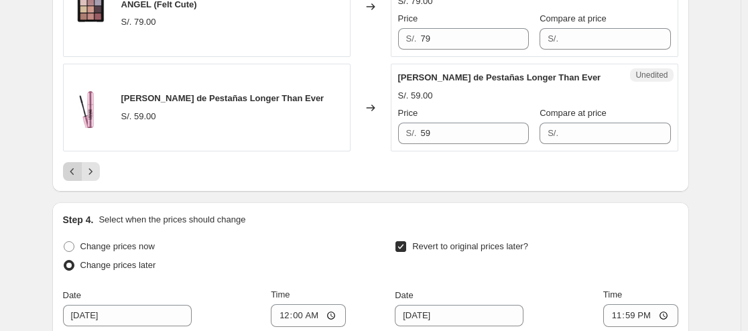
click at [78, 165] on icon "Previous" at bounding box center [72, 171] width 13 height 13
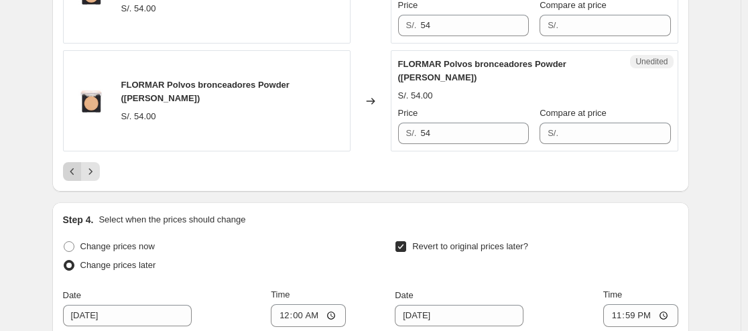
click at [71, 178] on icon "Previous" at bounding box center [72, 171] width 13 height 13
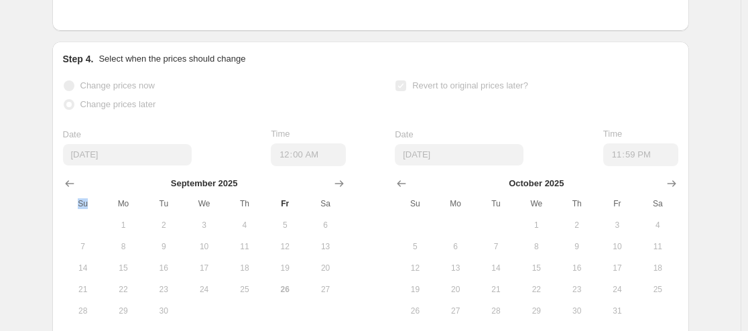
click at [71, 196] on th "Su" at bounding box center [83, 203] width 40 height 21
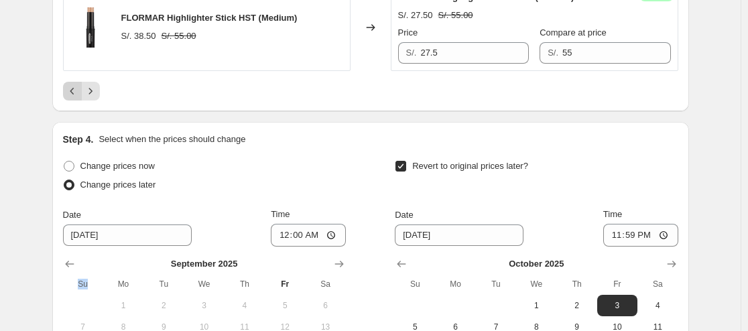
click at [70, 98] on icon "Previous" at bounding box center [72, 90] width 13 height 13
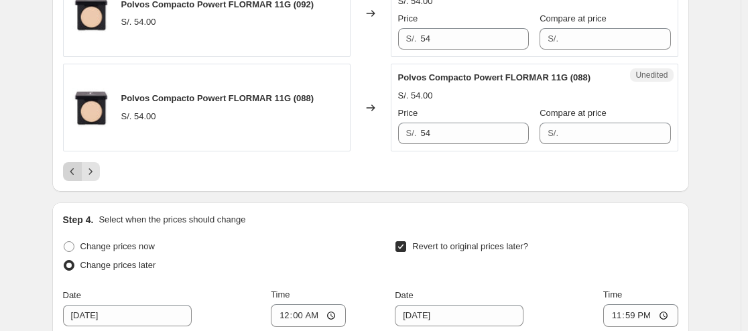
click at [74, 167] on icon "Previous" at bounding box center [72, 171] width 13 height 13
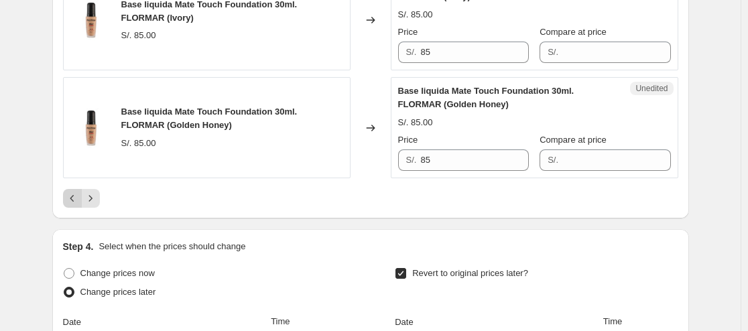
click at [76, 205] on icon "Previous" at bounding box center [72, 198] width 13 height 13
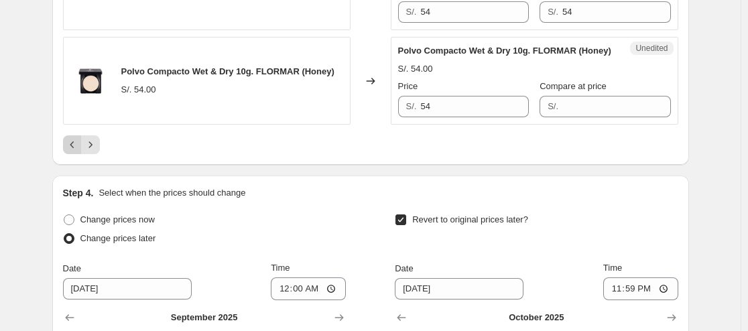
click at [70, 151] on icon "Previous" at bounding box center [72, 144] width 13 height 13
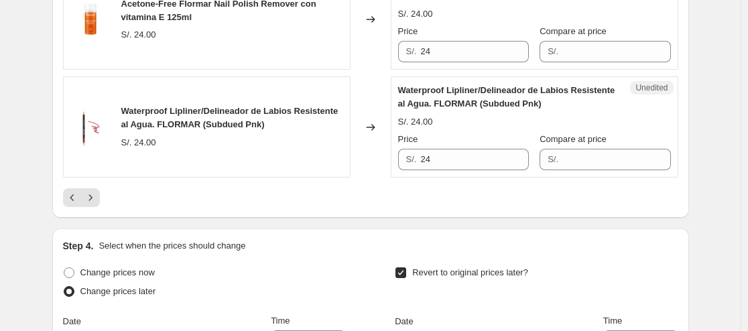
scroll to position [2513, 0]
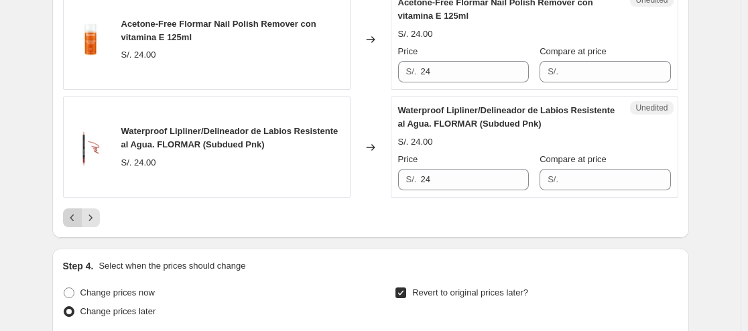
click at [69, 225] on icon "Previous" at bounding box center [72, 217] width 13 height 13
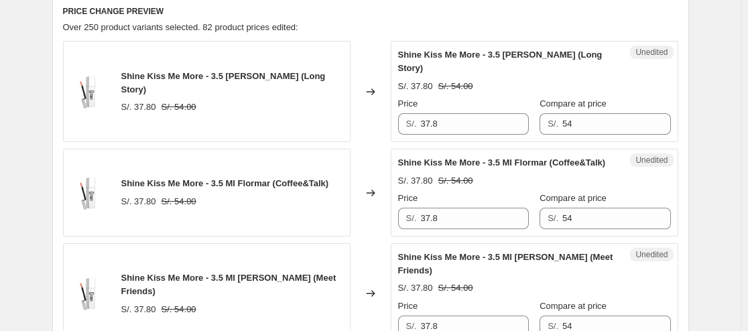
scroll to position [574, 0]
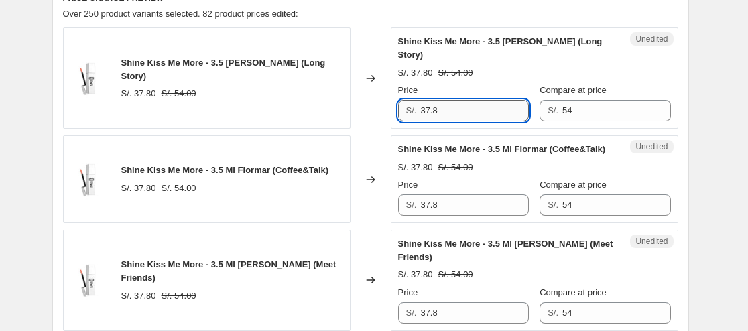
click at [450, 100] on input "37.8" at bounding box center [474, 110] width 108 height 21
click at [450, 100] on input "27" at bounding box center [474, 110] width 108 height 21
type input "27"
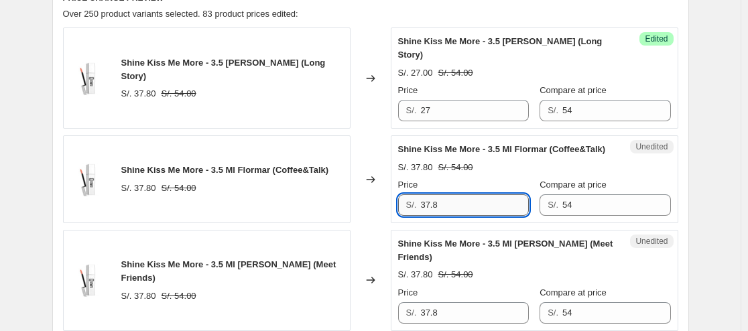
paste input "27"
click at [459, 204] on input "37.8" at bounding box center [474, 204] width 108 height 21
type input "3"
paste input "27"
type input "27"
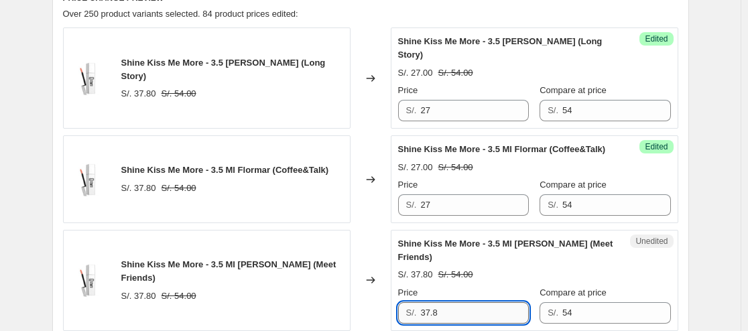
click at [466, 303] on input "37.8" at bounding box center [474, 312] width 108 height 21
paste input "27"
type input "27"
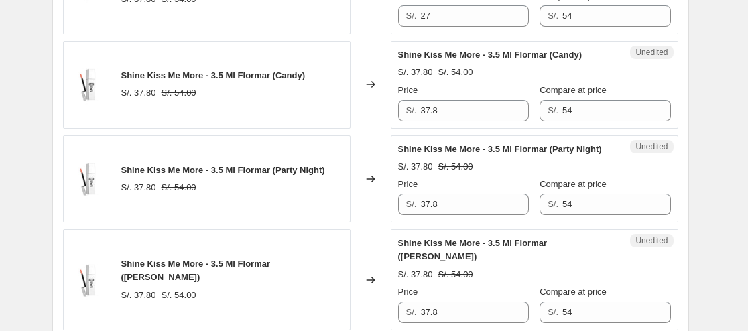
scroll to position [878, 0]
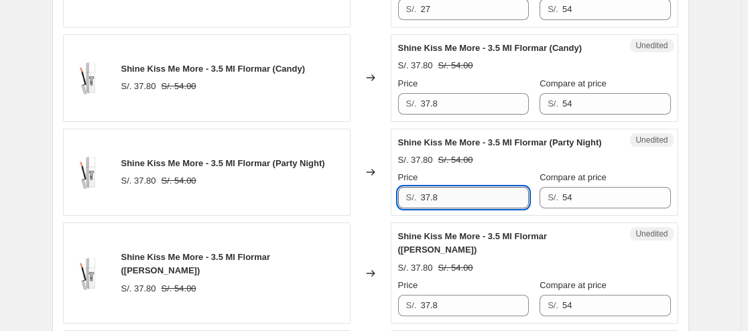
click at [469, 206] on input "37.8" at bounding box center [474, 197] width 108 height 21
paste input "27"
type input "27"
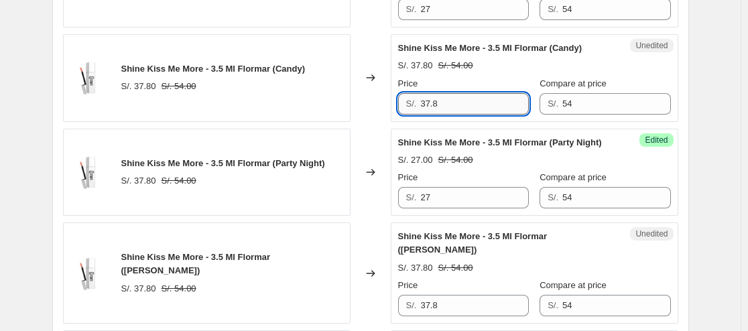
click at [443, 103] on input "37.8" at bounding box center [474, 103] width 108 height 21
paste input "27"
type input "27"
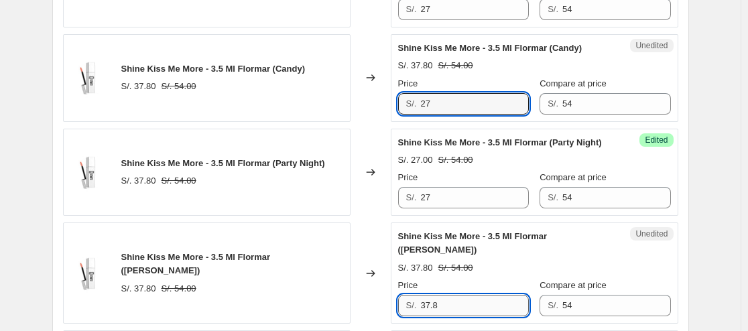
click at [449, 316] on input "37.8" at bounding box center [474, 305] width 108 height 21
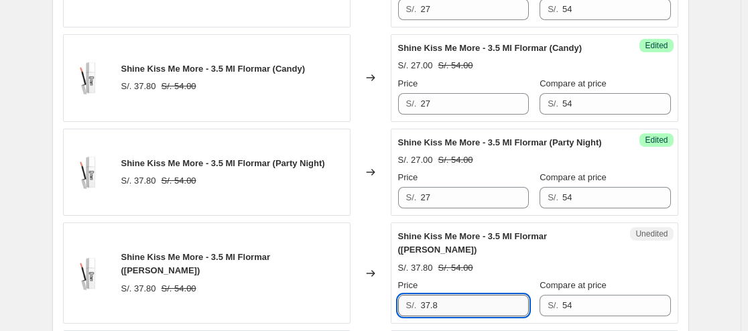
click at [449, 316] on input "37.8" at bounding box center [474, 305] width 108 height 21
paste input "27"
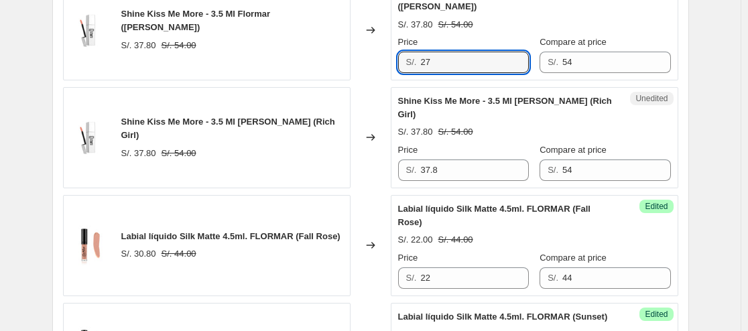
scroll to position [1128, 0]
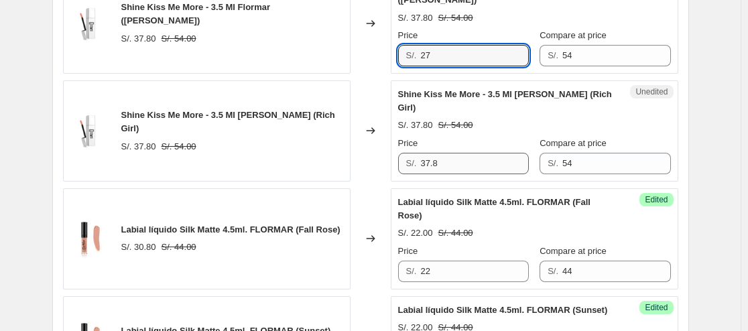
type input "27"
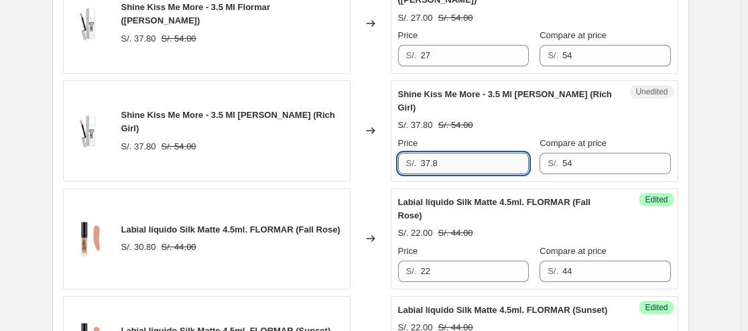
click at [471, 157] on input "37.8" at bounding box center [474, 163] width 108 height 21
paste input "27"
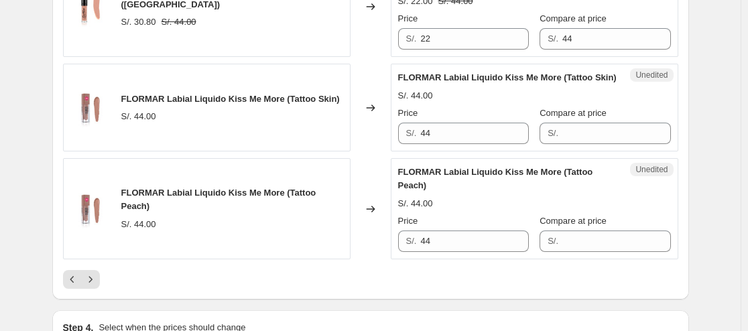
scroll to position [2439, 0]
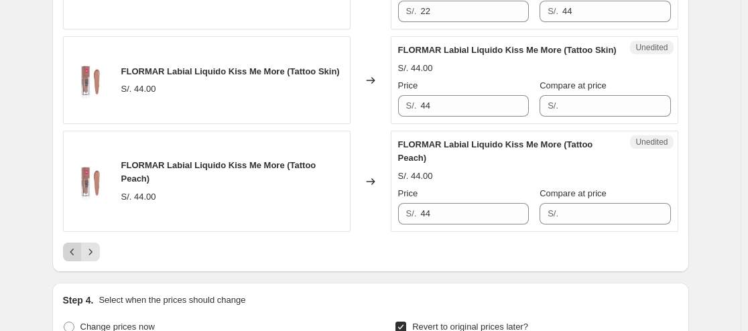
type input "27"
click at [73, 259] on icon "Previous" at bounding box center [72, 251] width 13 height 13
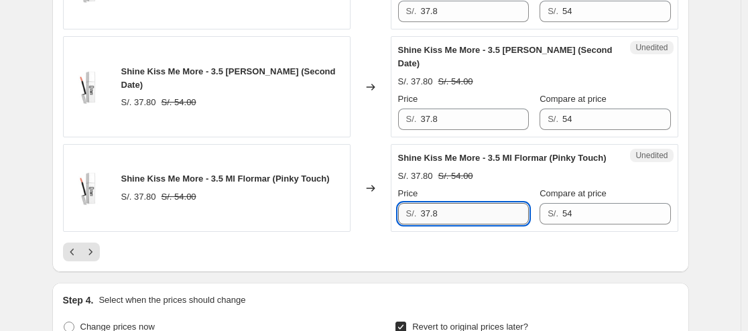
click at [497, 225] on input "37.8" at bounding box center [474, 213] width 108 height 21
paste input "27"
type input "27"
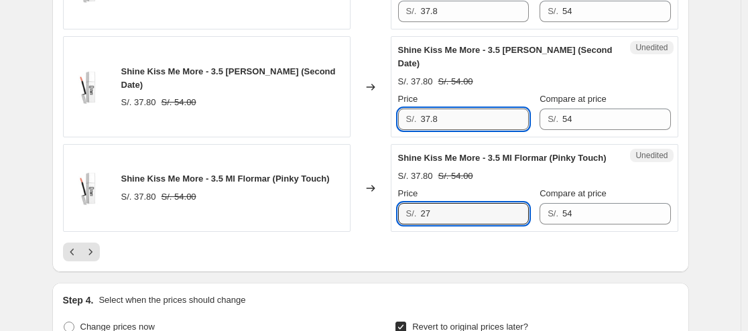
click at [467, 121] on input "37.8" at bounding box center [474, 119] width 108 height 21
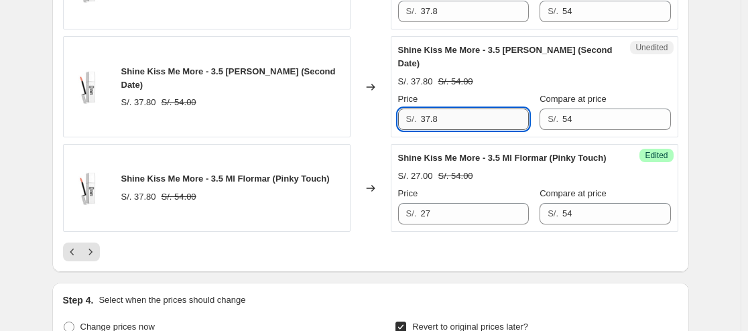
click at [467, 121] on input "37.8" at bounding box center [474, 119] width 108 height 21
paste input "27"
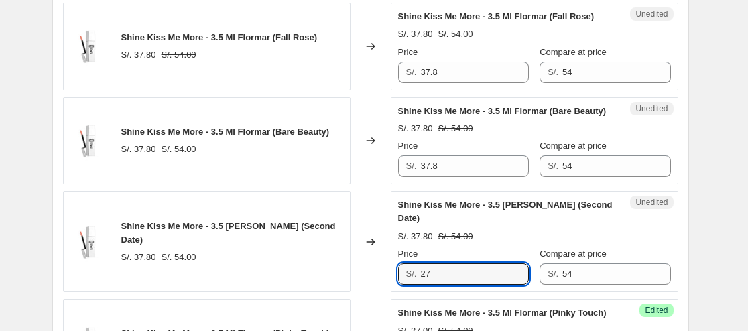
scroll to position [2277, 0]
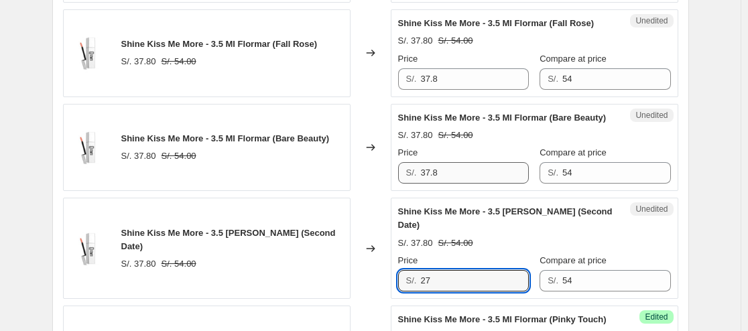
type input "27"
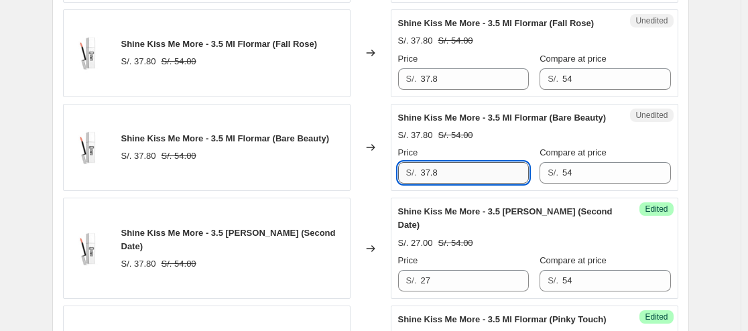
click at [453, 172] on input "37.8" at bounding box center [474, 172] width 108 height 21
paste input "27"
type input "27"
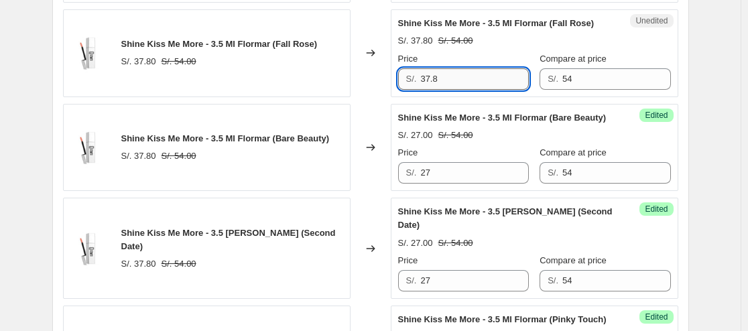
click at [440, 68] on input "37.8" at bounding box center [474, 78] width 108 height 21
paste input "27"
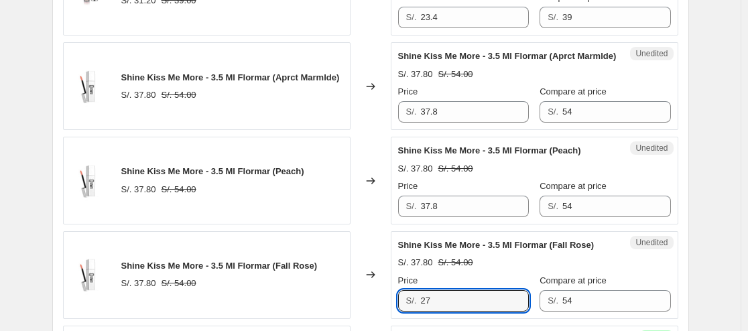
scroll to position [2042, 0]
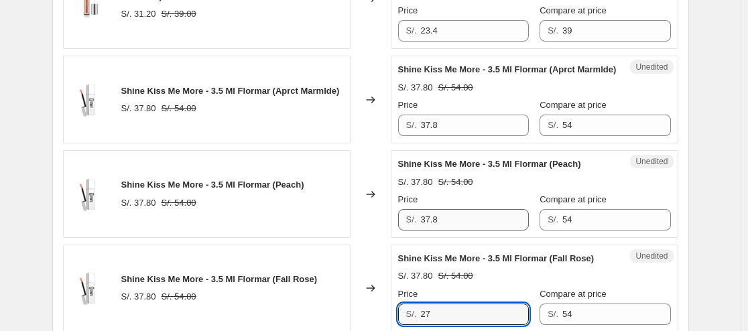
type input "27"
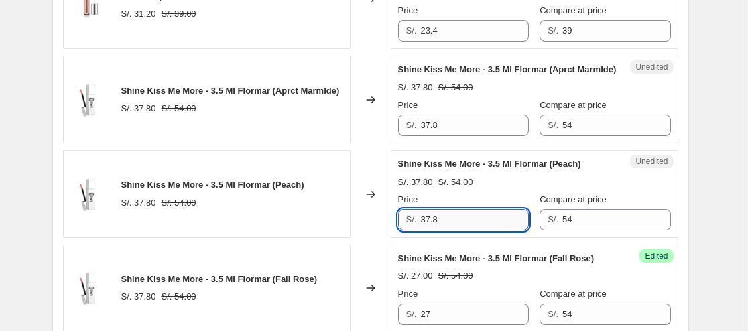
click at [476, 209] on input "37.8" at bounding box center [474, 219] width 108 height 21
paste input "27"
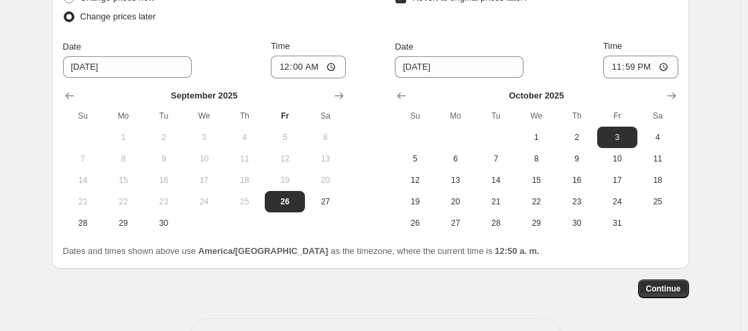
scroll to position [2781, 0]
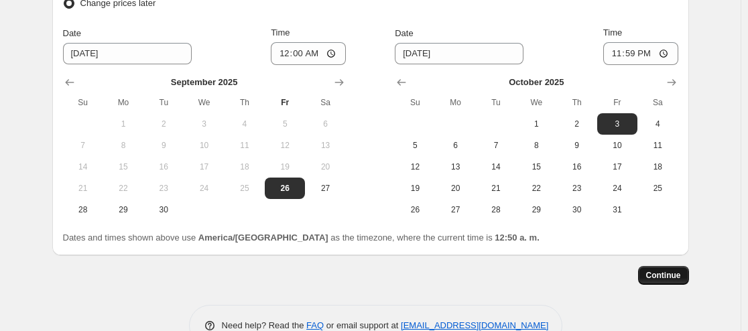
type input "27"
click at [667, 281] on span "Continue" at bounding box center [663, 275] width 35 height 11
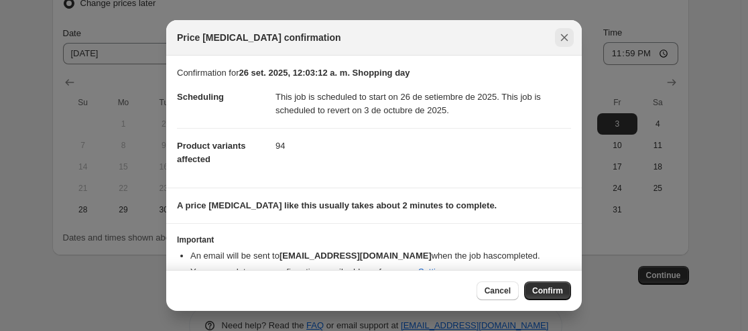
click at [566, 42] on icon "Close" at bounding box center [564, 37] width 13 height 13
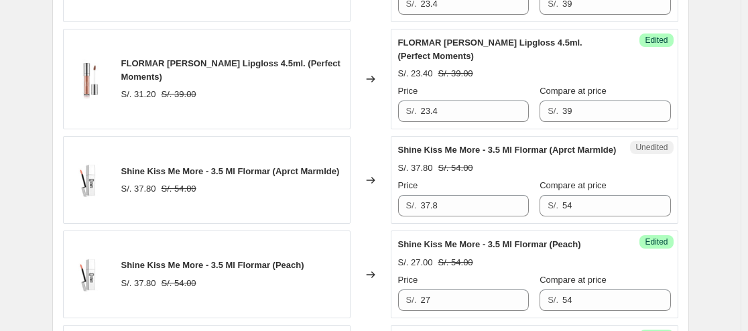
scroll to position [1947, 0]
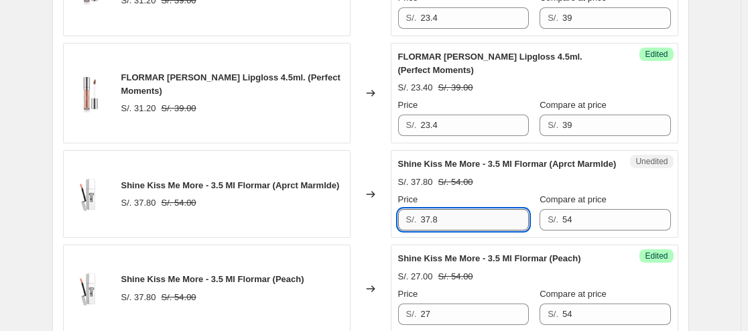
click at [444, 209] on input "37.8" at bounding box center [474, 219] width 108 height 21
paste input "27"
type input "27"
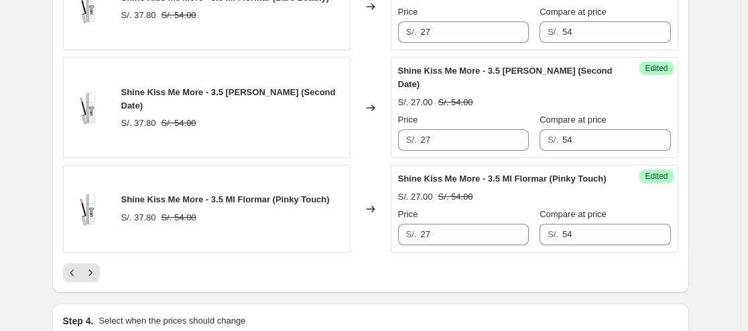
scroll to position [2404, 0]
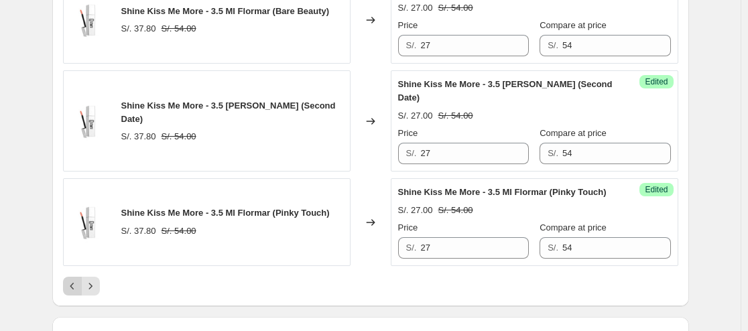
click at [76, 293] on icon "Previous" at bounding box center [72, 286] width 13 height 13
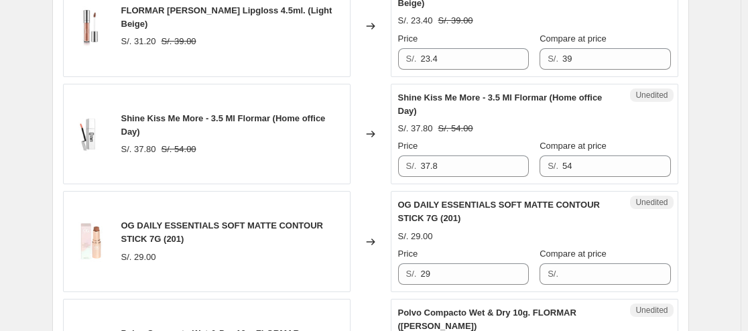
scroll to position [930, 0]
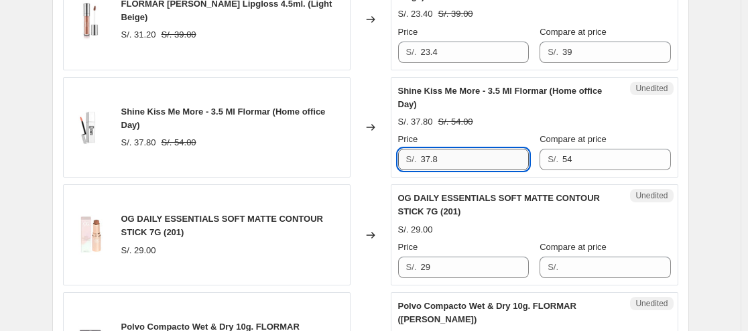
click at [479, 163] on input "37.8" at bounding box center [474, 159] width 108 height 21
paste input "27"
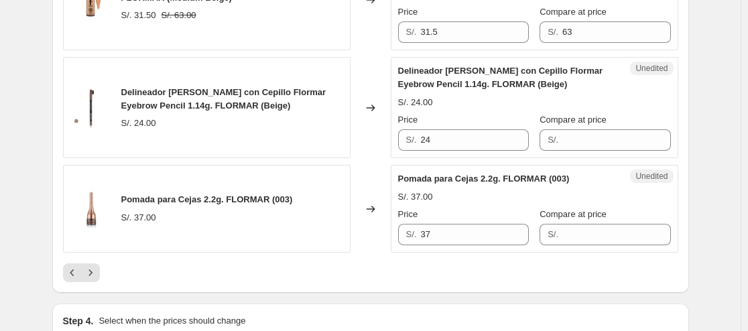
scroll to position [2411, 0]
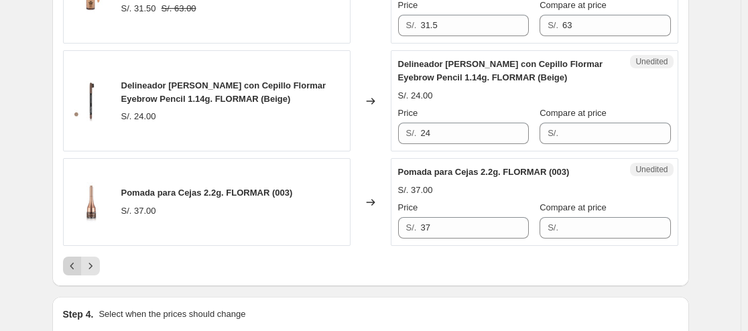
type input "27"
click at [78, 271] on icon "Previous" at bounding box center [72, 265] width 13 height 13
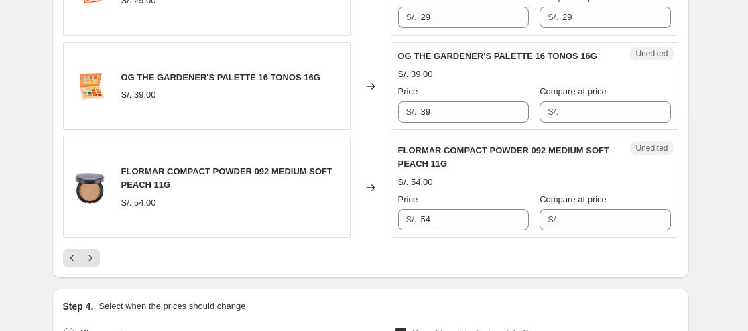
scroll to position [2405, 0]
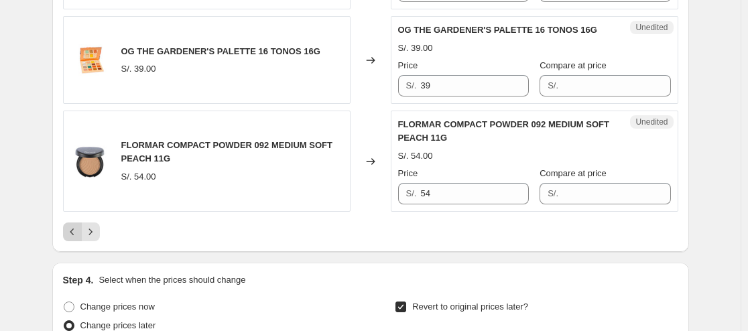
click at [74, 229] on icon "Previous" at bounding box center [72, 232] width 4 height 7
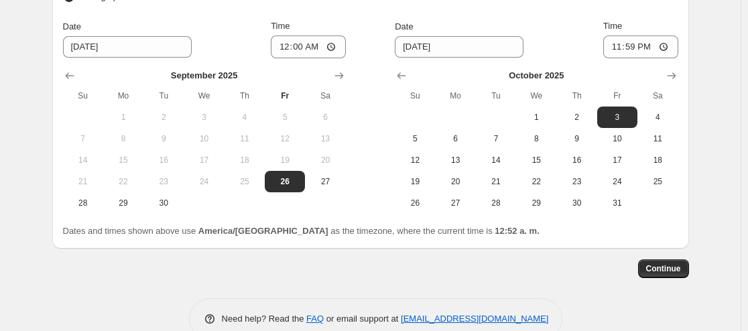
scroll to position [1887, 0]
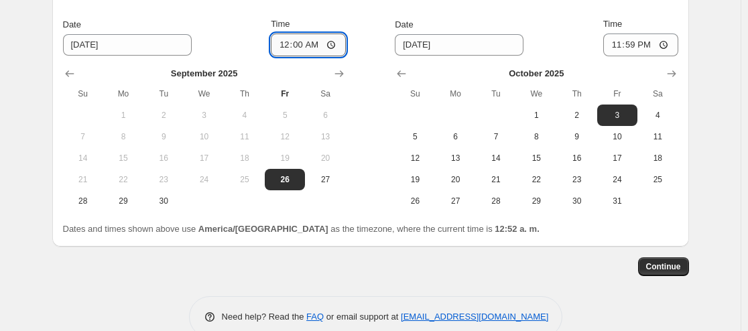
click at [304, 34] on input "00:00" at bounding box center [308, 45] width 75 height 23
click at [314, 34] on input "00:00" at bounding box center [308, 45] width 75 height 23
type input "00:55"
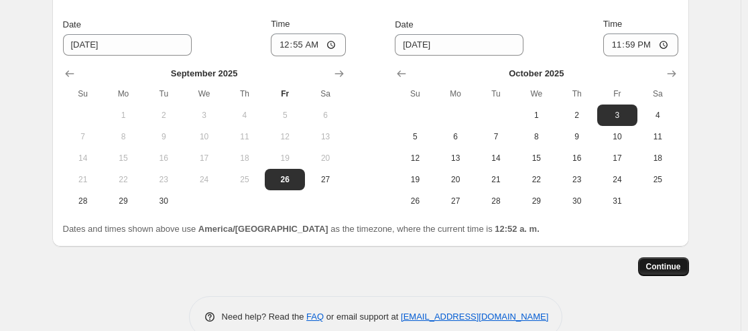
click at [666, 261] on span "Continue" at bounding box center [663, 266] width 35 height 11
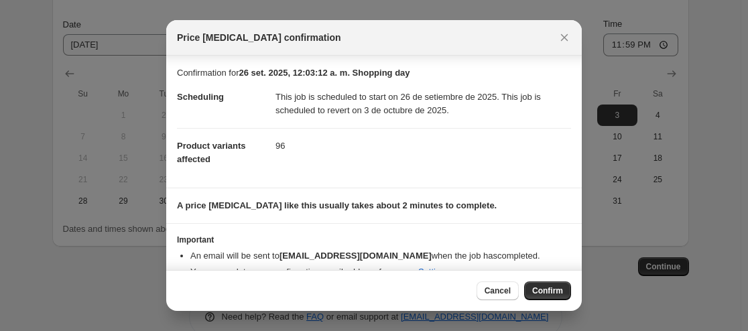
scroll to position [22, 0]
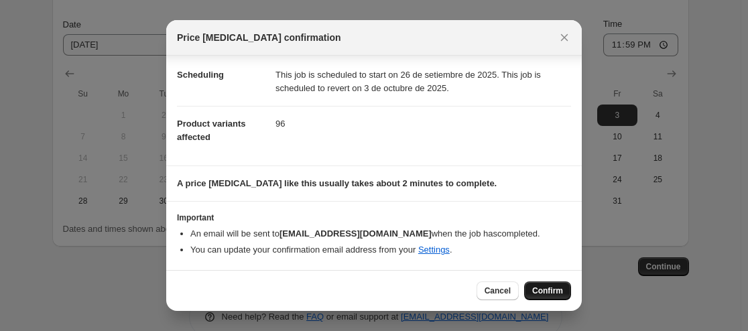
click at [554, 287] on span "Confirm" at bounding box center [547, 291] width 31 height 11
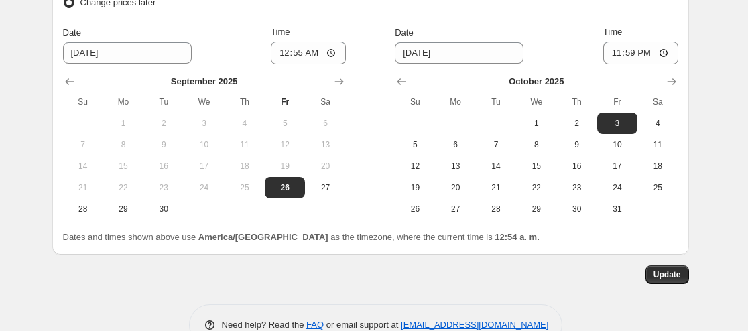
scroll to position [1941, 0]
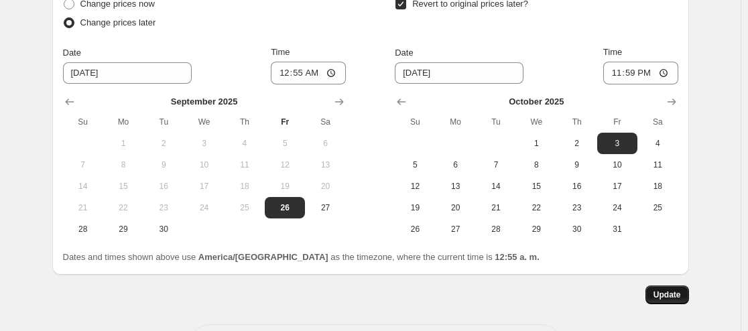
click at [668, 290] on span "Update" at bounding box center [667, 295] width 27 height 11
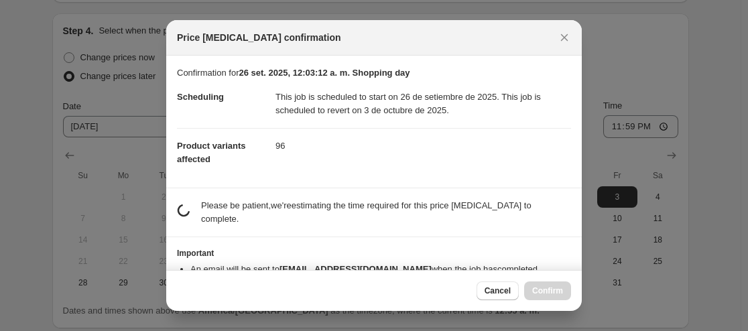
scroll to position [0, 0]
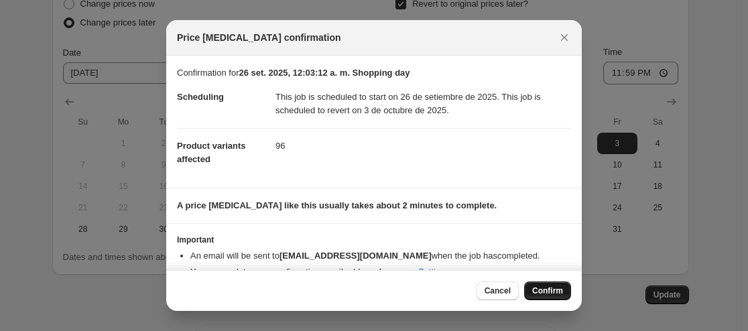
click at [549, 288] on span "Confirm" at bounding box center [547, 291] width 31 height 11
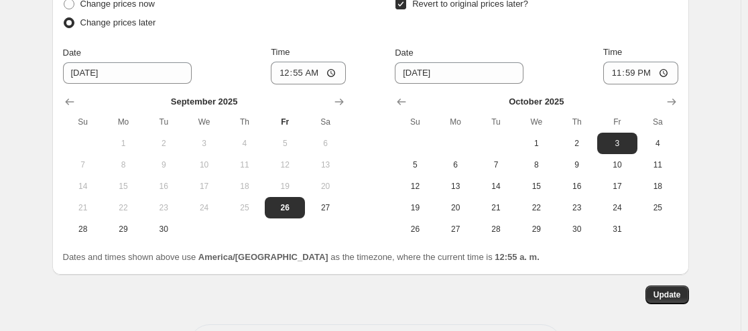
scroll to position [1860, 0]
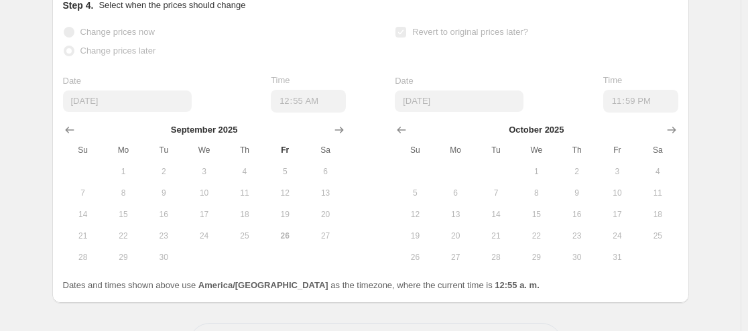
select select "collection"
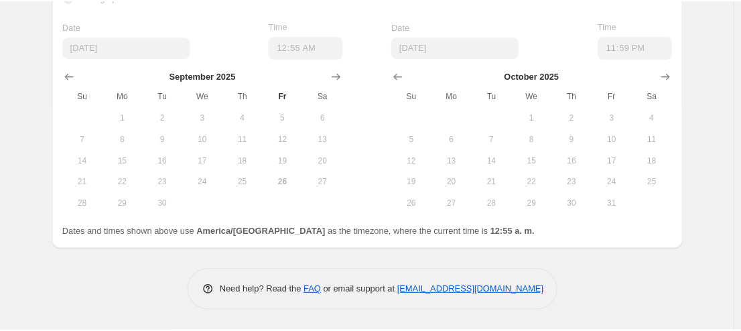
scroll to position [0, 0]
